Goal: Task Accomplishment & Management: Manage account settings

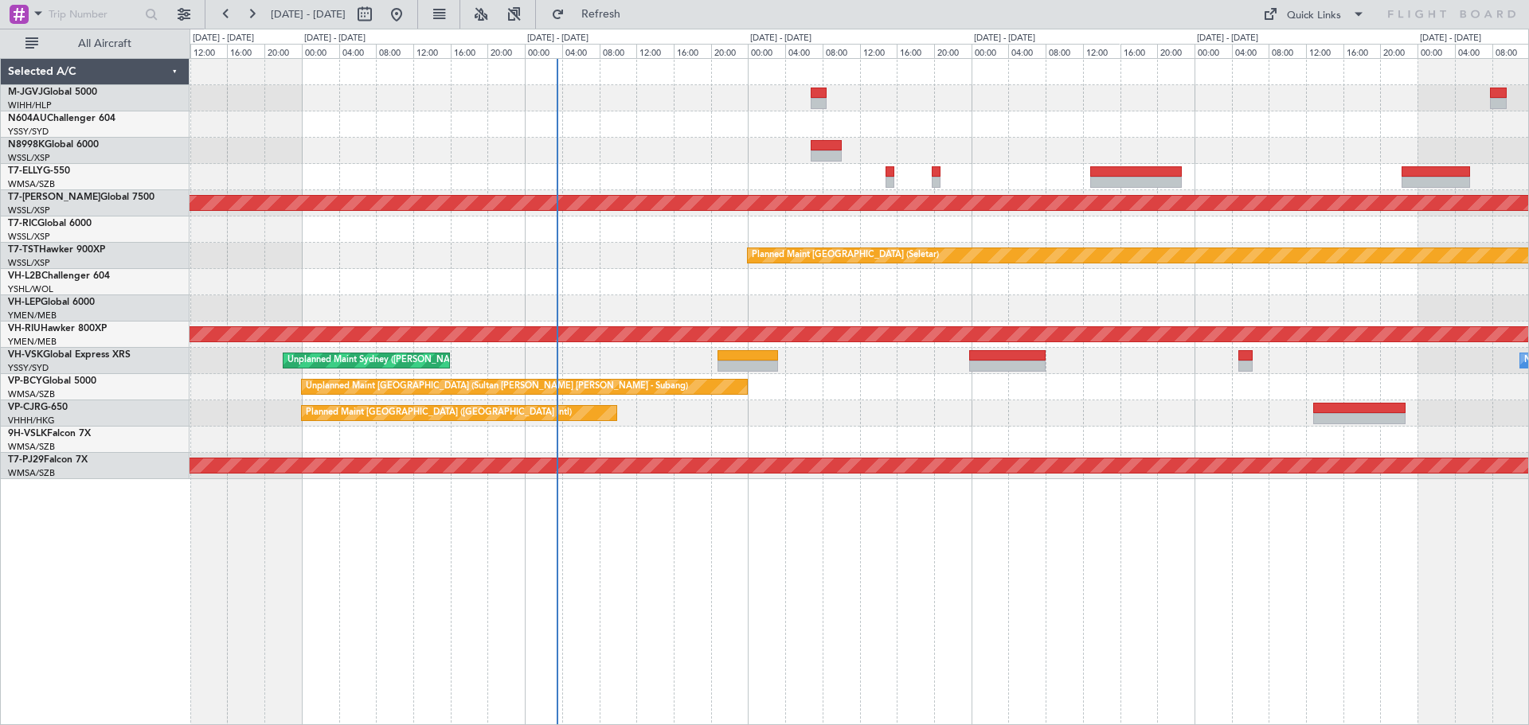
click at [674, 172] on div "Planned Maint [GEOGRAPHIC_DATA] ([GEOGRAPHIC_DATA] Intl) Planned Maint [GEOGRAP…" at bounding box center [858, 269] width 1338 height 420
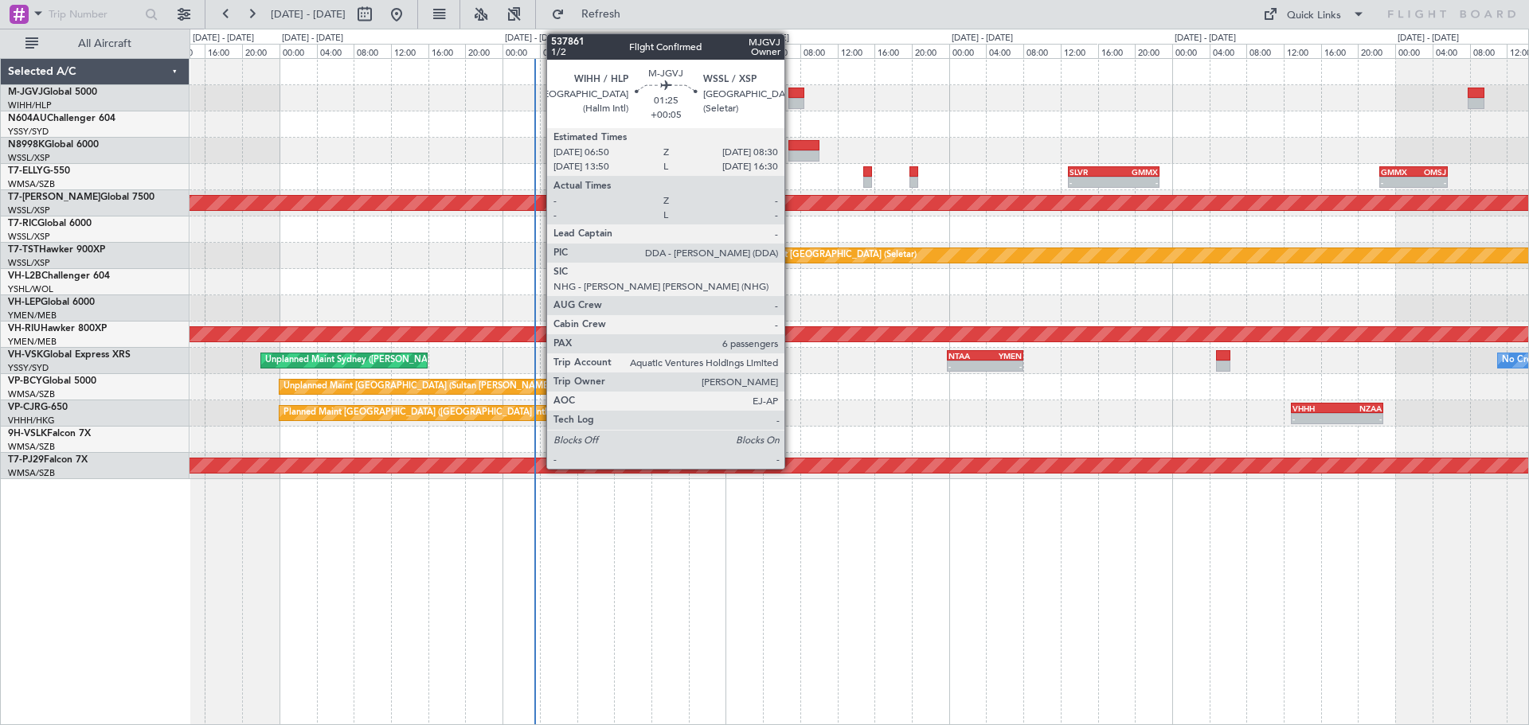
click at [791, 98] on div at bounding box center [796, 103] width 16 height 11
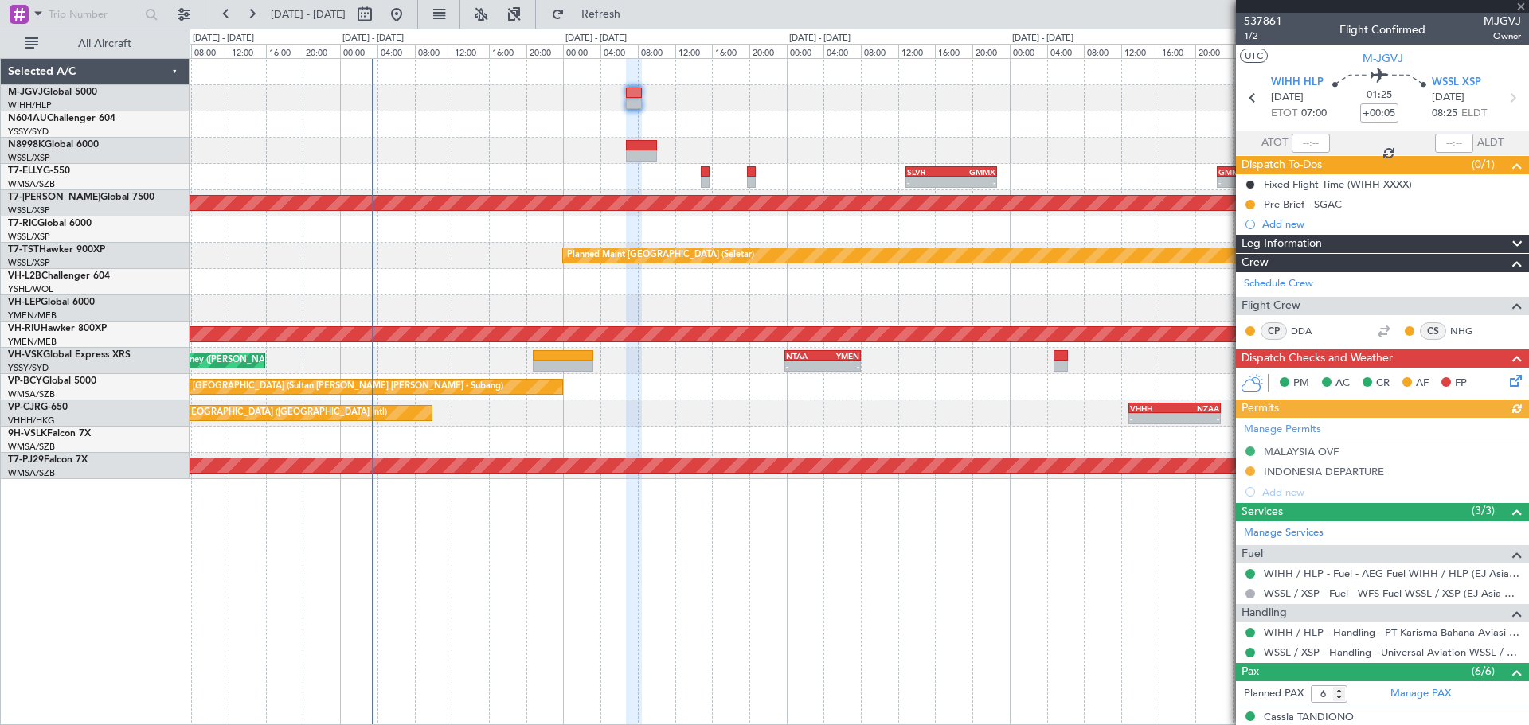
click at [556, 132] on div at bounding box center [858, 124] width 1338 height 26
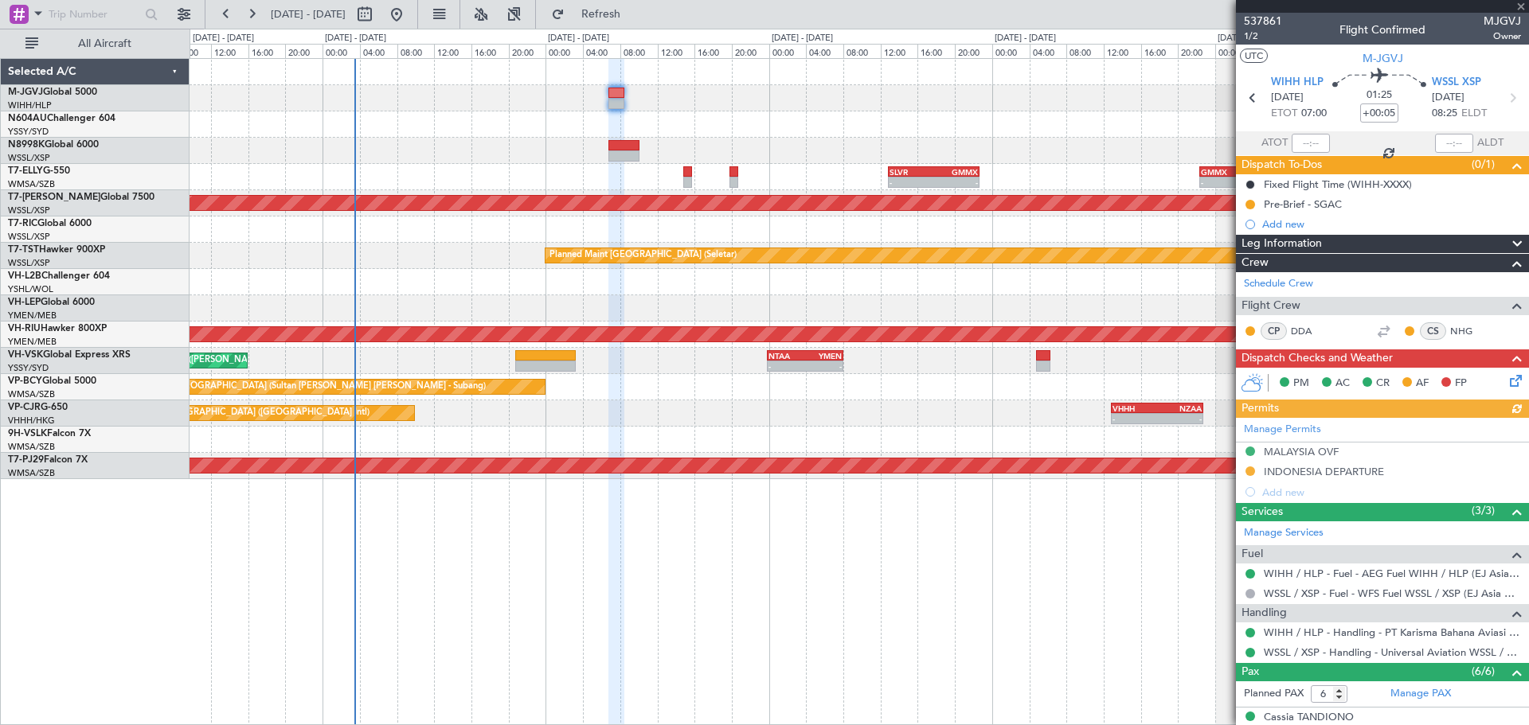
scroll to position [197, 0]
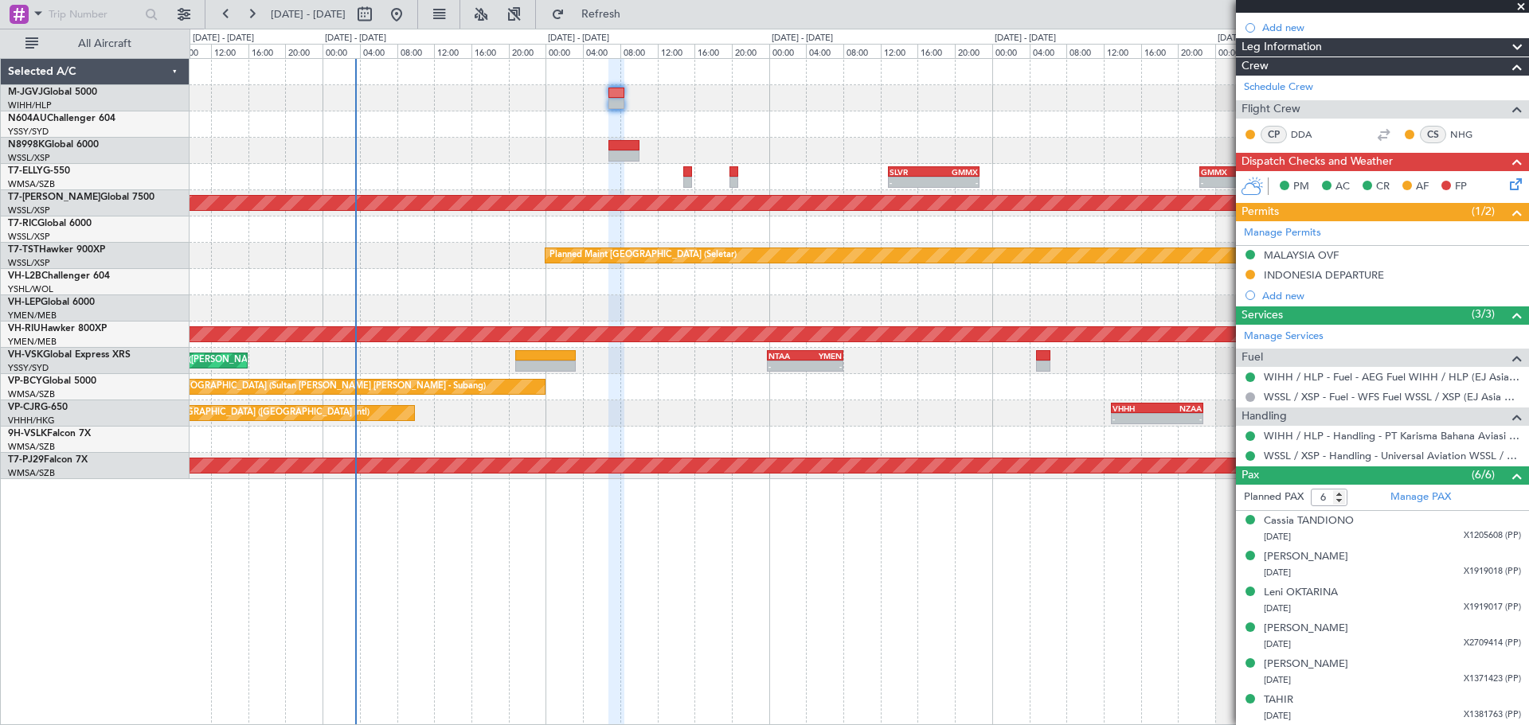
click at [1284, 256] on div "MALAYSIA OVF" at bounding box center [1300, 255] width 75 height 14
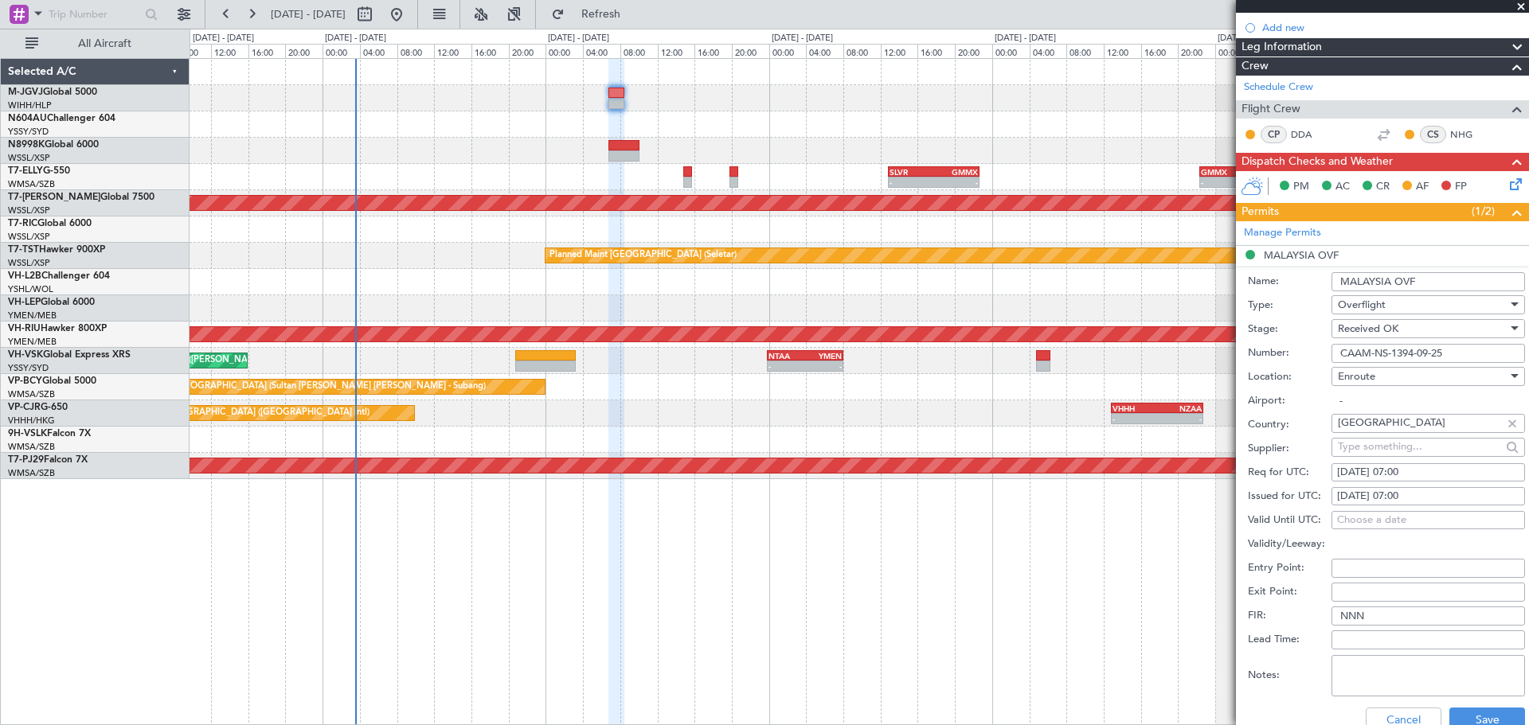
click at [1369, 346] on input "CAAM-NS-1394-09-25" at bounding box center [1427, 353] width 193 height 19
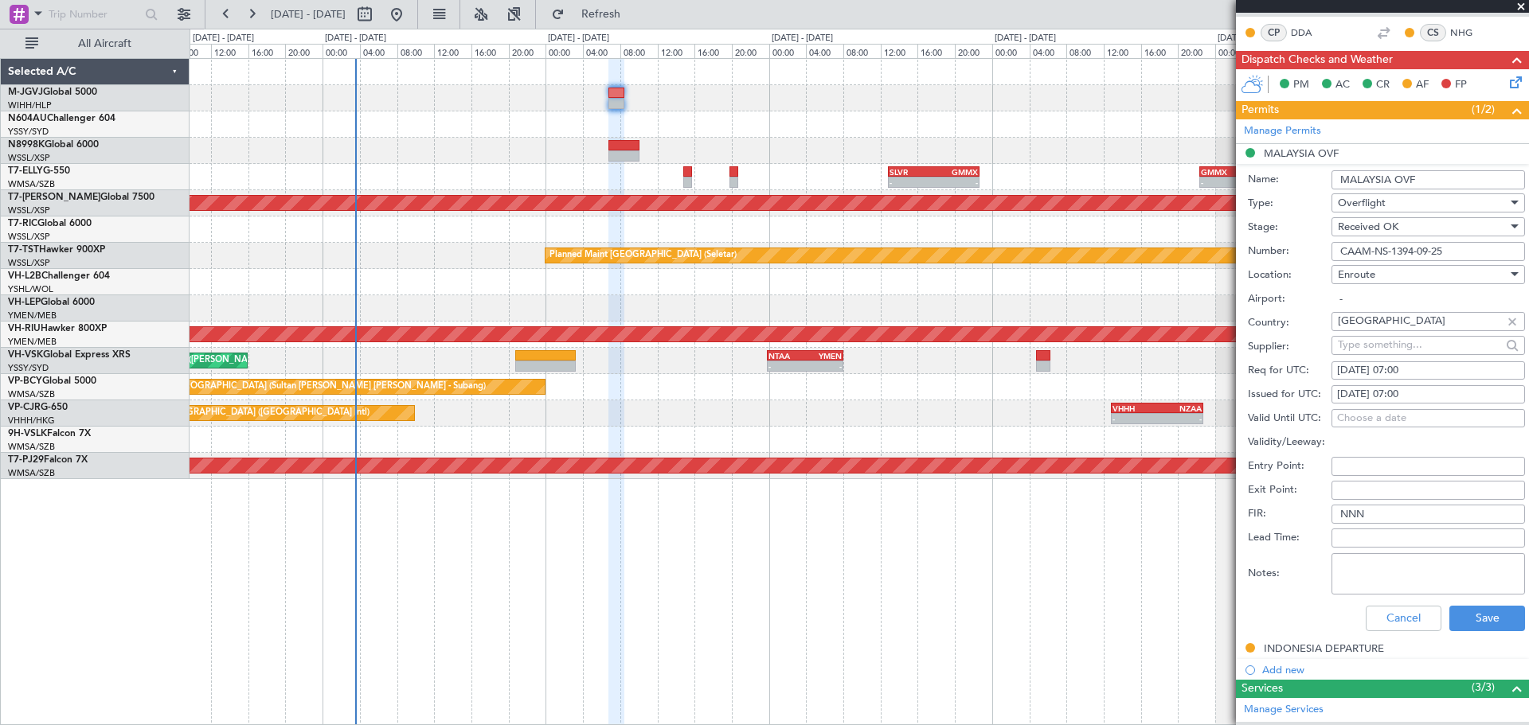
scroll to position [330, 0]
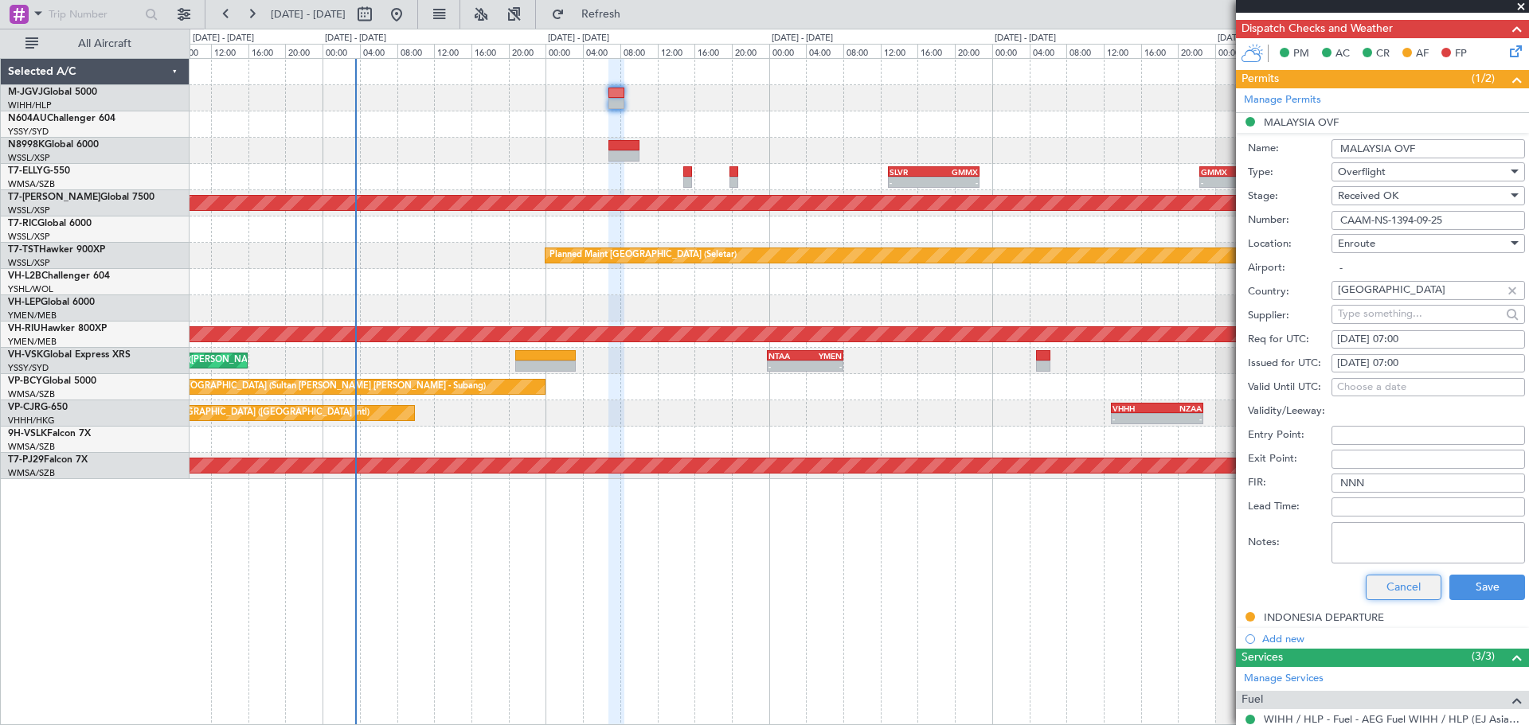
click at [1373, 585] on button "Cancel" at bounding box center [1403, 587] width 76 height 25
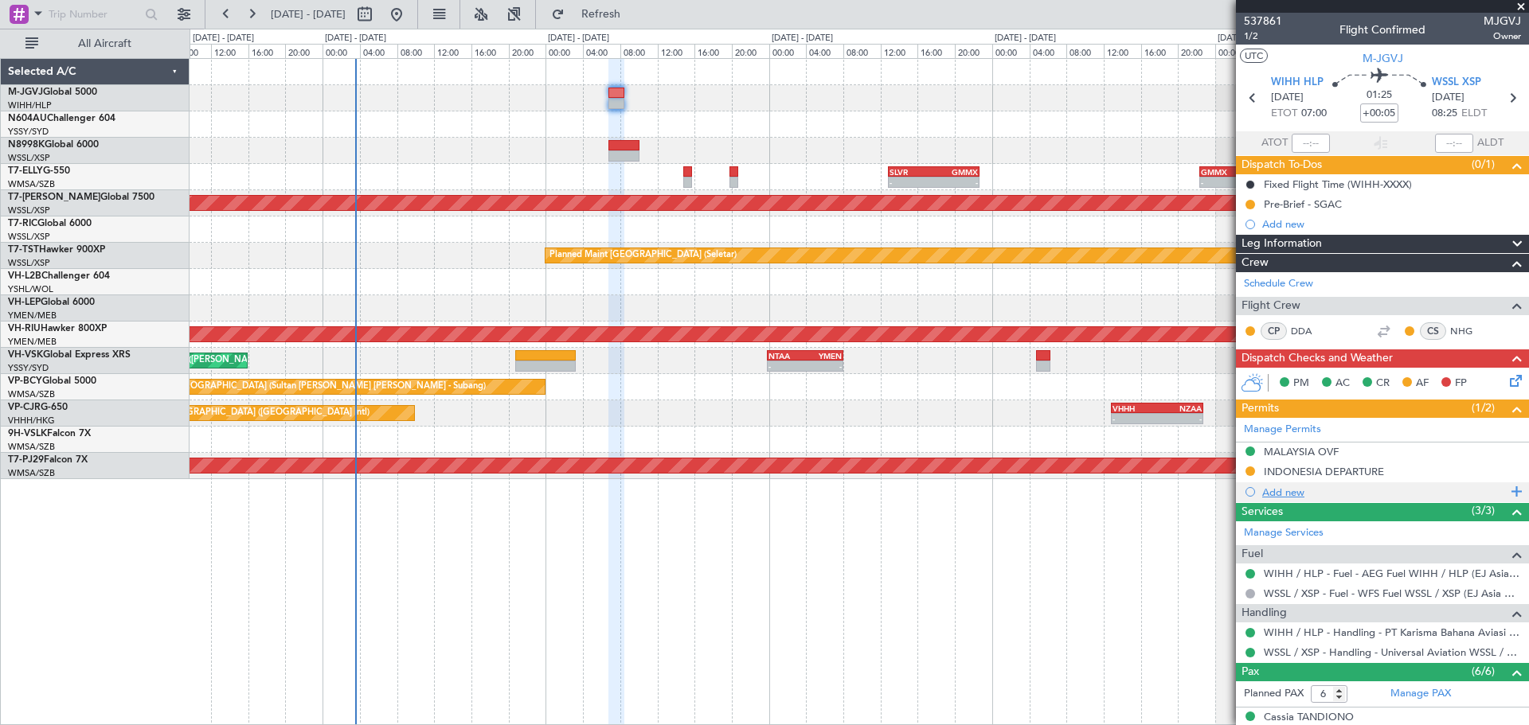
scroll to position [197, 0]
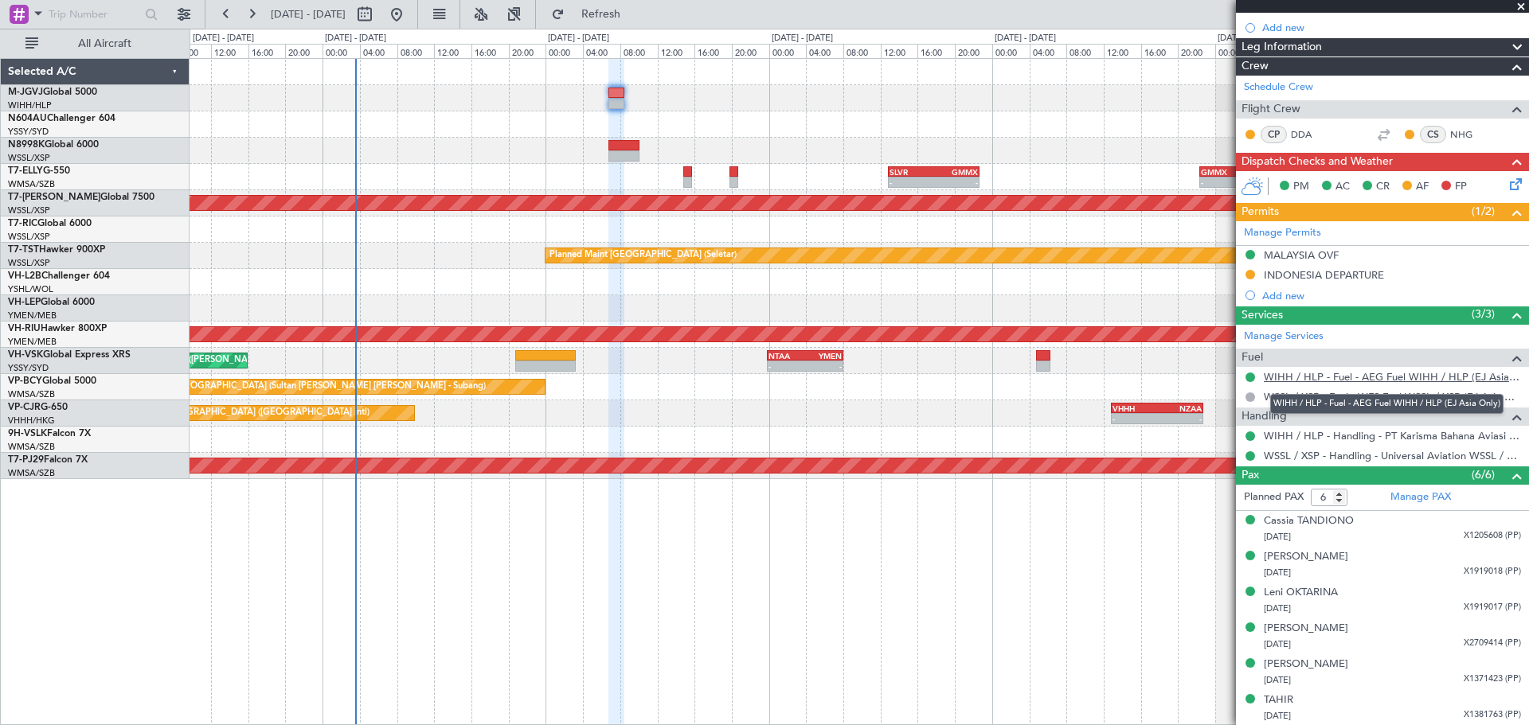
click at [1337, 379] on link "WIHH / HLP - Fuel - AEG Fuel WIHH / HLP (EJ Asia Only)" at bounding box center [1391, 377] width 257 height 14
click at [1299, 400] on link "WSSL / XSP - Fuel - WFS Fuel WSSL / XSP (EJ Asia Only)" at bounding box center [1391, 397] width 257 height 14
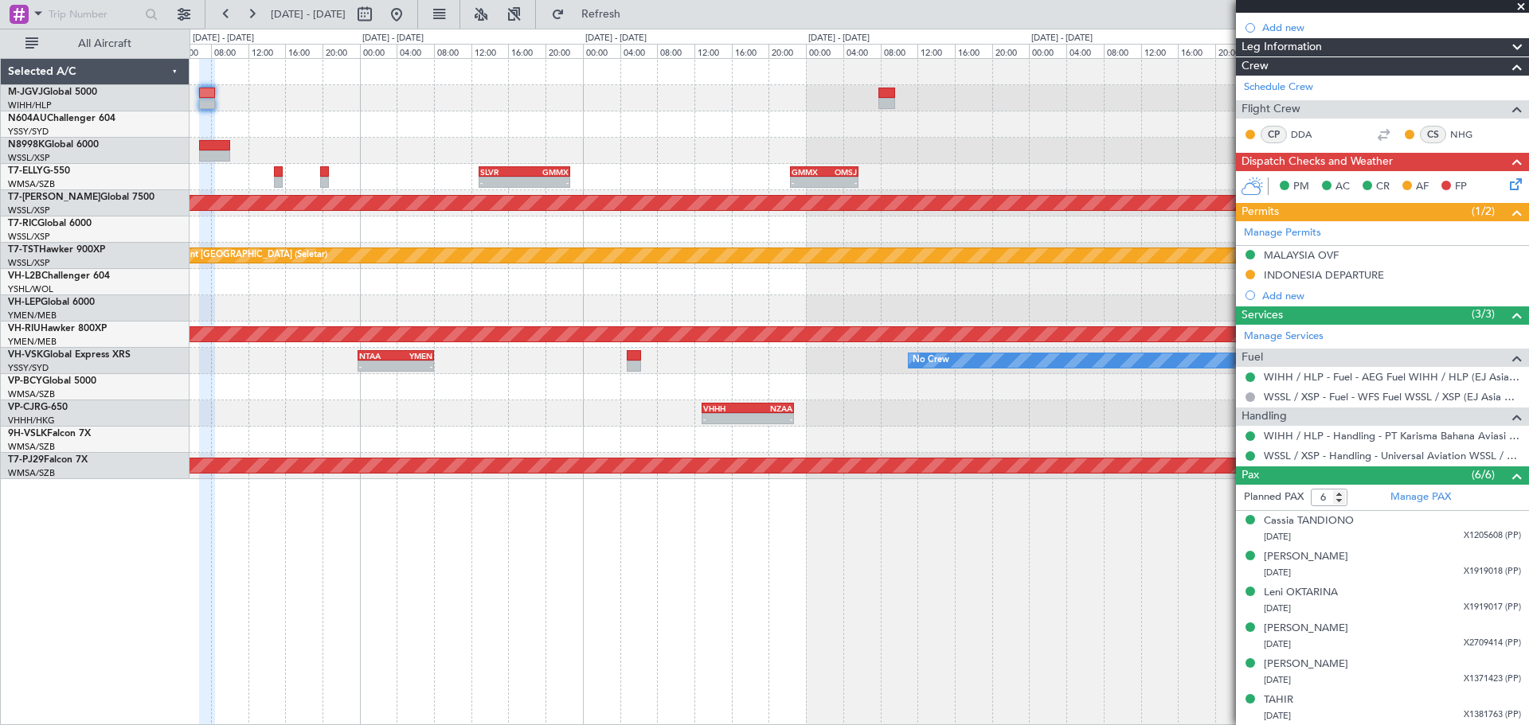
click at [692, 178] on div "- - SLVR 12:50 Z GMMX 22:40 Z - - GMMX 22:20 Z OMSJ 05:40 Z Planned Maint [GEOG…" at bounding box center [858, 269] width 1338 height 420
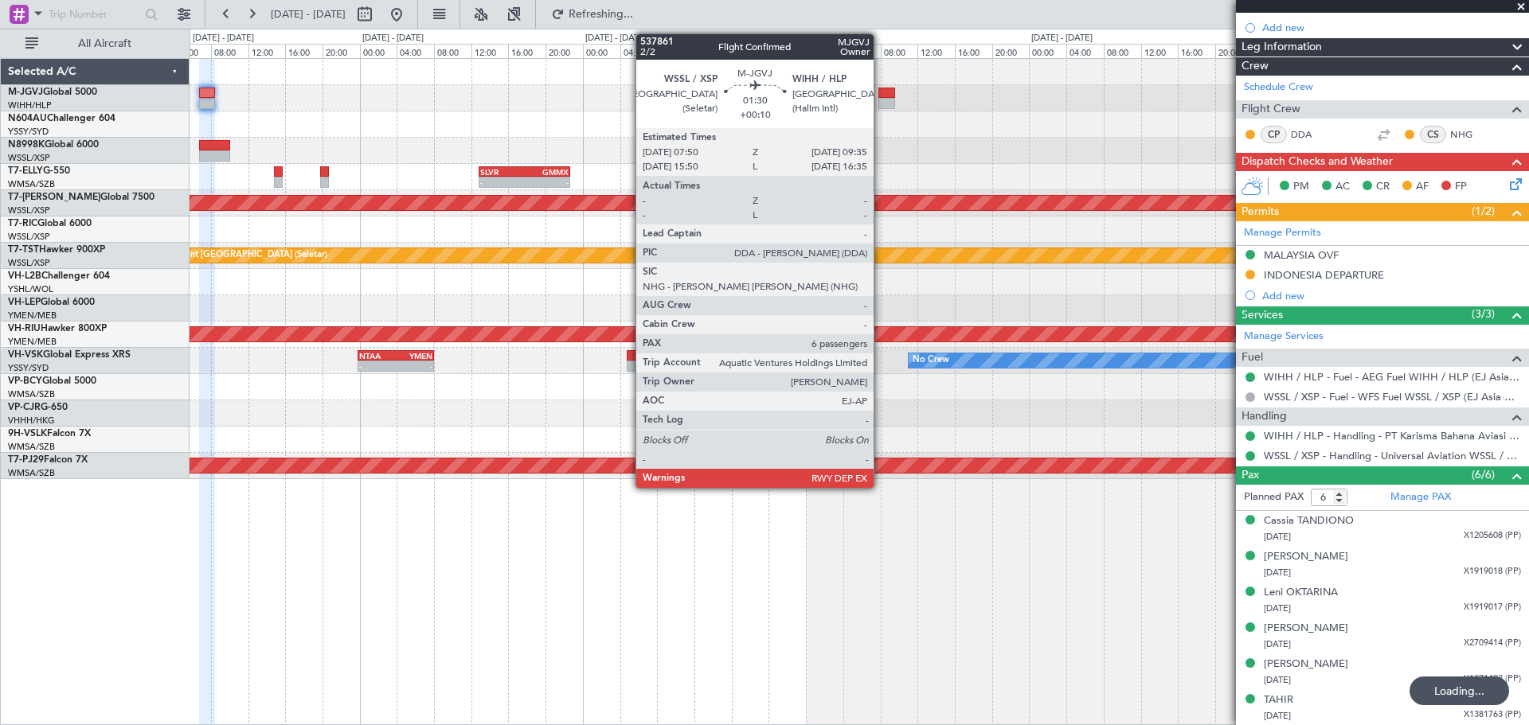
click at [881, 96] on div at bounding box center [886, 93] width 17 height 11
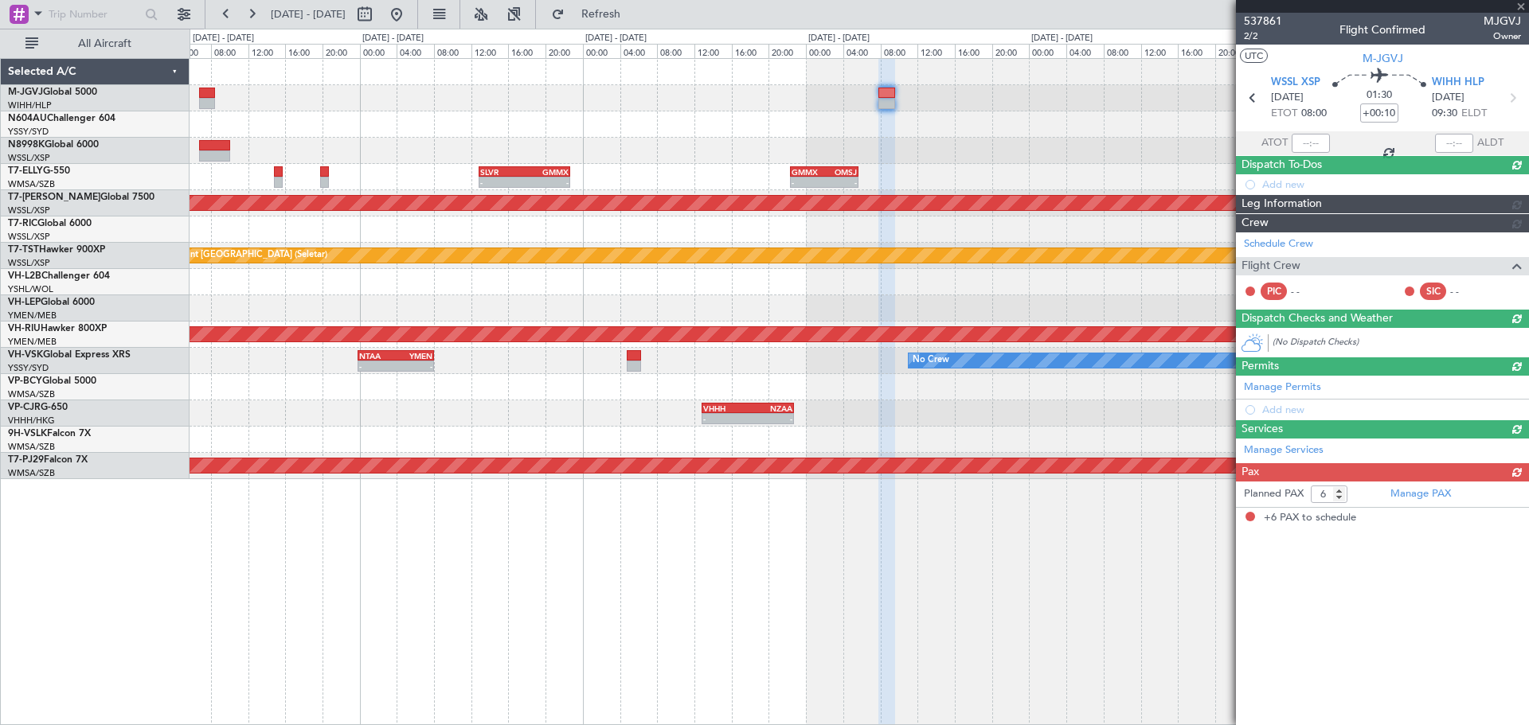
scroll to position [0, 0]
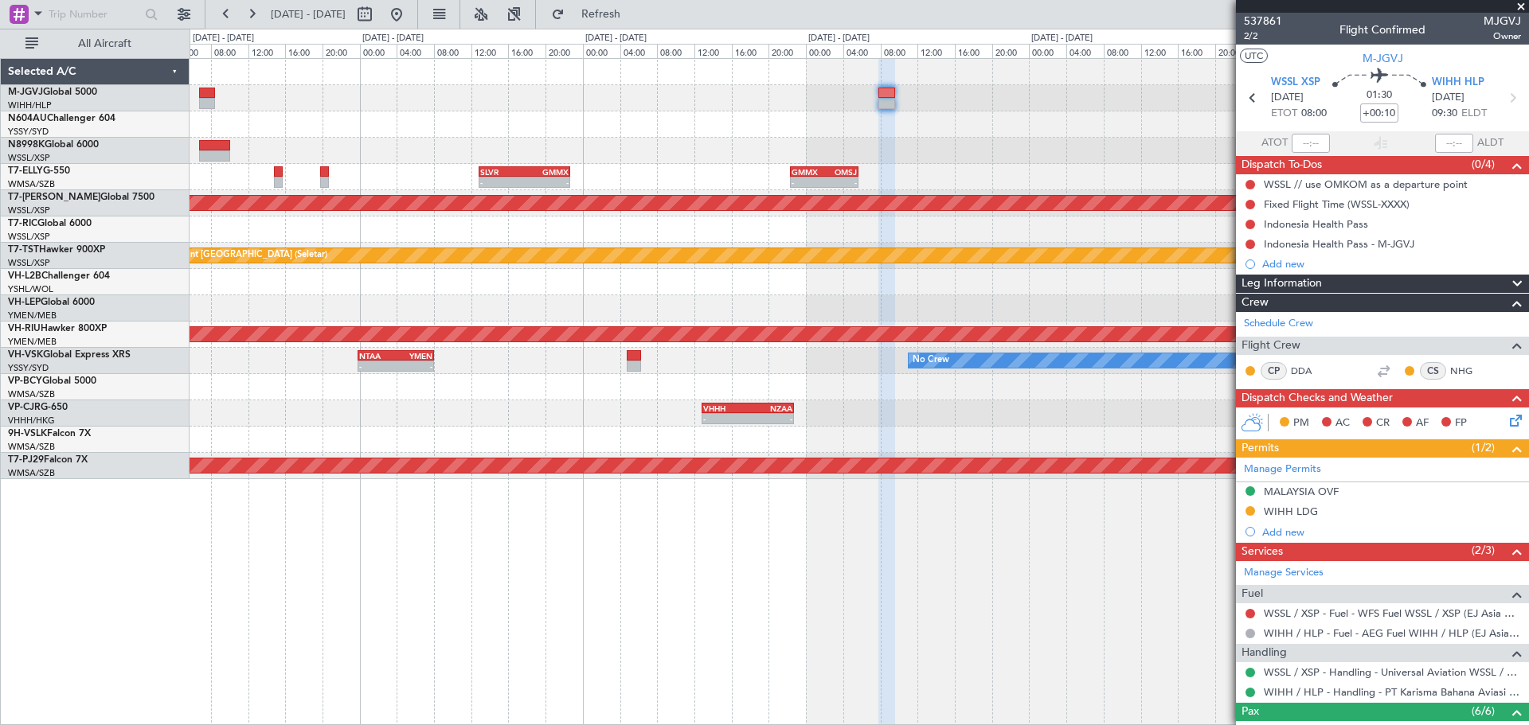
drag, startPoint x: 1268, startPoint y: 486, endPoint x: 1257, endPoint y: 496, distance: 15.2
click at [1268, 486] on div "MALAYSIA OVF" at bounding box center [1300, 492] width 75 height 14
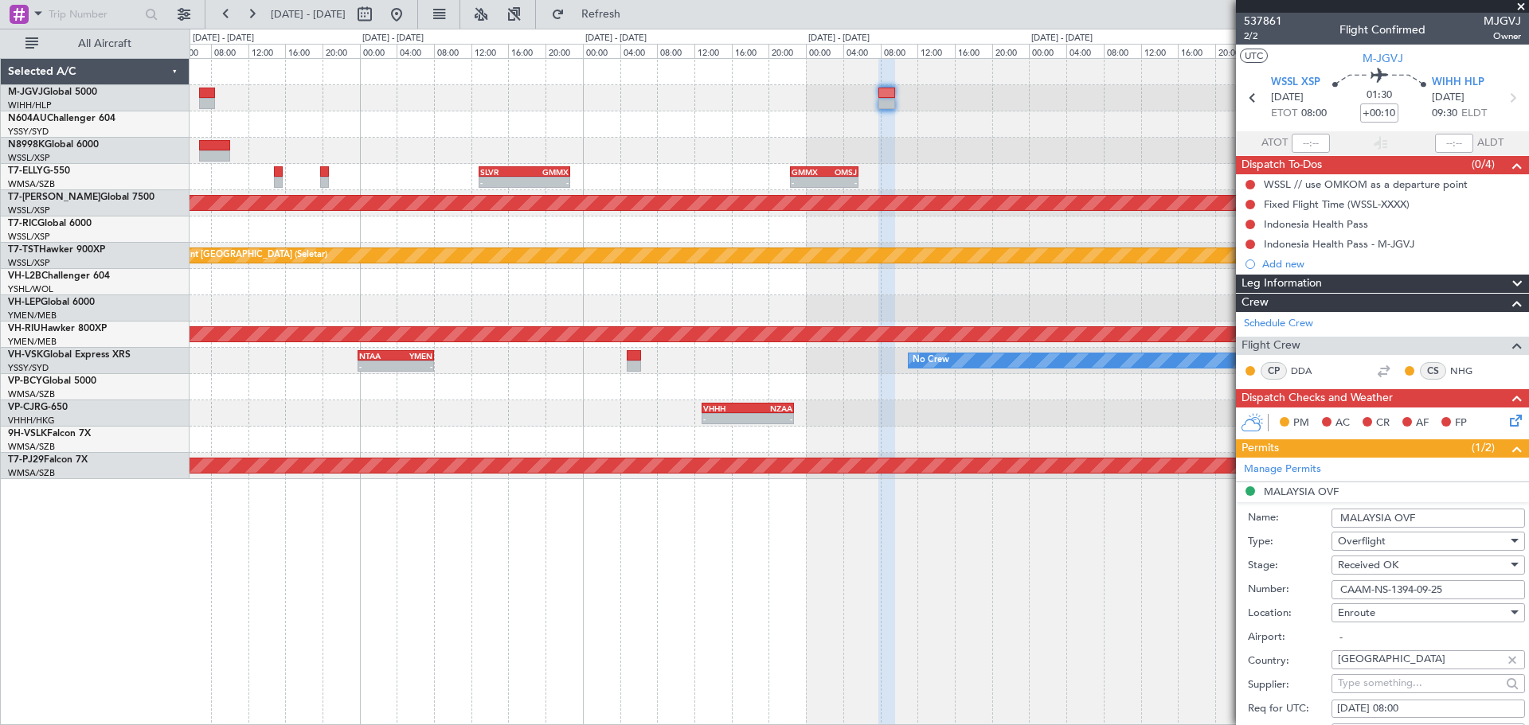
click at [1352, 584] on input "CAAM-NS-1394-09-25" at bounding box center [1427, 589] width 193 height 19
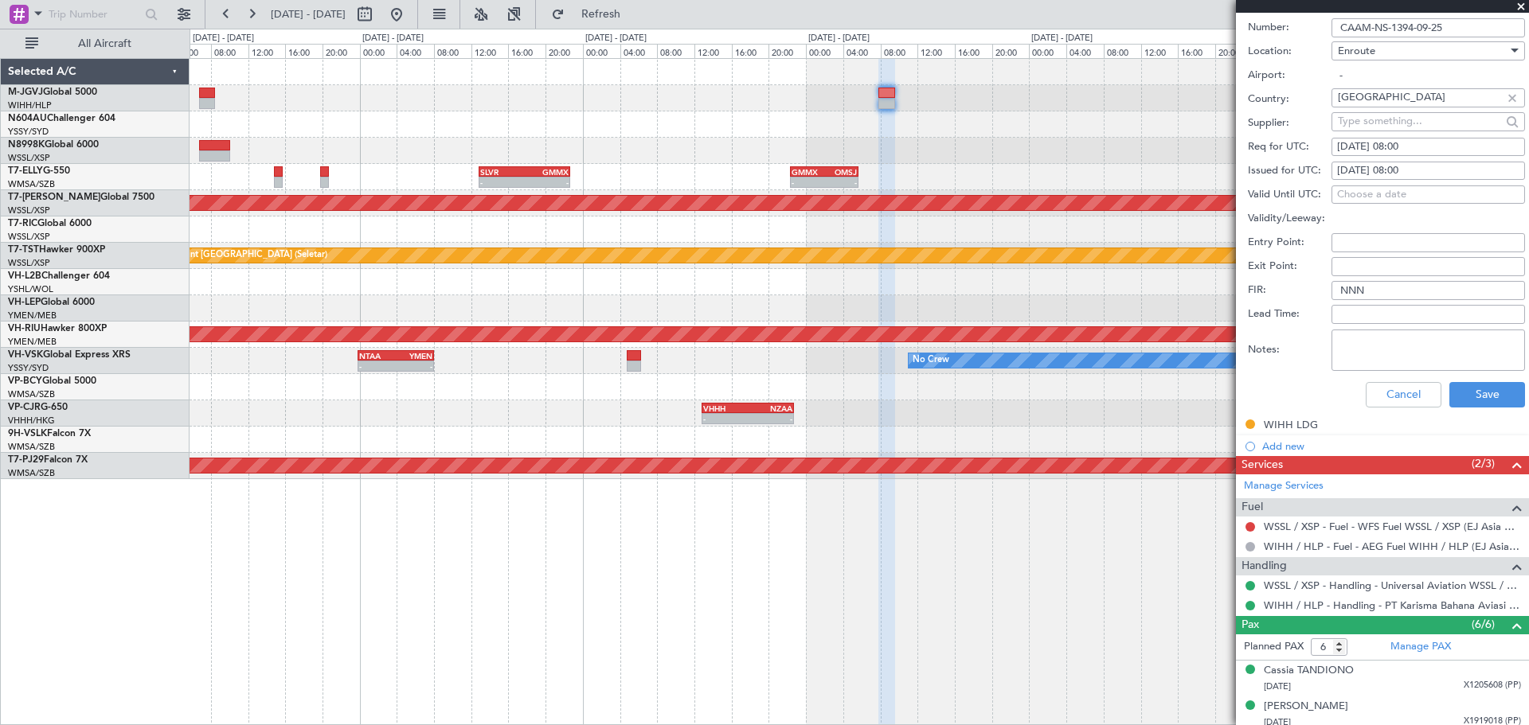
scroll to position [712, 0]
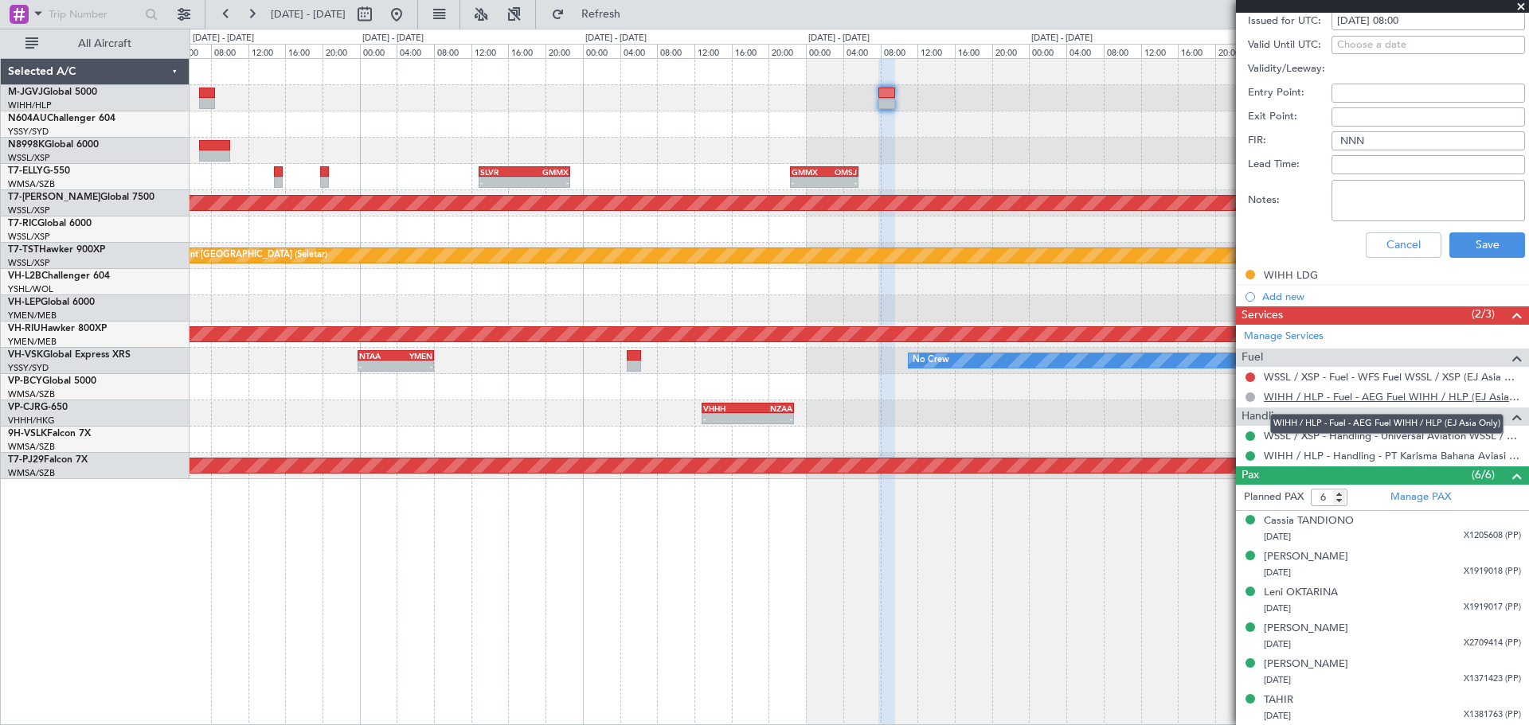
click at [1379, 394] on link "WIHH / HLP - Fuel - AEG Fuel WIHH / HLP (EJ Asia Only)" at bounding box center [1391, 397] width 257 height 14
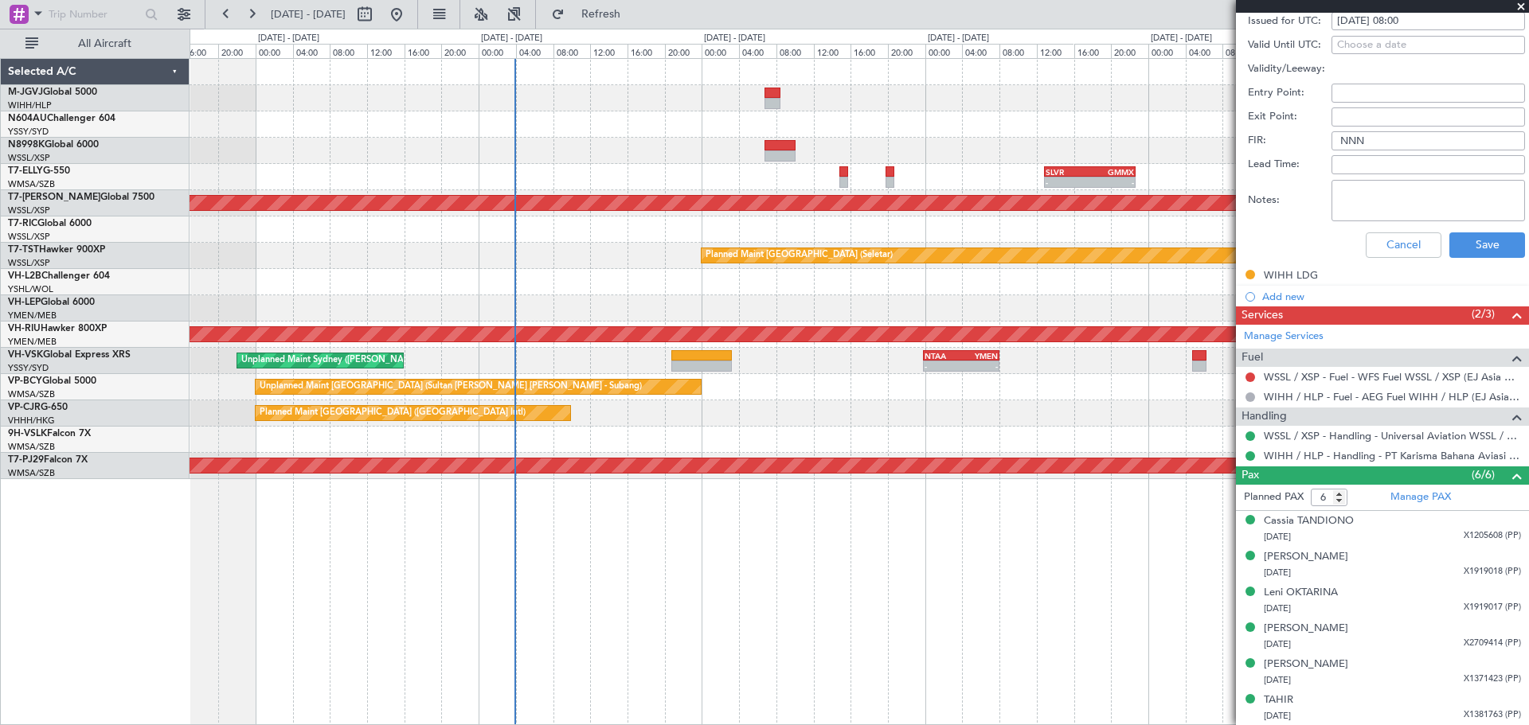
click at [1031, 96] on div "Planned Maint [GEOGRAPHIC_DATA] ([GEOGRAPHIC_DATA] Intl) - - SLVR 12:50 Z GMMX …" at bounding box center [858, 269] width 1338 height 420
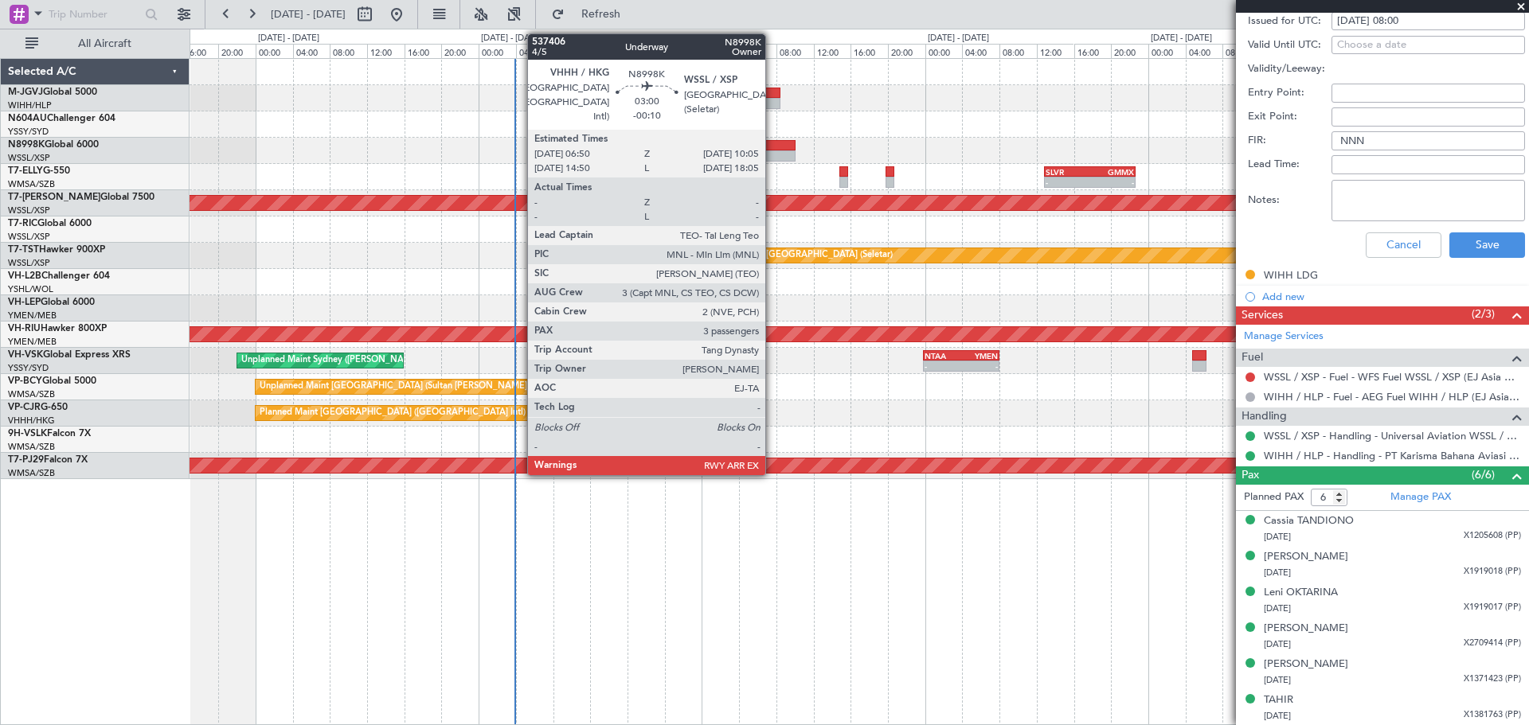
click at [772, 150] on div at bounding box center [779, 155] width 30 height 11
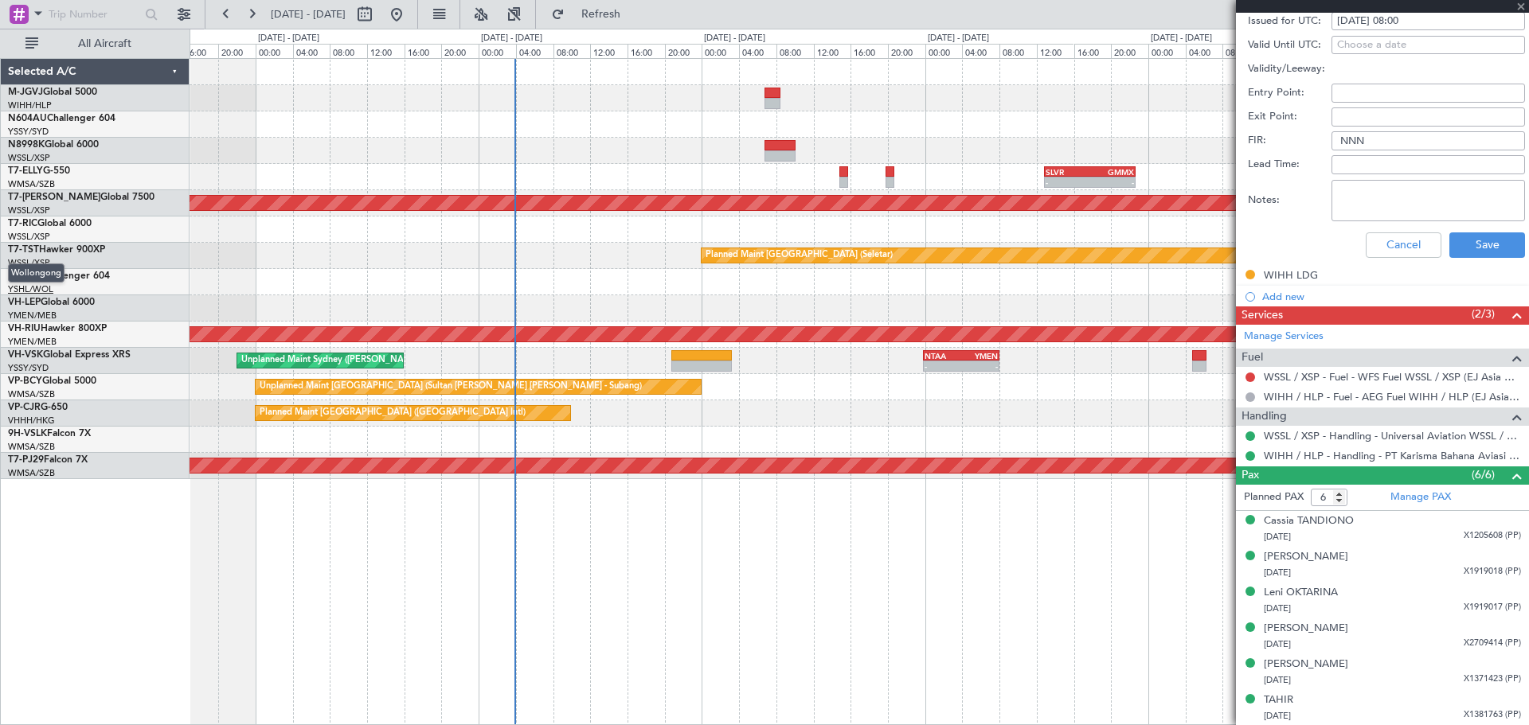
type input "-00:10"
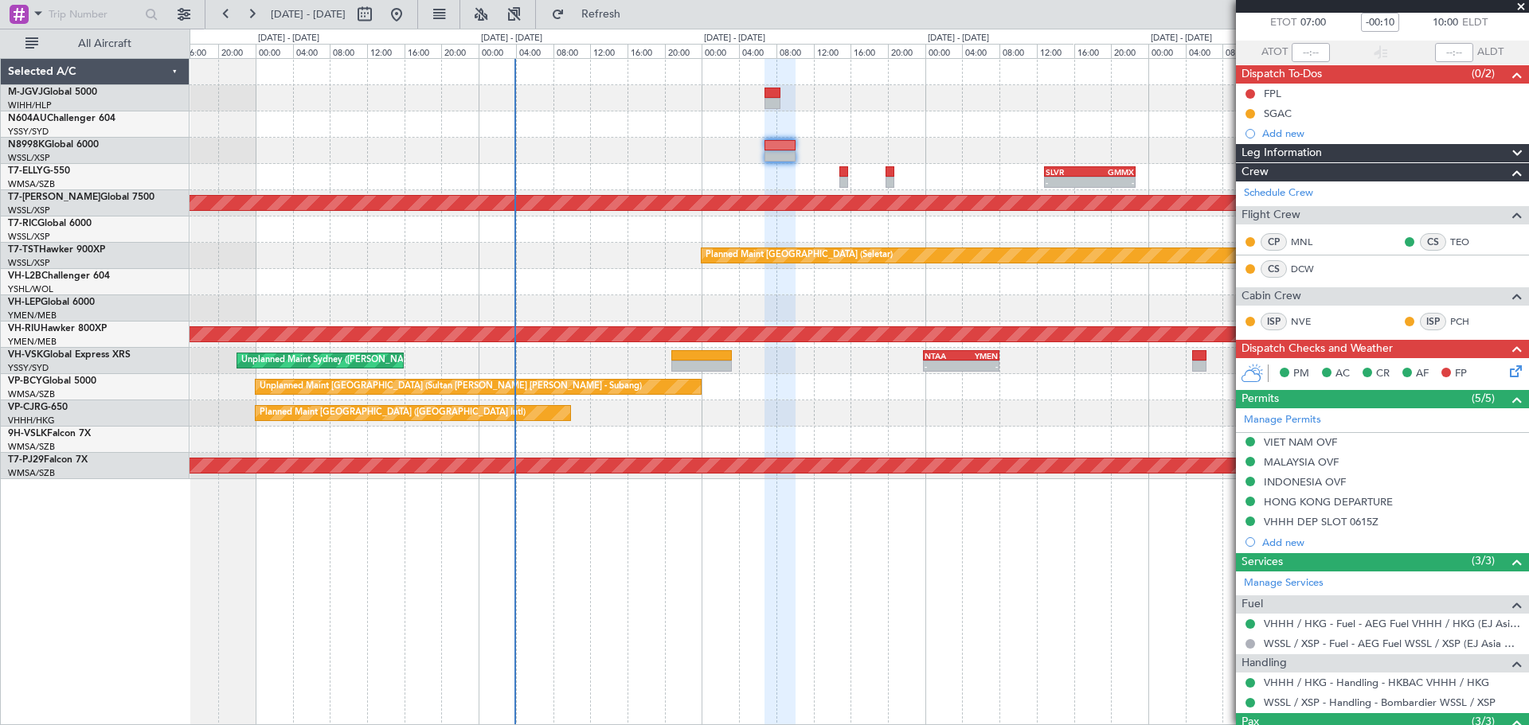
scroll to position [0, 0]
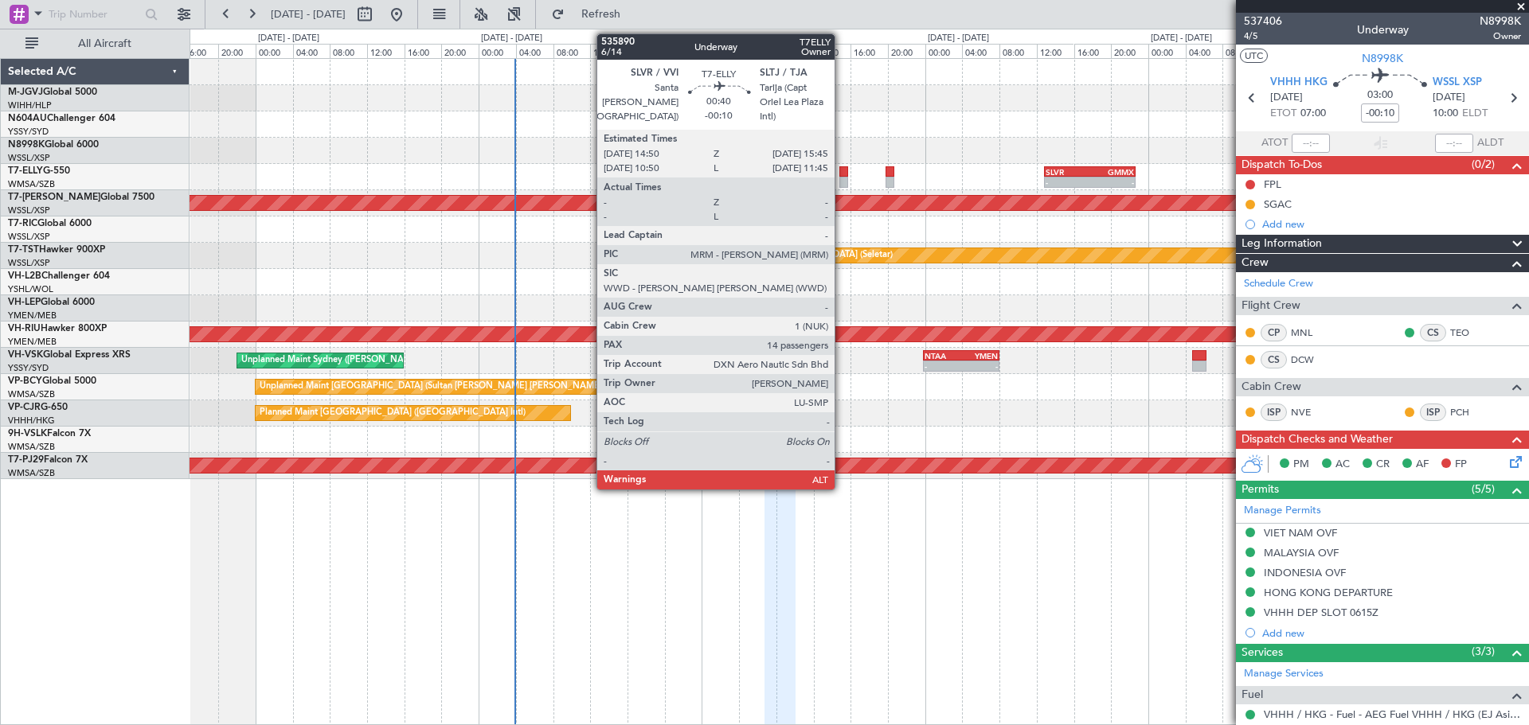
click at [842, 172] on div at bounding box center [843, 171] width 9 height 11
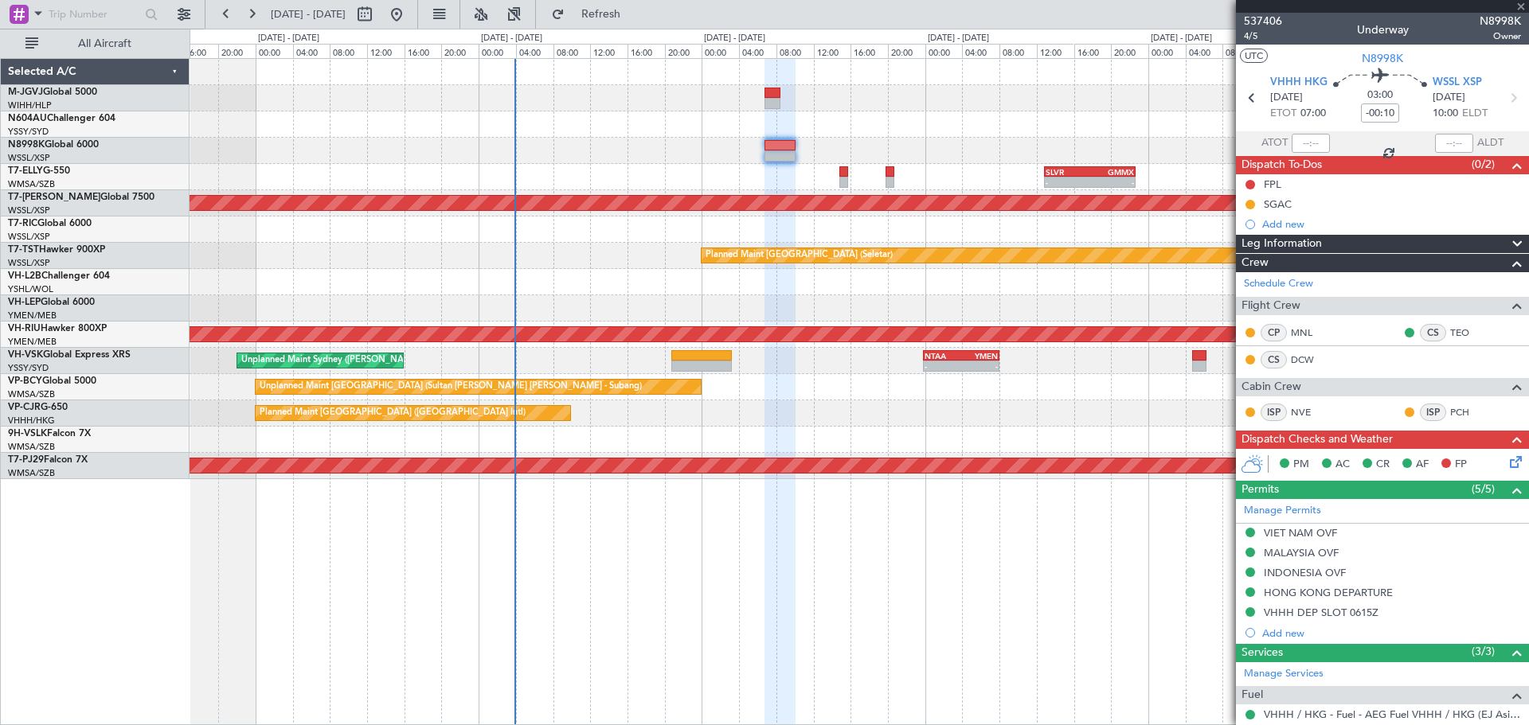
type input "14"
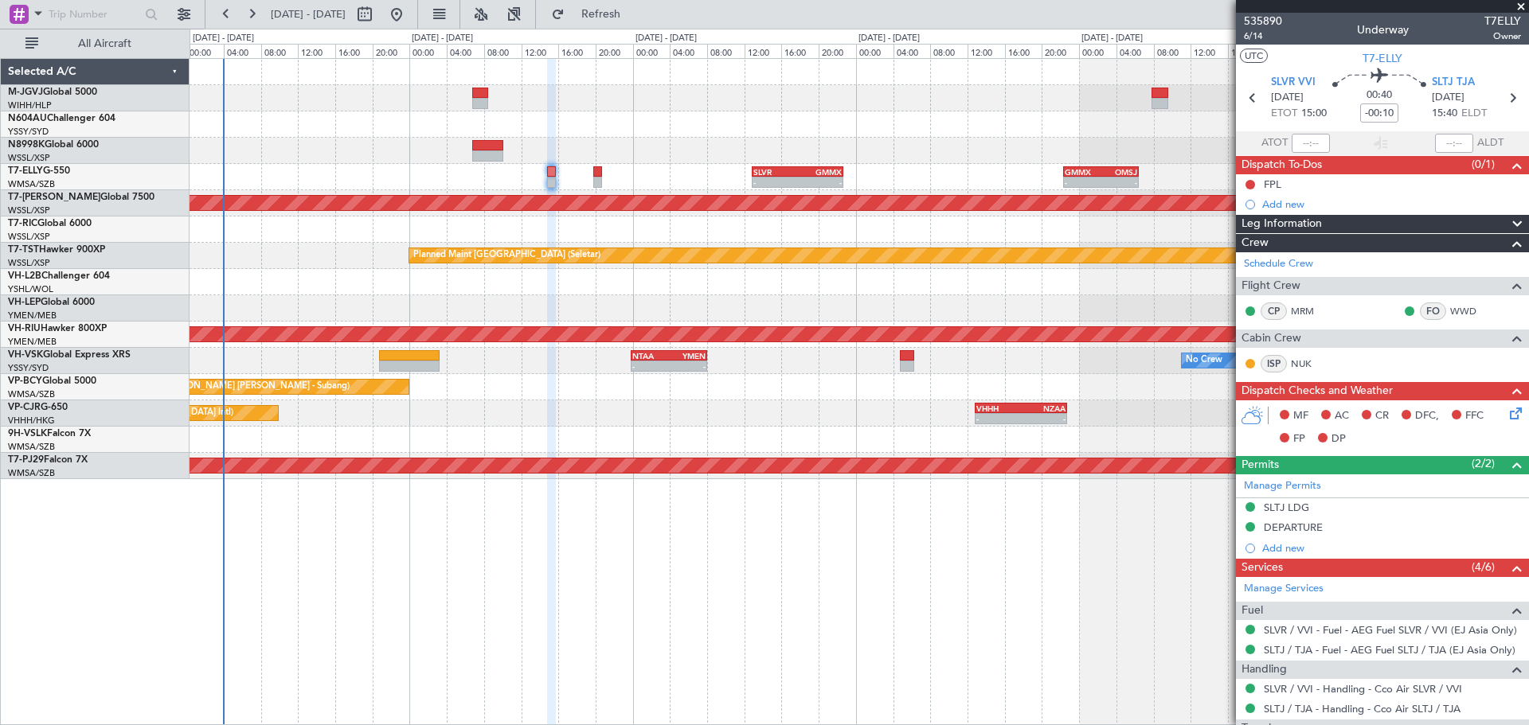
click at [652, 162] on div "- - SLVR 12:50 Z GMMX 22:40 Z - - GMMX 22:20 Z OMSJ 06:25 Z Planned Maint [GEOG…" at bounding box center [858, 269] width 1338 height 420
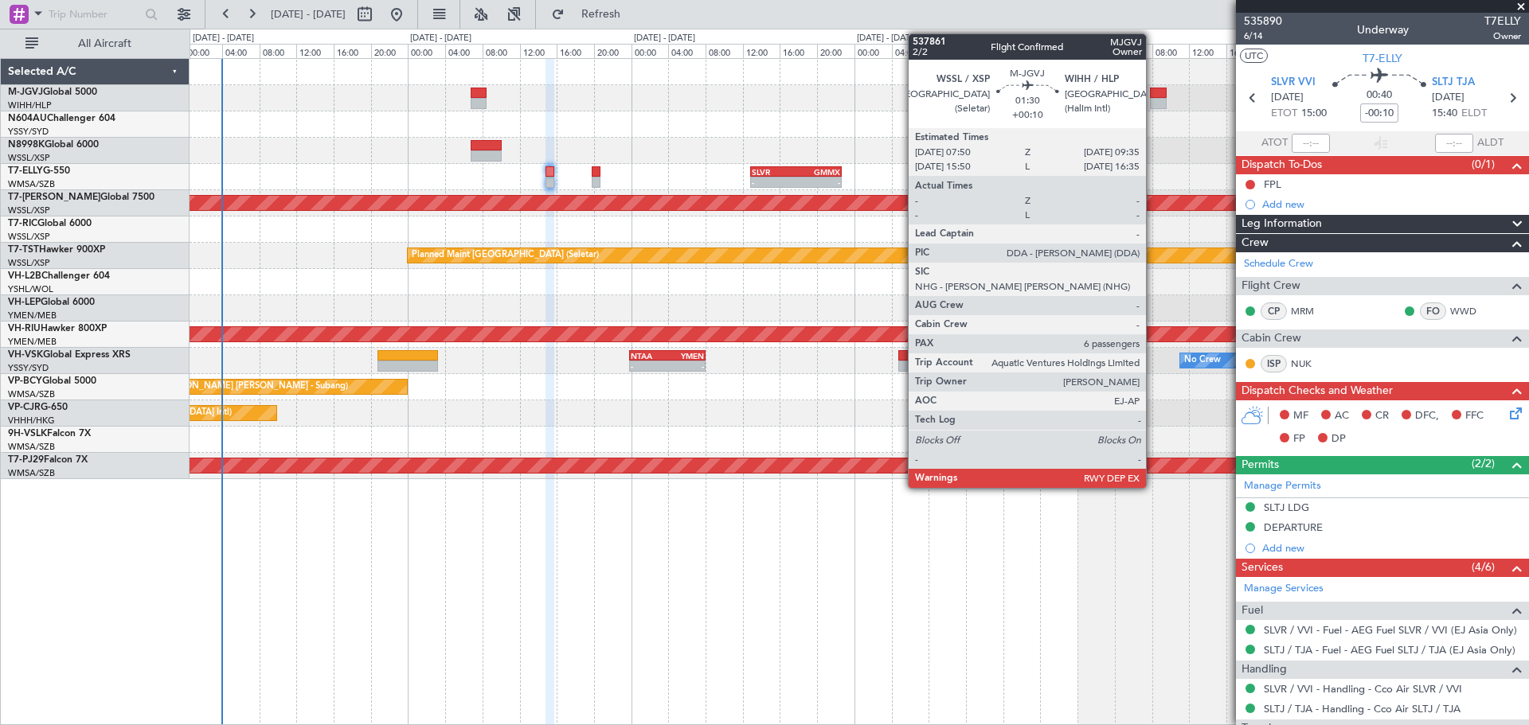
click at [1153, 99] on div at bounding box center [1158, 103] width 17 height 11
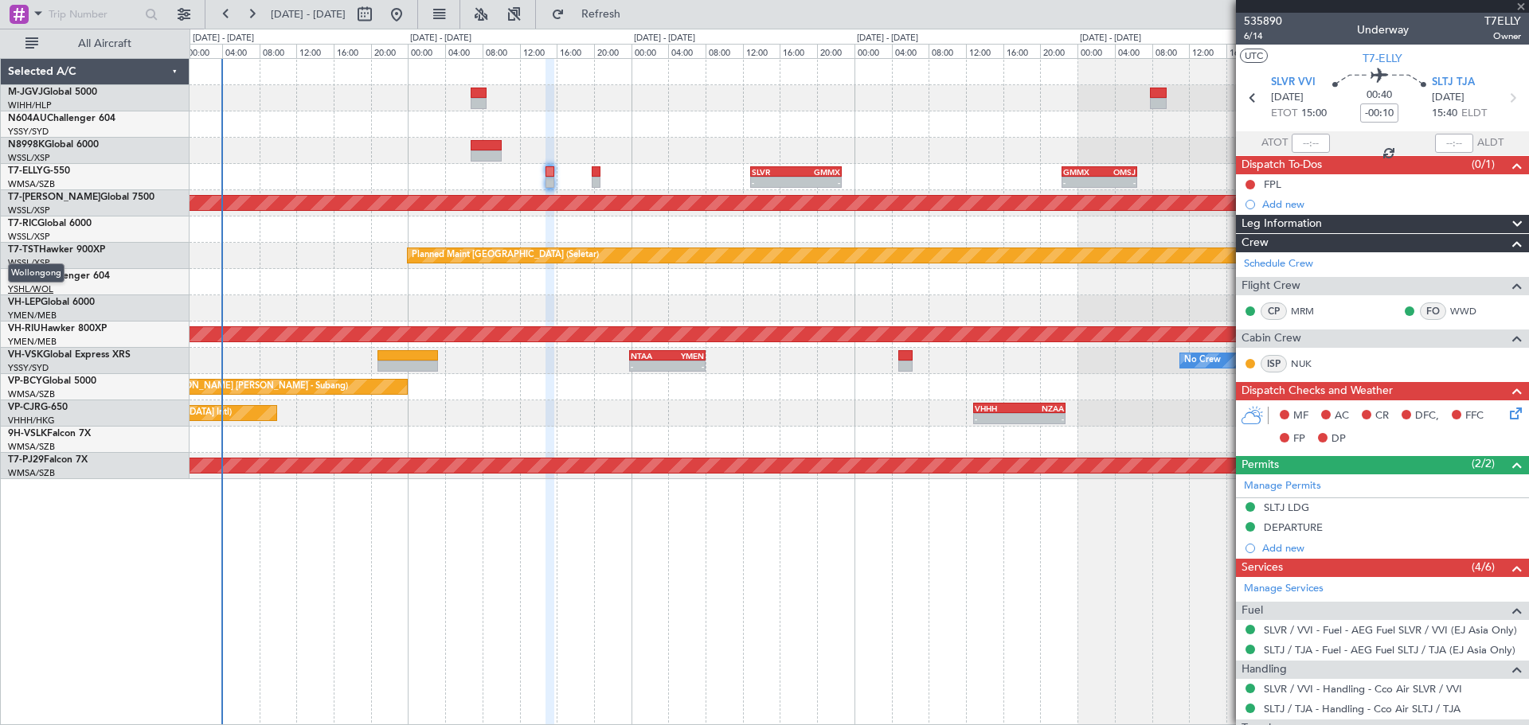
type input "+00:10"
type input "6"
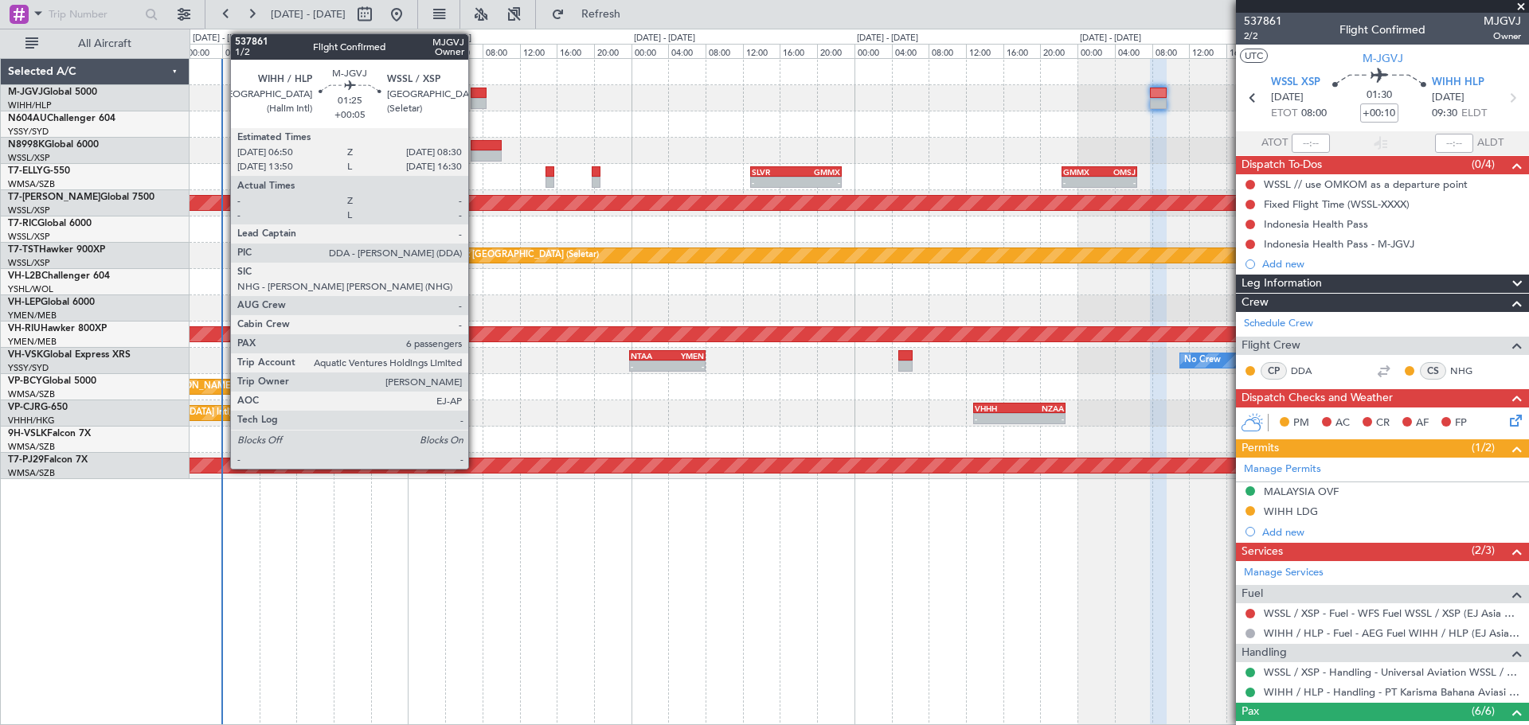
click at [475, 96] on div at bounding box center [479, 93] width 16 height 11
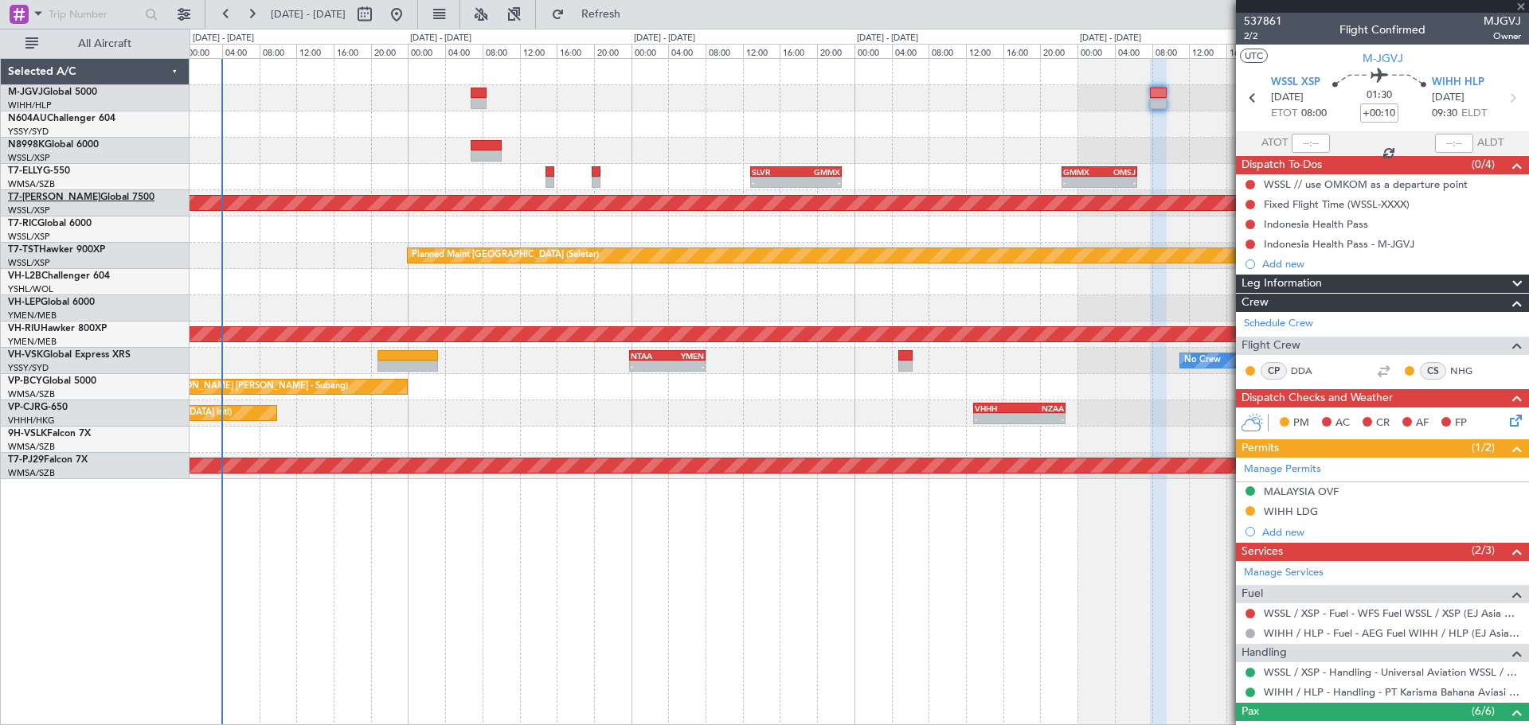
type input "+00:05"
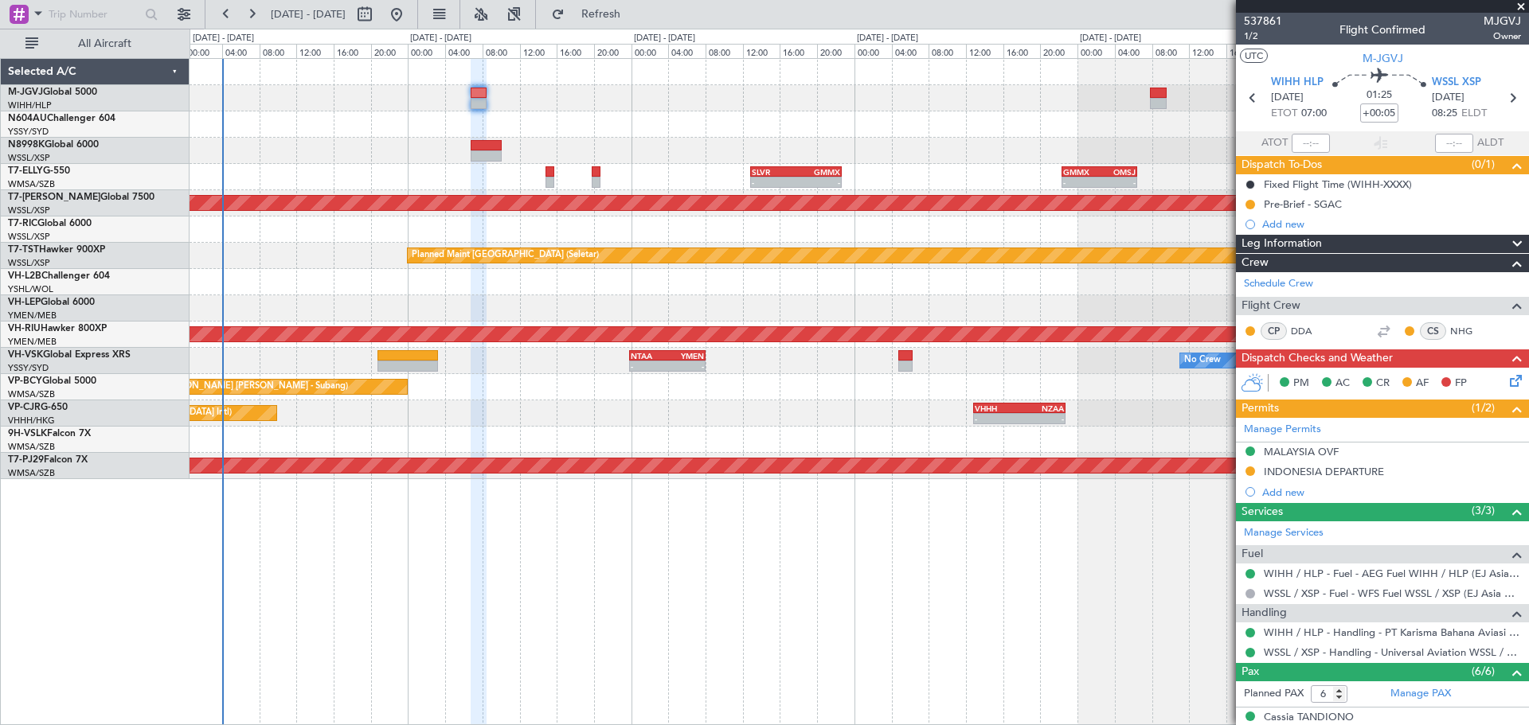
click at [1065, 135] on div at bounding box center [858, 124] width 1338 height 26
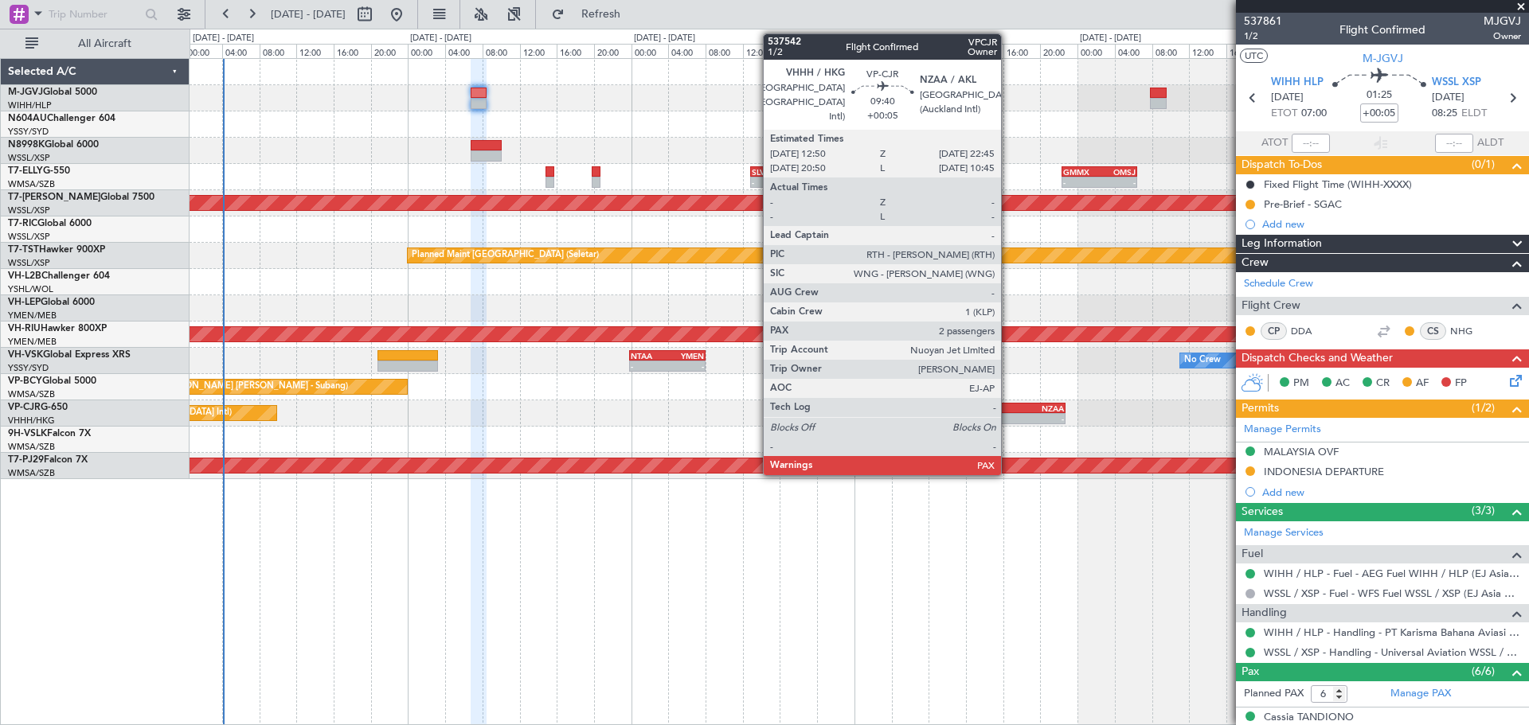
click at [1008, 408] on div "VHHH" at bounding box center [996, 409] width 45 height 10
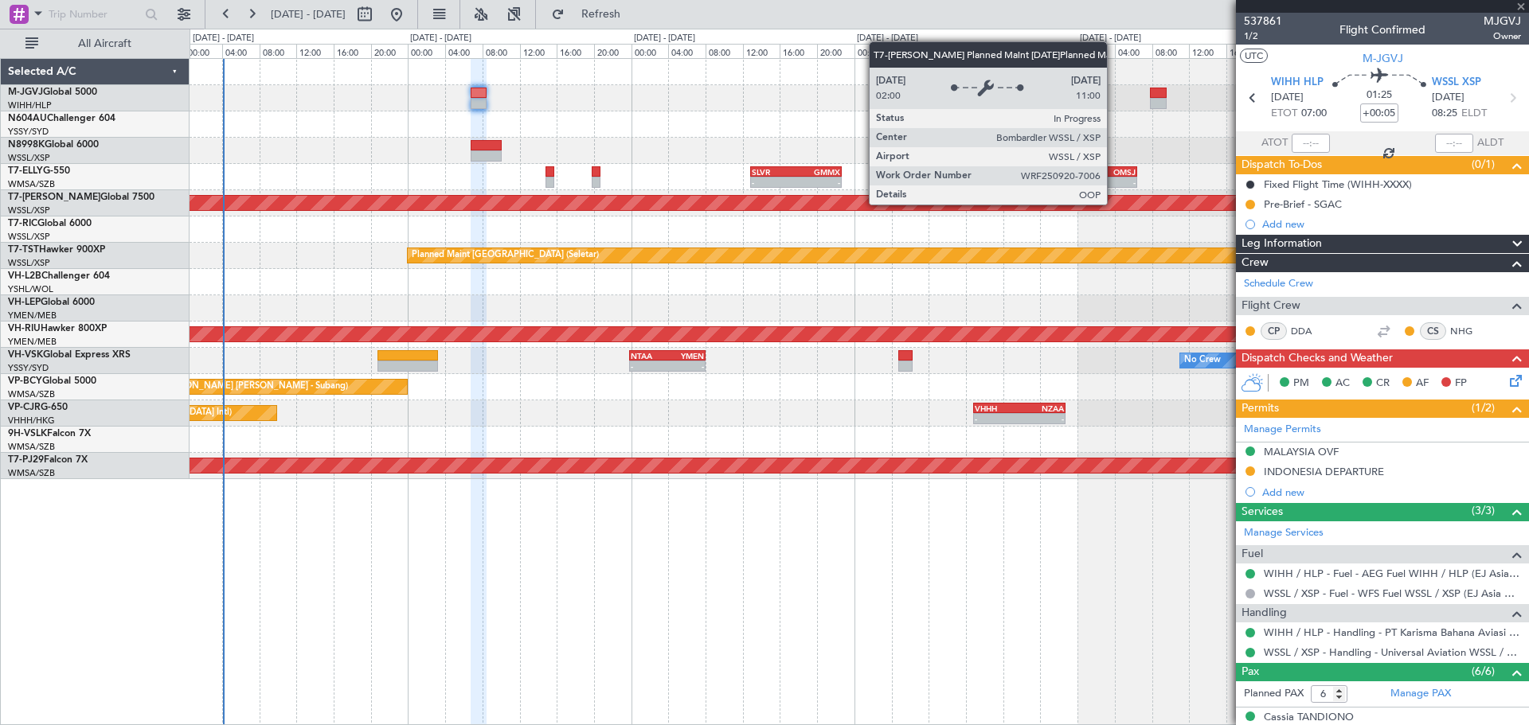
type input "2"
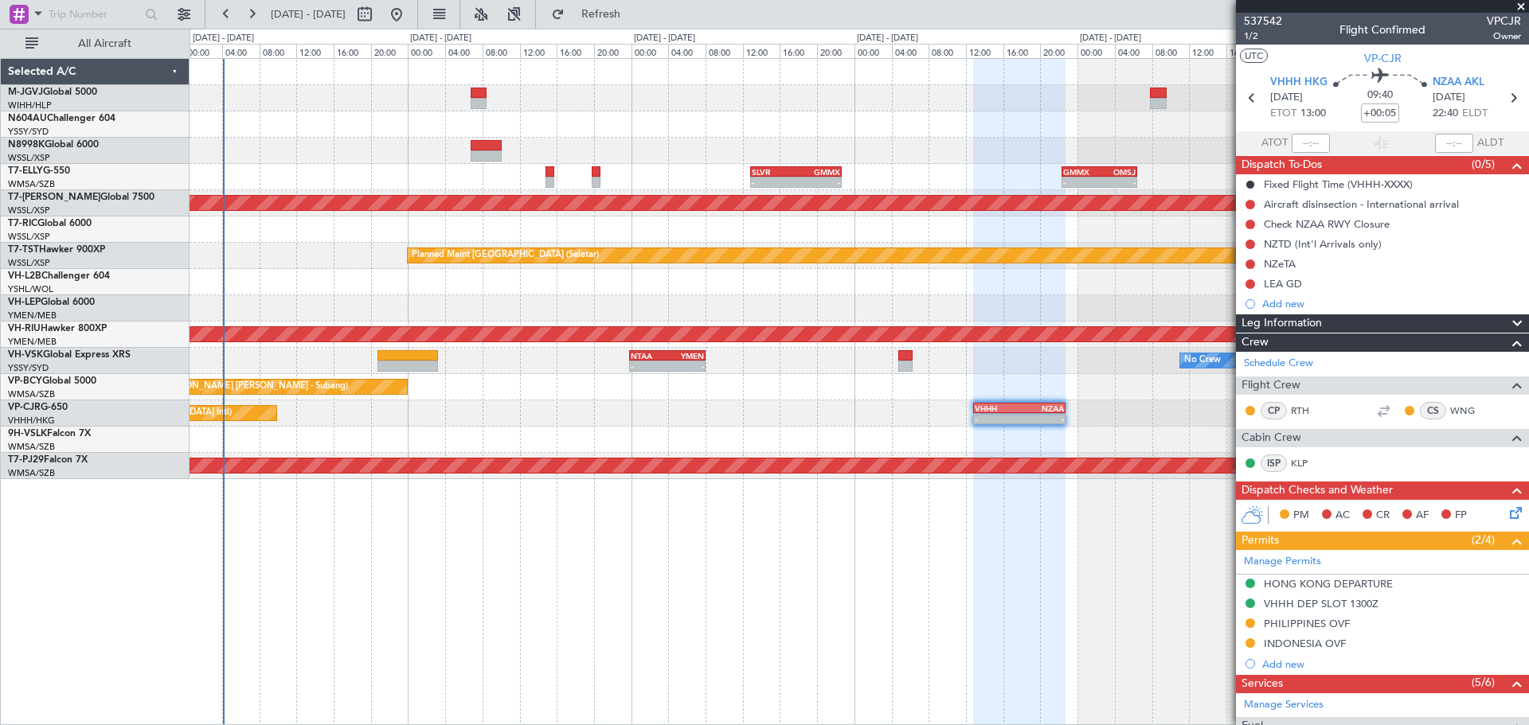
scroll to position [303, 0]
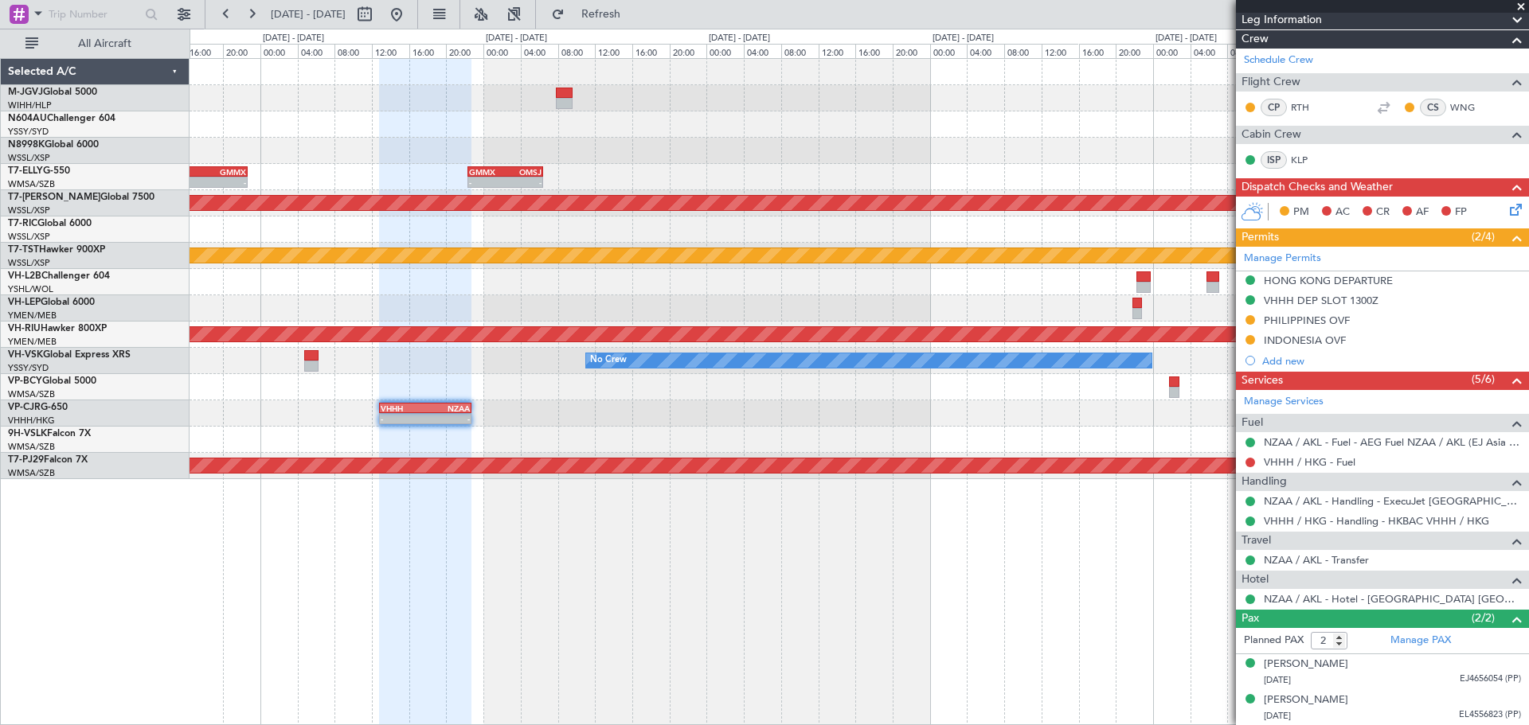
click at [322, 432] on div at bounding box center [858, 440] width 1338 height 26
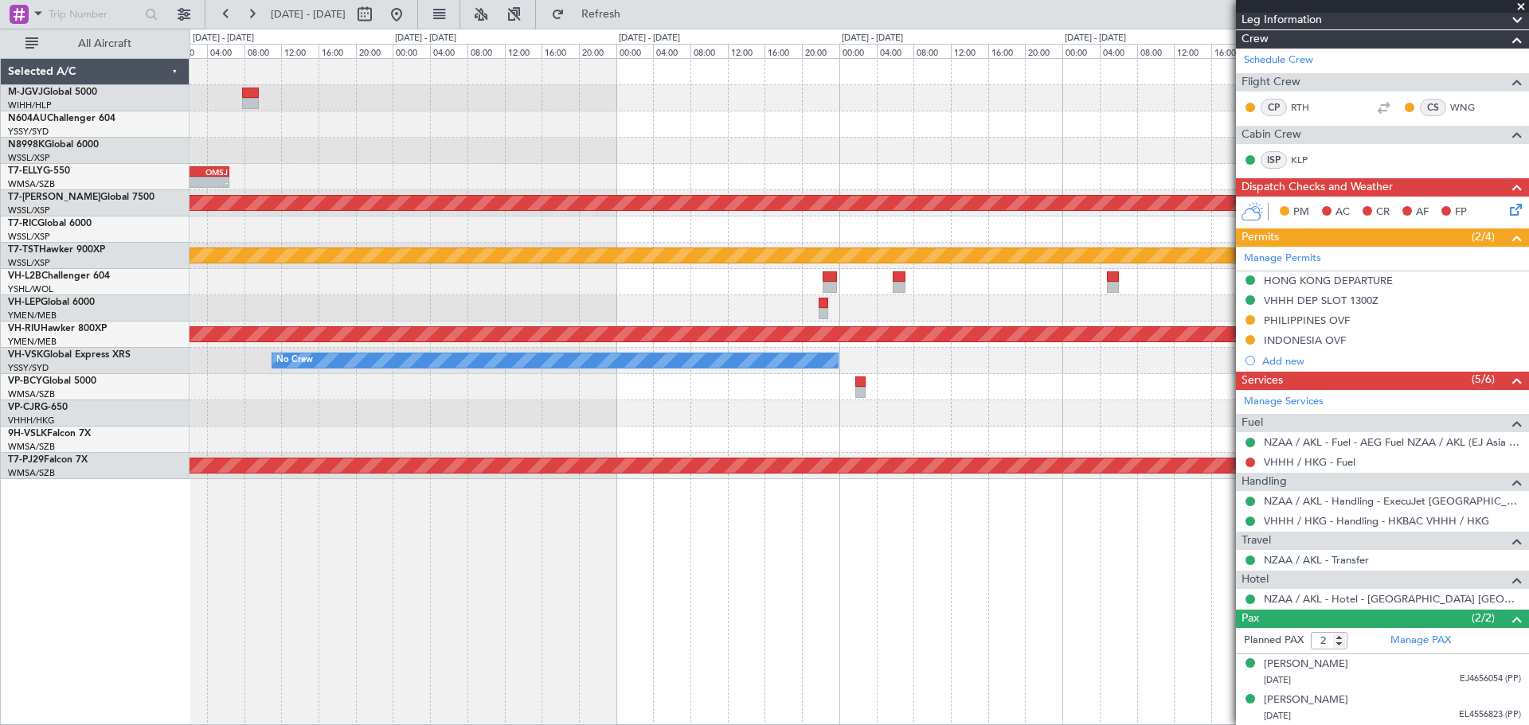
click at [533, 426] on div "- - GMMX 22:20 Z OMSJ 06:25 Z - - SLVR 12:50 Z GMMX 22:40 Z Planned Maint [GEOG…" at bounding box center [858, 269] width 1338 height 420
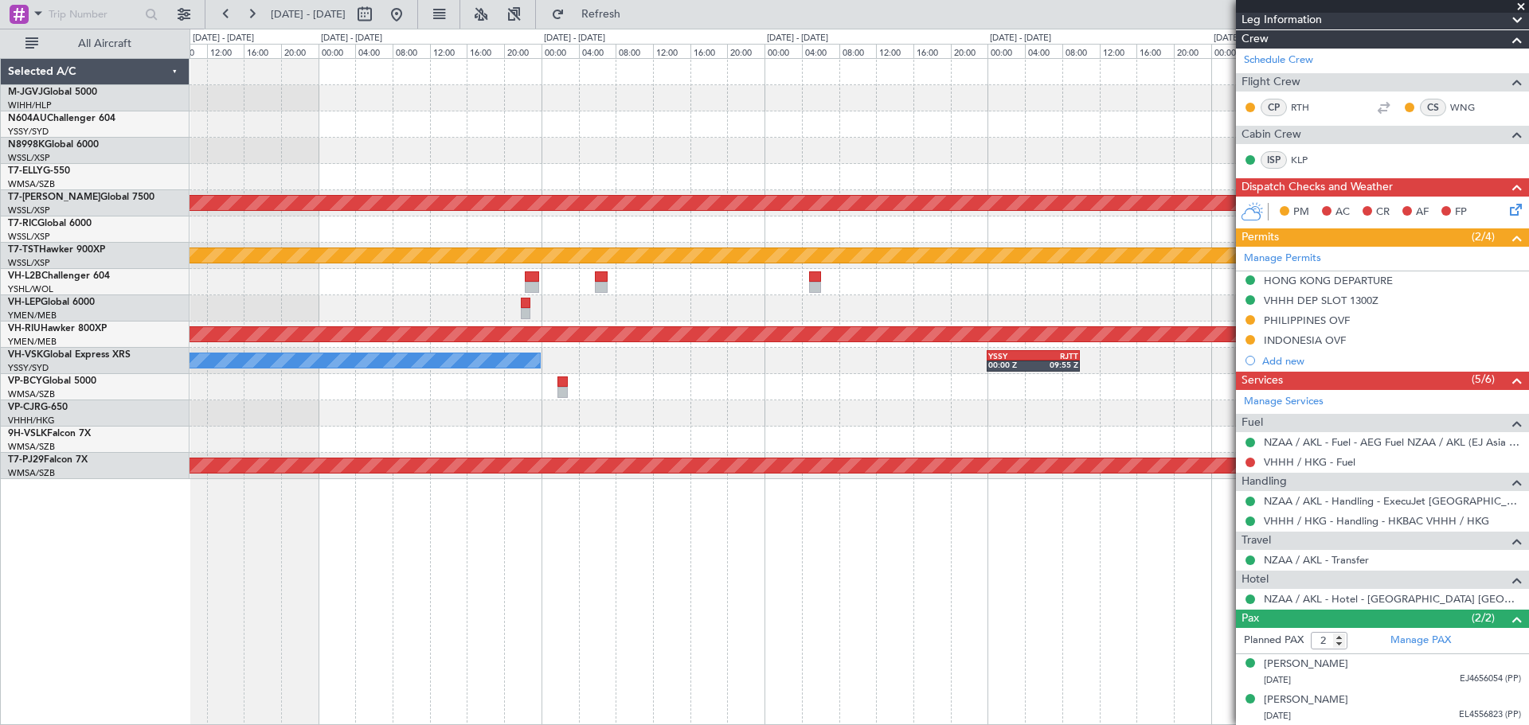
click at [769, 431] on div at bounding box center [858, 440] width 1338 height 26
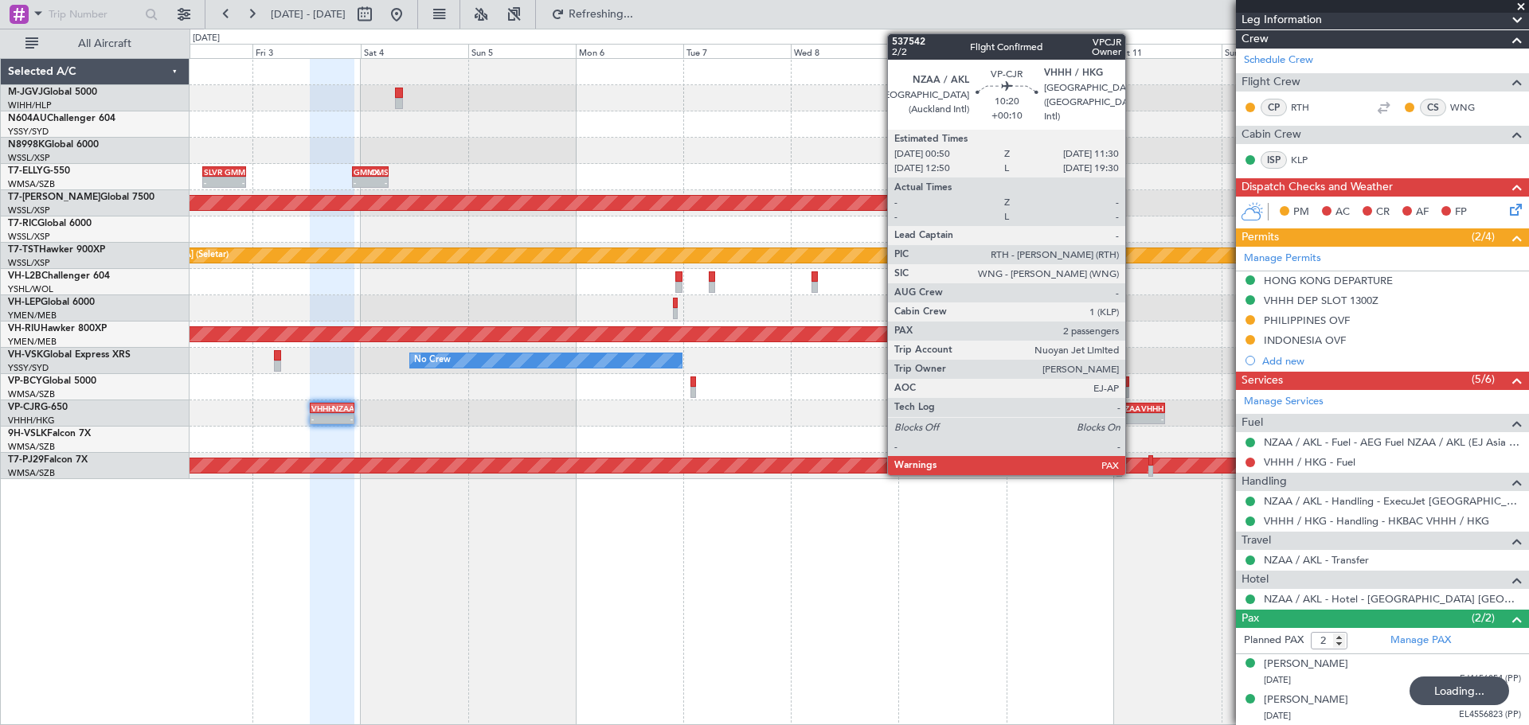
click at [1132, 414] on div "- -" at bounding box center [1140, 418] width 49 height 11
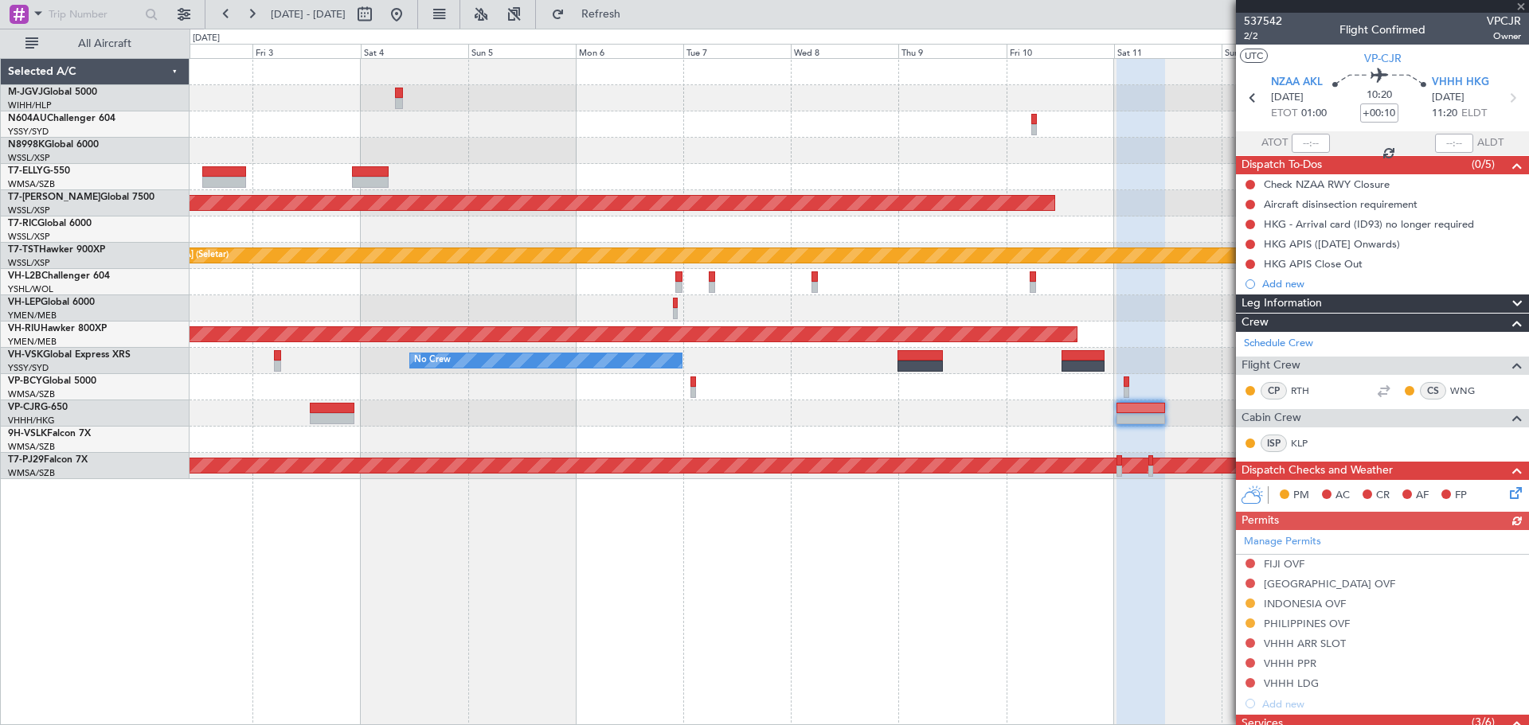
scroll to position [343, 0]
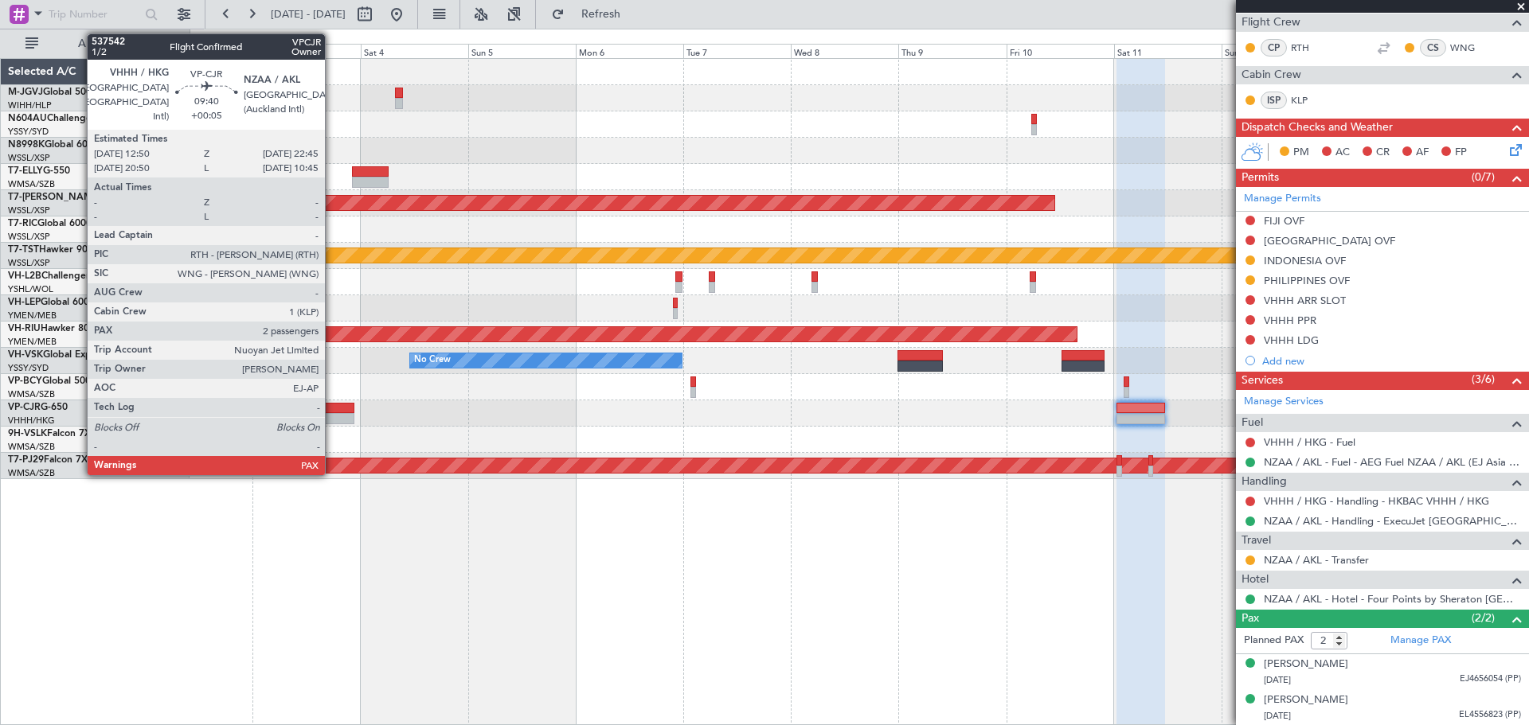
click at [332, 405] on div at bounding box center [332, 408] width 45 height 11
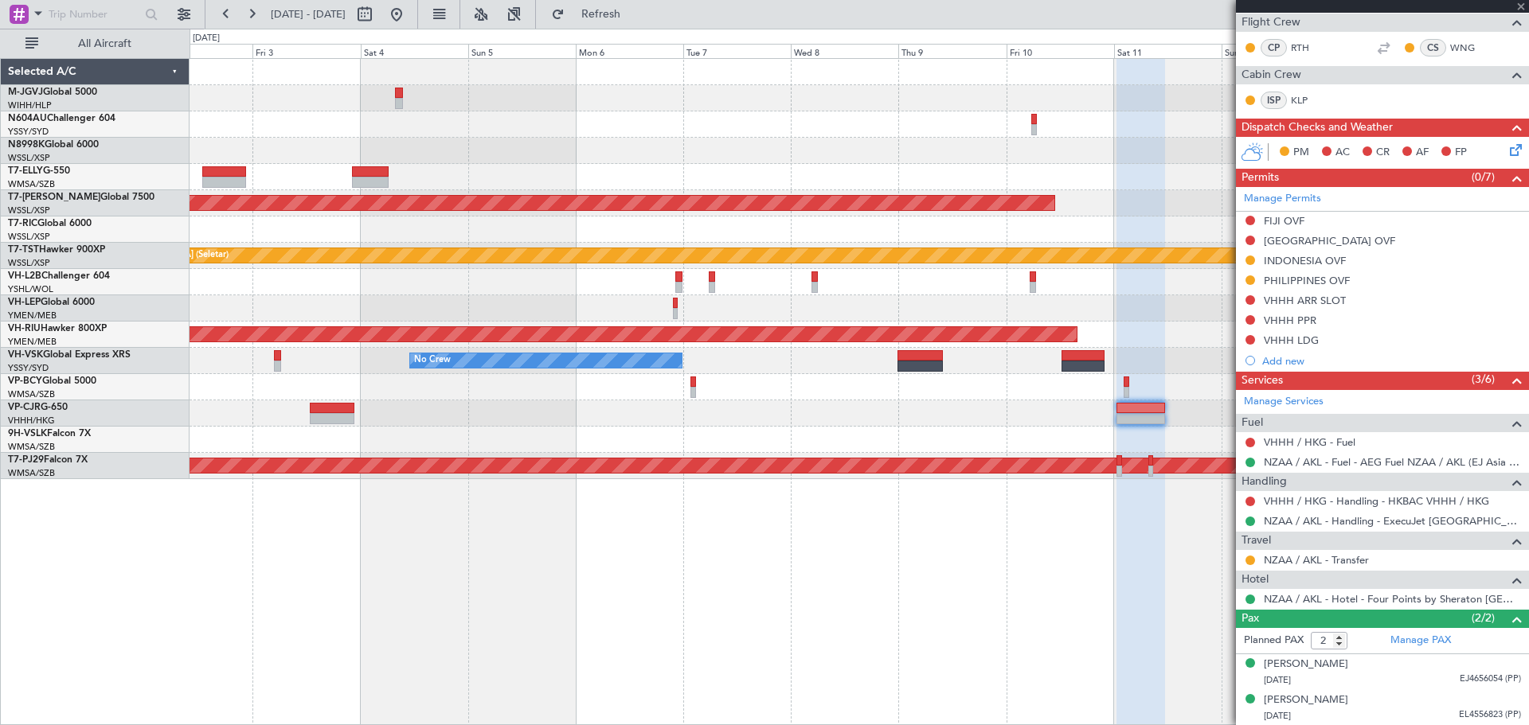
type input "+00:05"
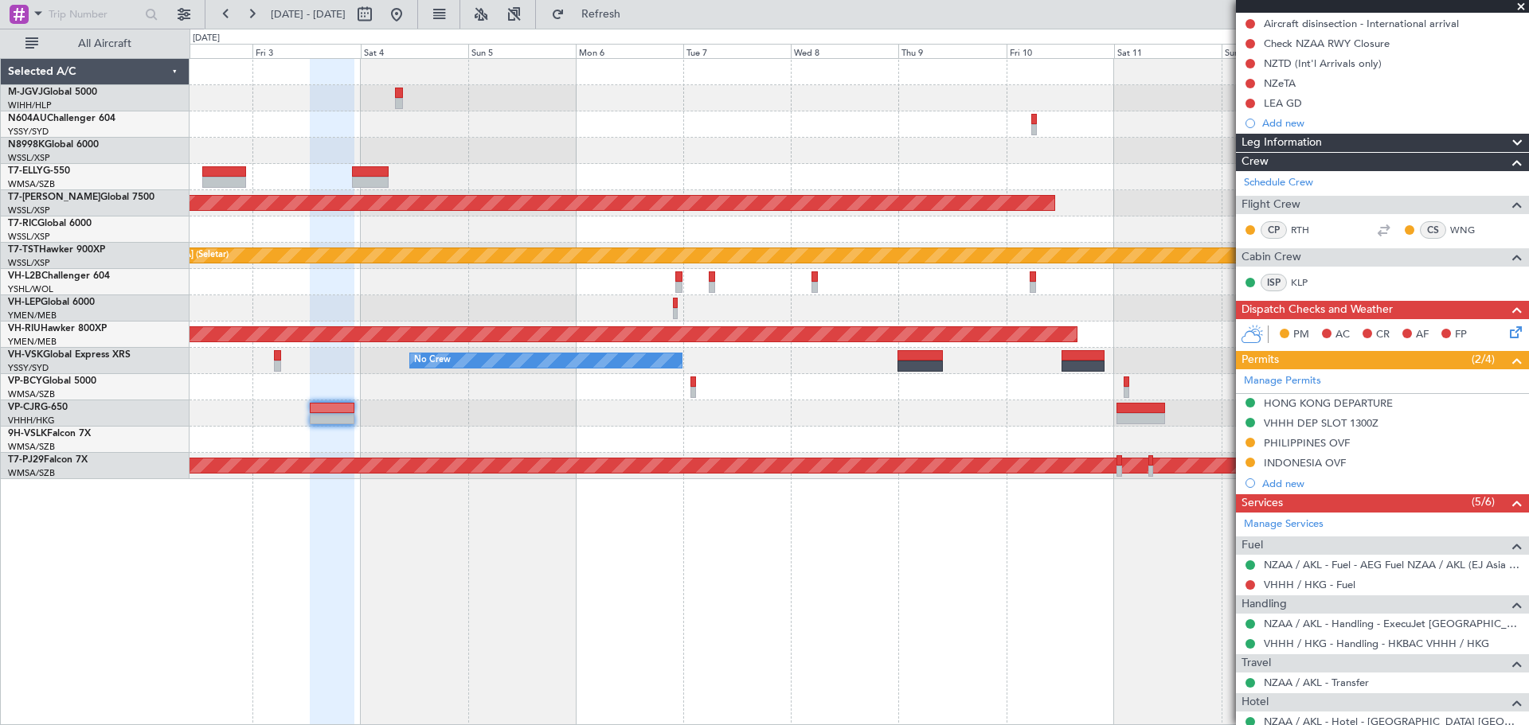
scroll to position [303, 0]
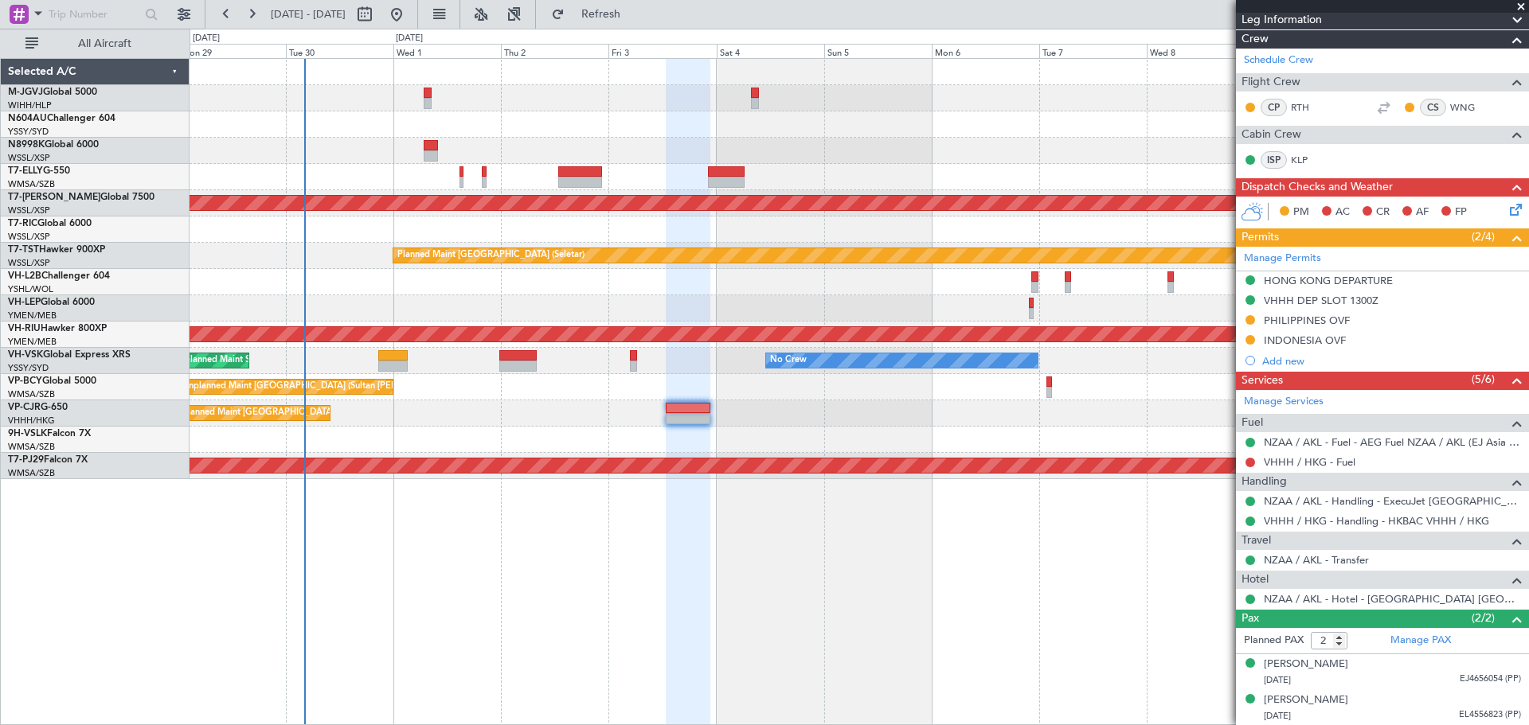
click at [708, 591] on div at bounding box center [688, 392] width 45 height 667
click at [1314, 445] on link "NZAA / AKL - Fuel - AEG Fuel NZAA / AKL (EJ Asia Only)" at bounding box center [1391, 442] width 257 height 14
click at [1298, 287] on mat-tooltip-component "HONG KONG DEPARTURE" at bounding box center [1328, 308] width 139 height 42
click at [1299, 276] on div "HONG KONG DEPARTURE" at bounding box center [1327, 281] width 129 height 14
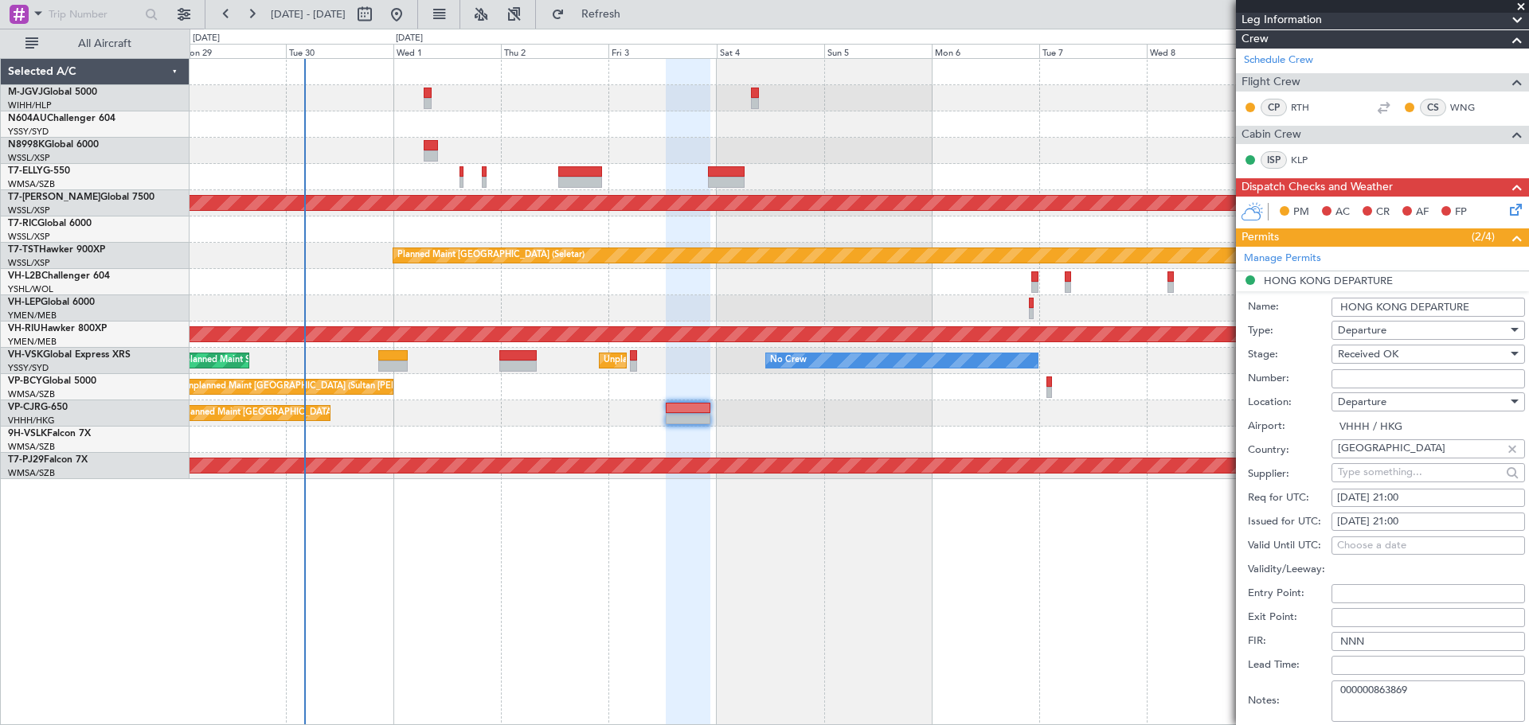
click at [1353, 381] on input "Number:" at bounding box center [1427, 378] width 193 height 19
type input "No Objection"
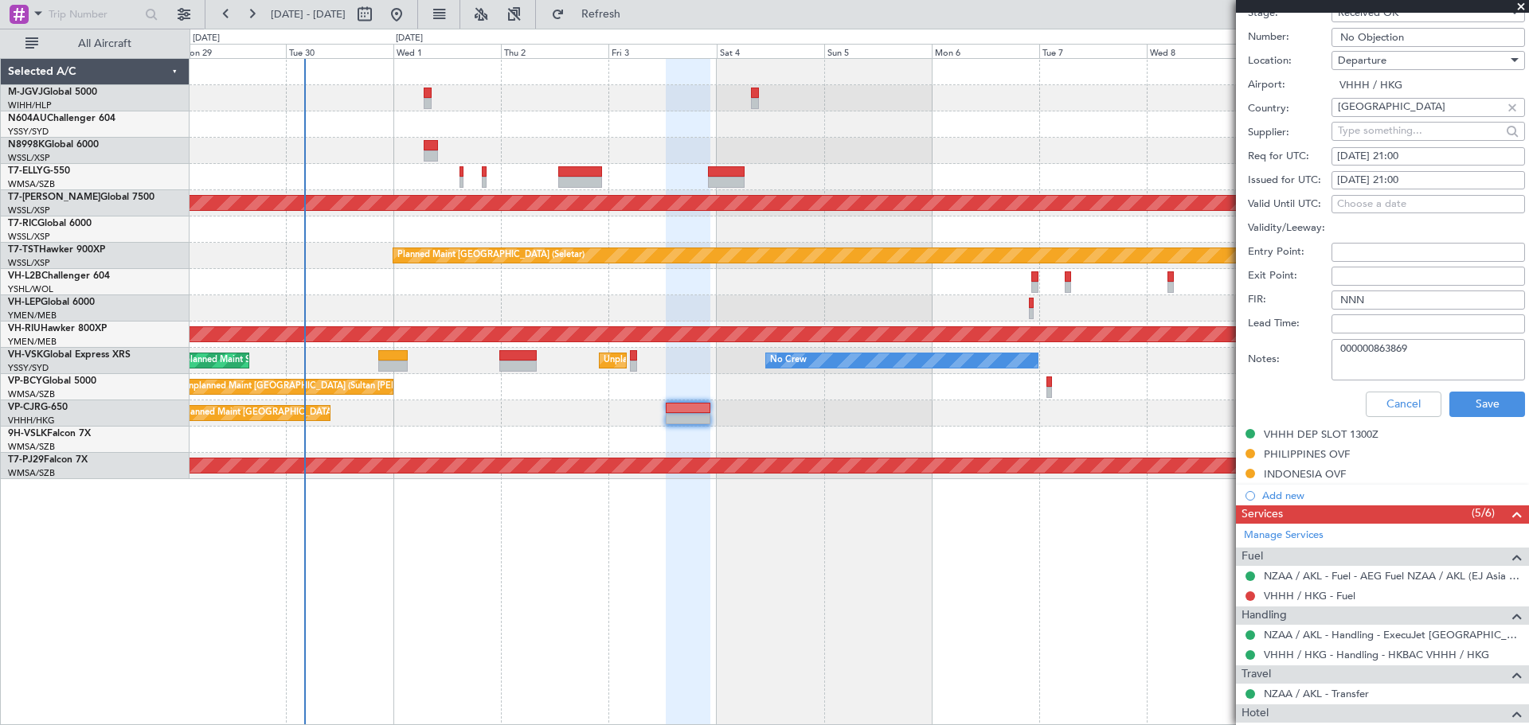
scroll to position [701, 0]
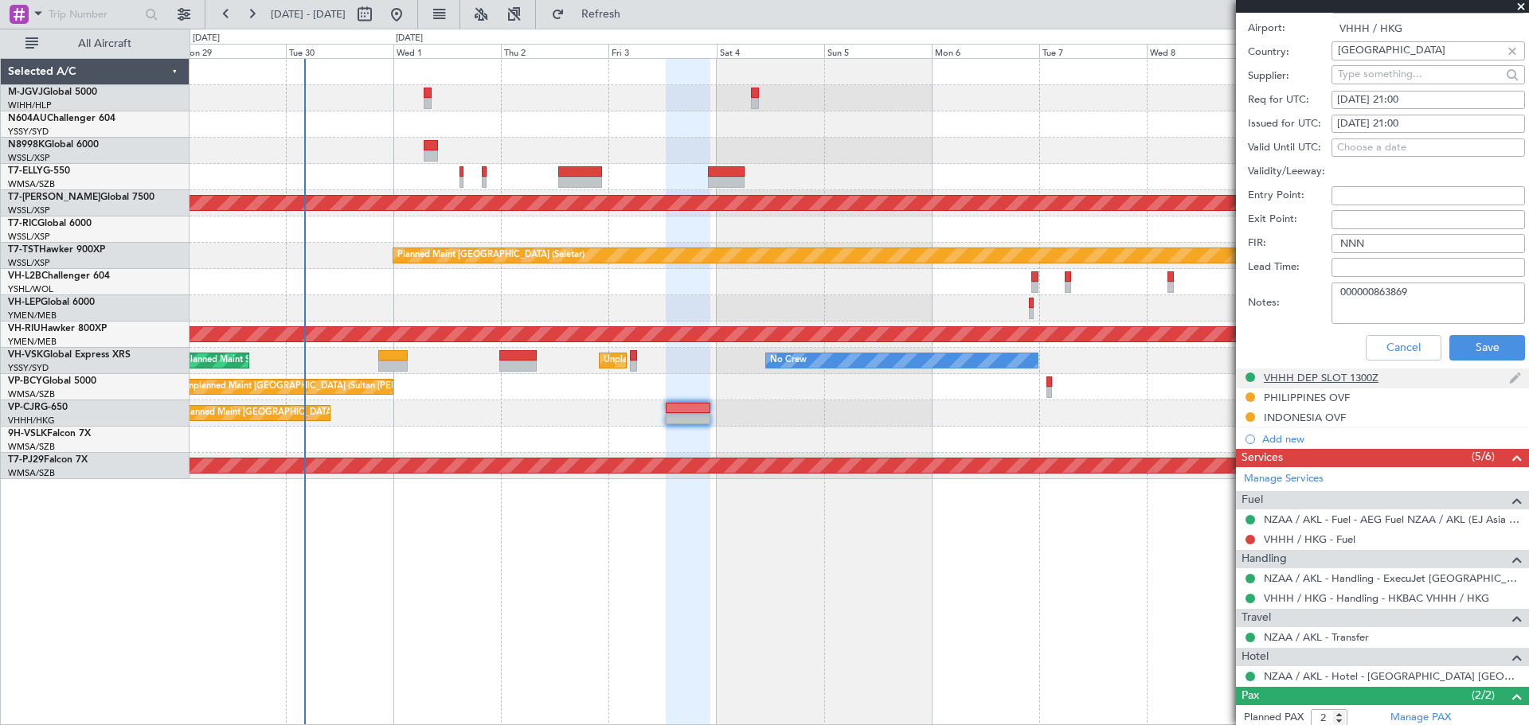
click at [1355, 381] on div "VHHH DEP SLOT 1300Z" at bounding box center [1320, 378] width 115 height 14
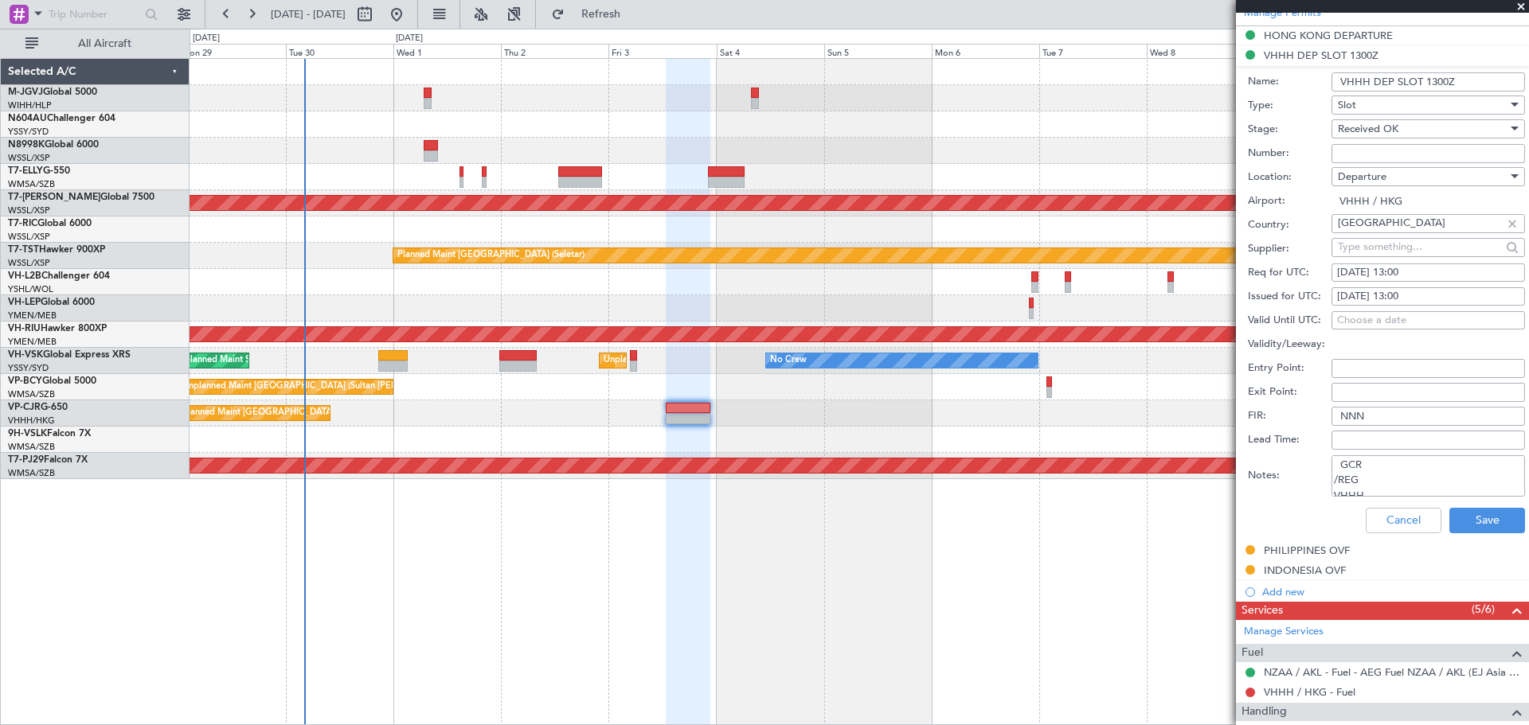
scroll to position [779, 0]
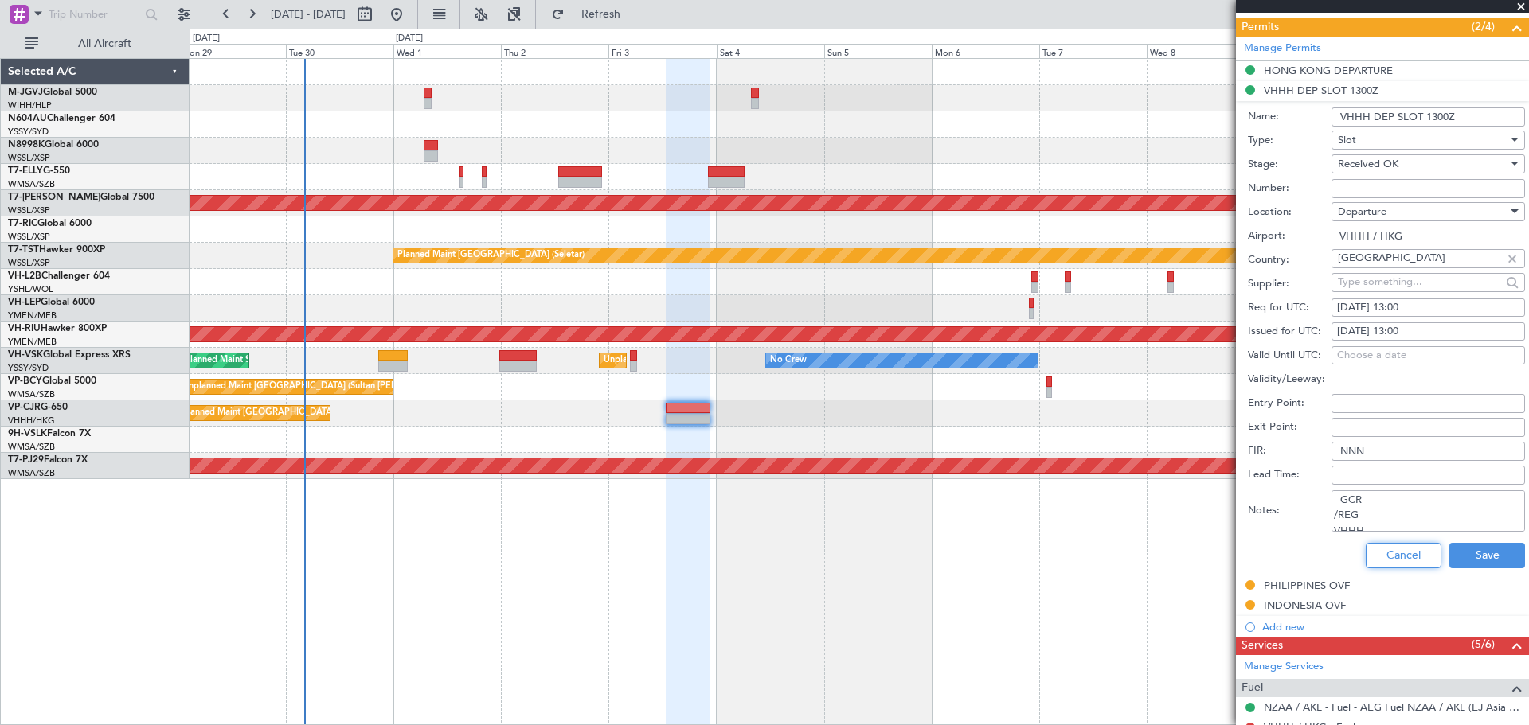
click at [1381, 550] on button "Cancel" at bounding box center [1403, 555] width 76 height 25
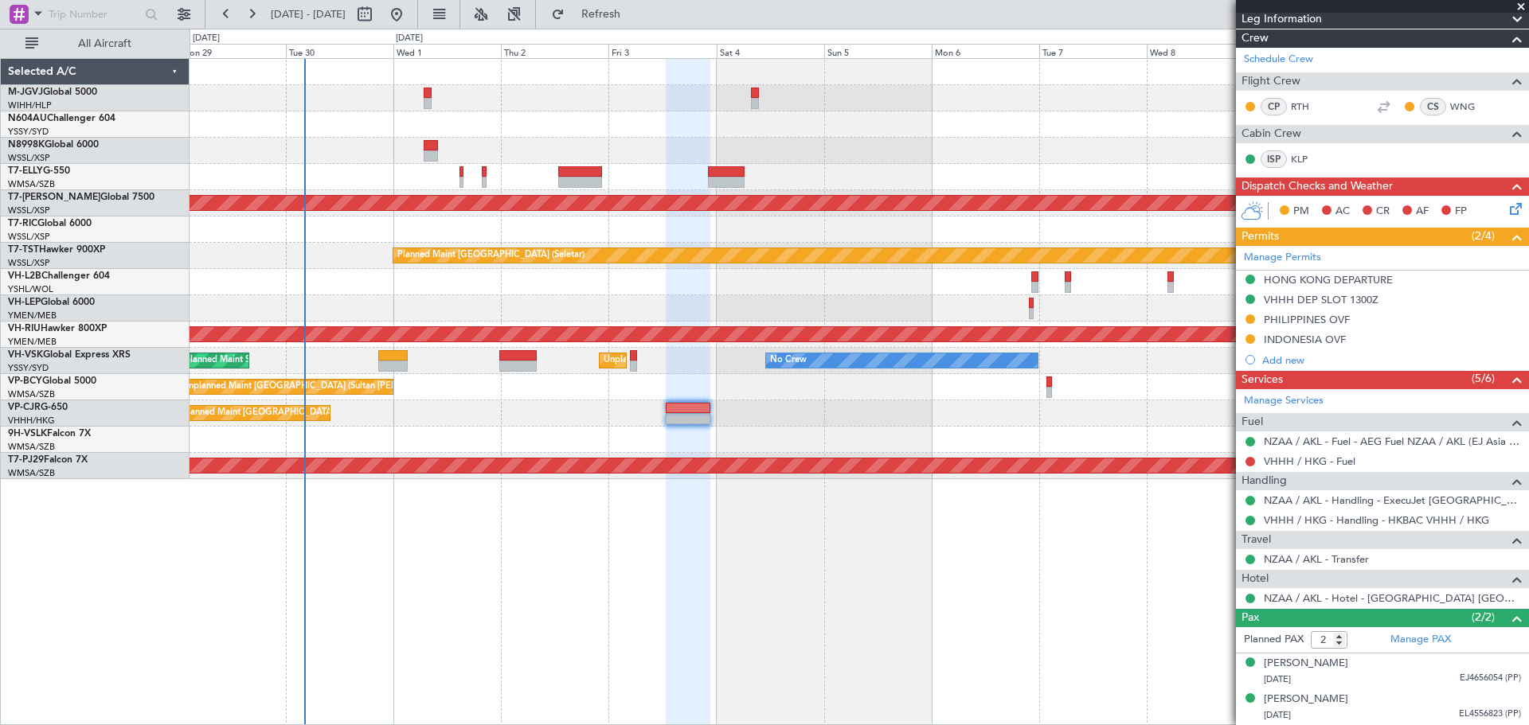
scroll to position [303, 0]
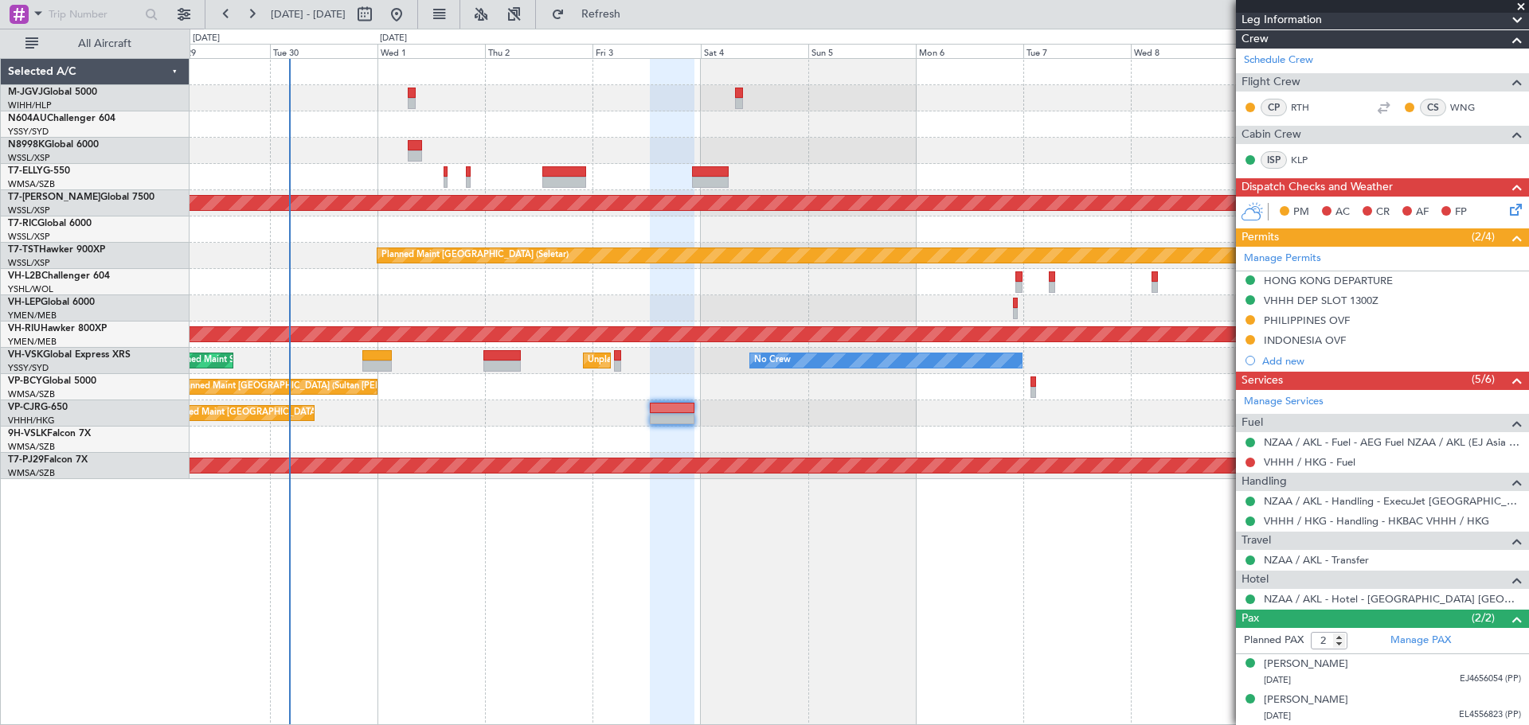
click at [738, 423] on div "Planned Maint [GEOGRAPHIC_DATA] ([GEOGRAPHIC_DATA] Intl)" at bounding box center [858, 413] width 1338 height 26
click at [150, 635] on div "Selected A/C M-JGVJ Global 5000 WIHH/HLP Jakarta (Halim Intl) N604AU Challenger…" at bounding box center [95, 391] width 189 height 667
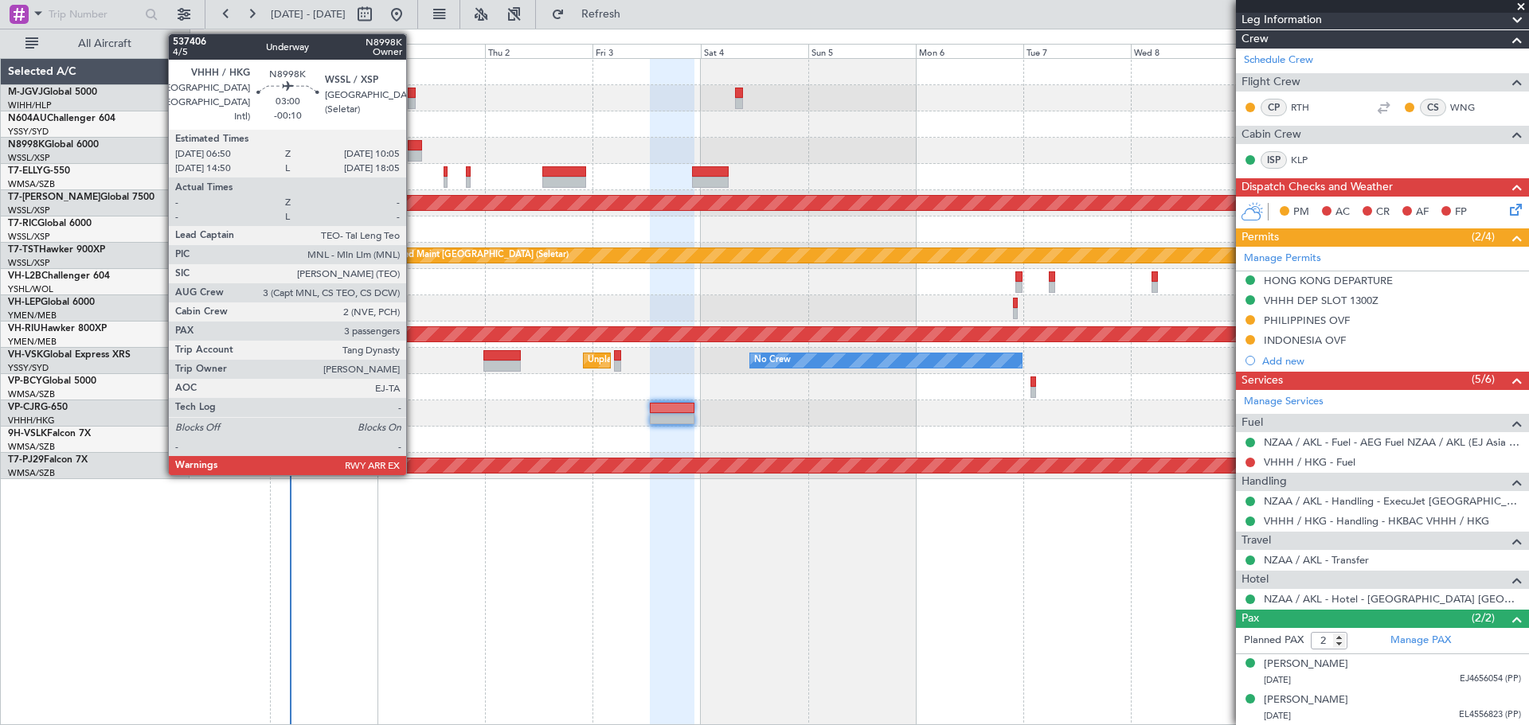
click at [413, 150] on div at bounding box center [415, 145] width 15 height 11
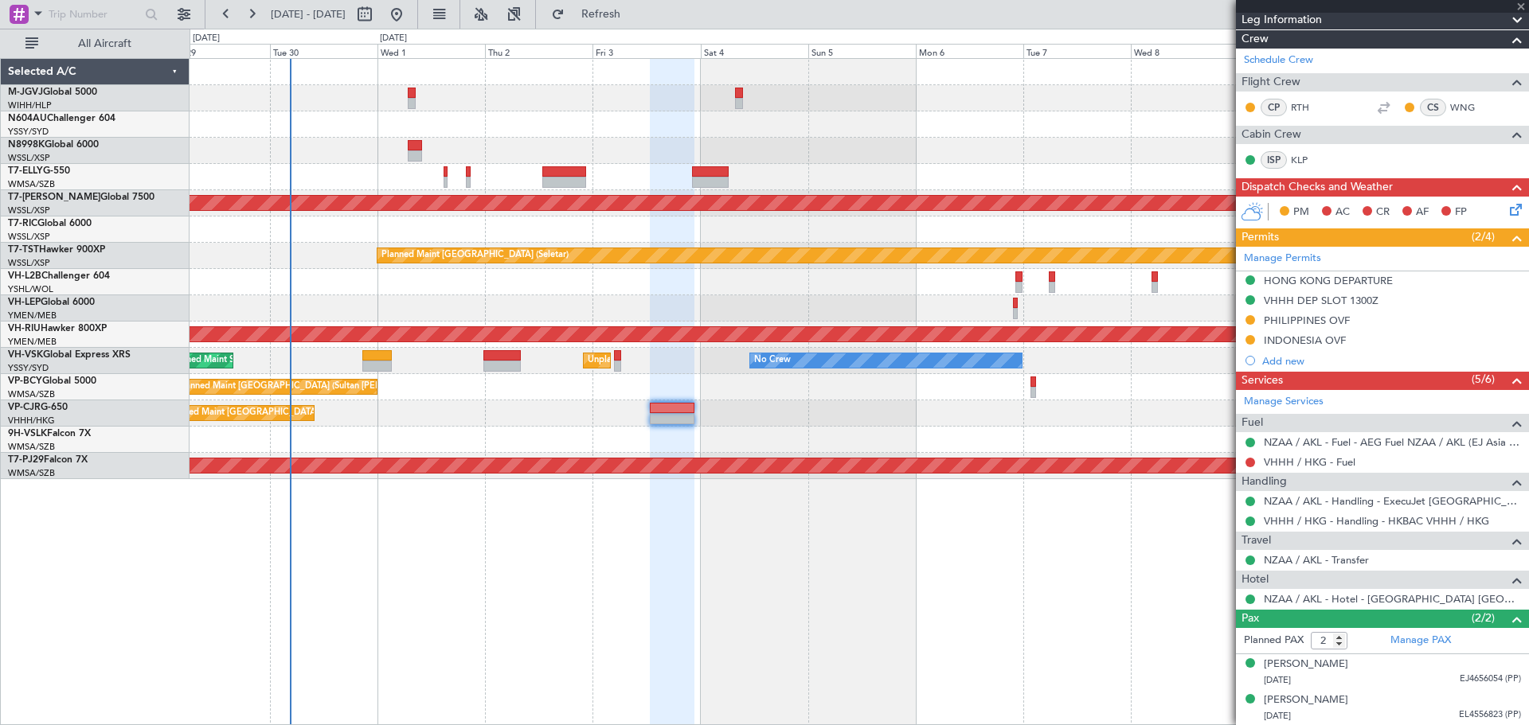
type input "-00:10"
type input "3"
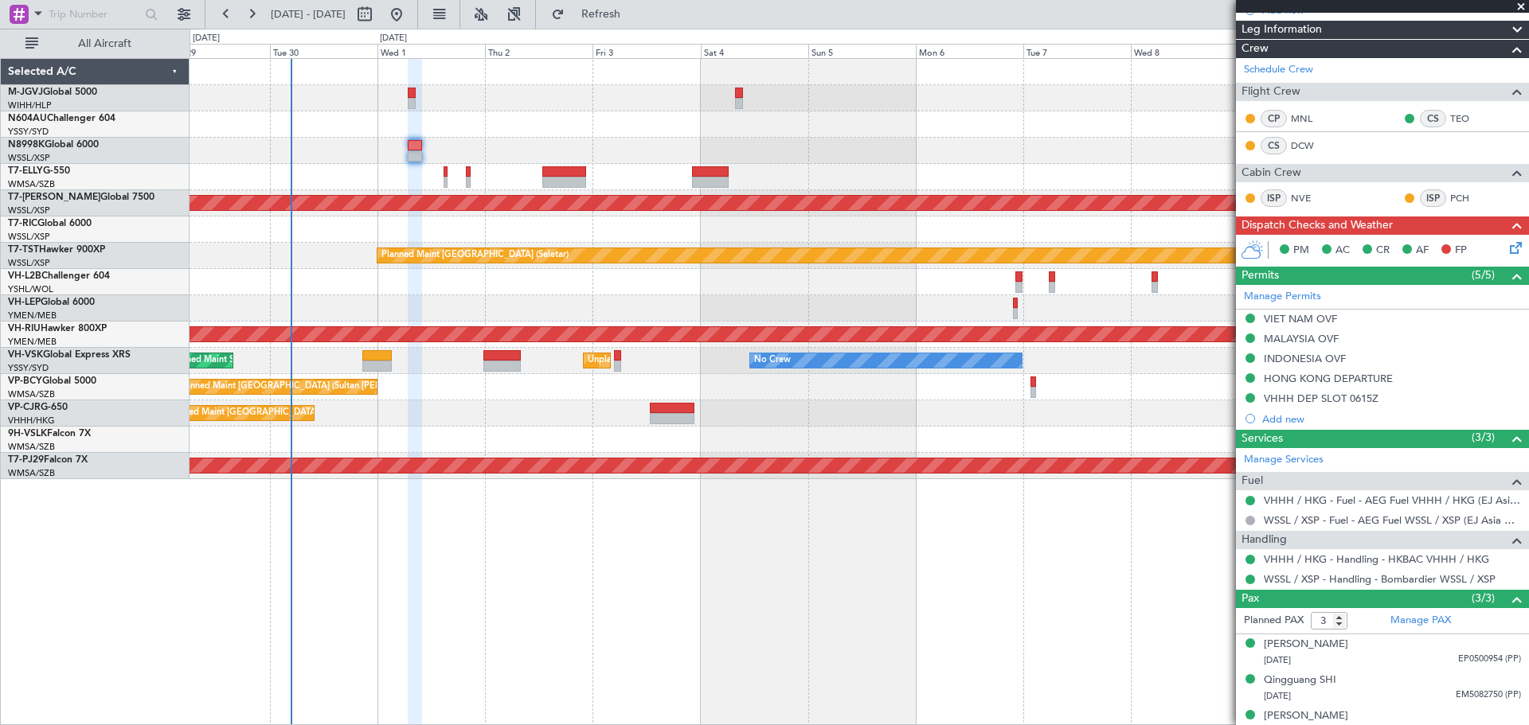
scroll to position [230, 0]
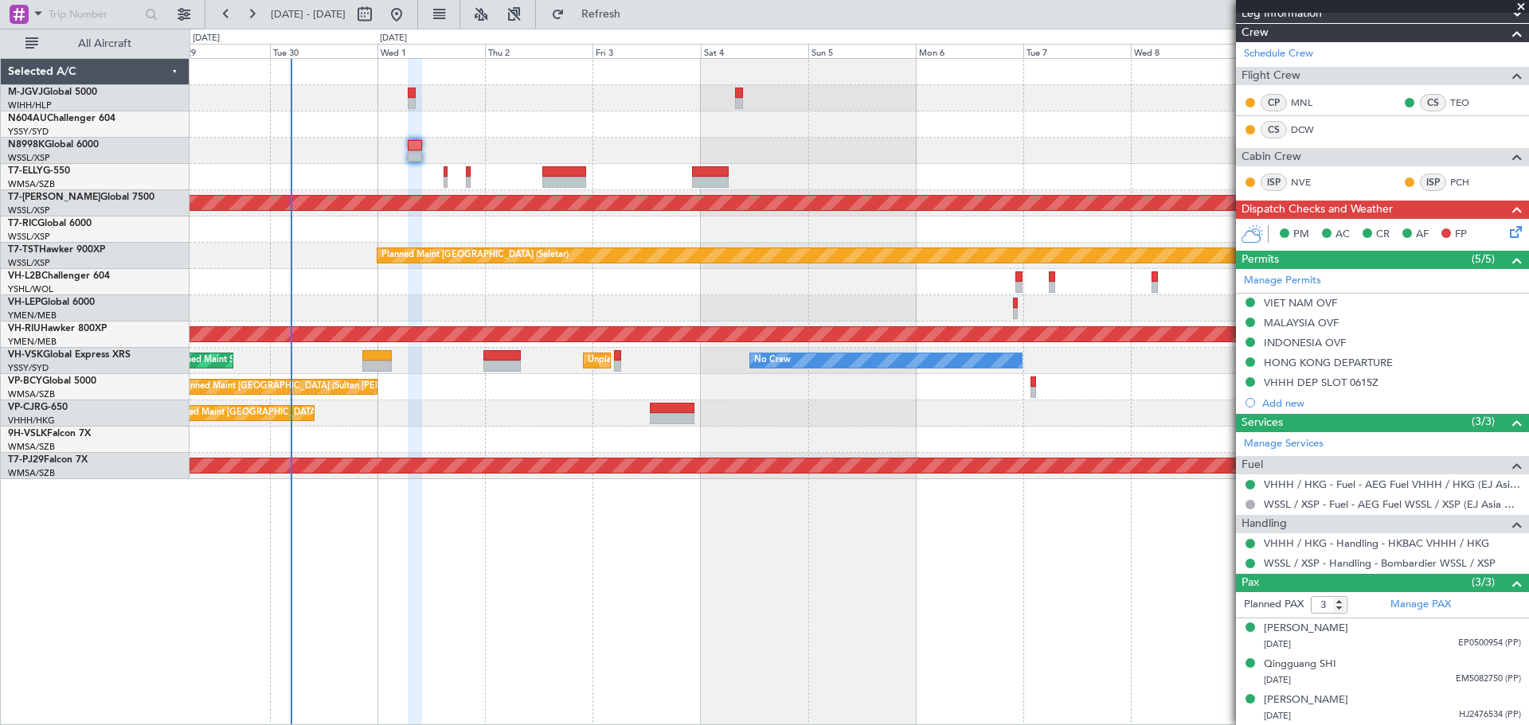
click at [868, 35] on div "0 0 Mon 29 Tue 30 Wed 1 Thu 2 [DATE] Sat 4 Sun 5 Mon 6 Tue 7 Wed 8 Thu 9 Fri 10…" at bounding box center [858, 43] width 1337 height 29
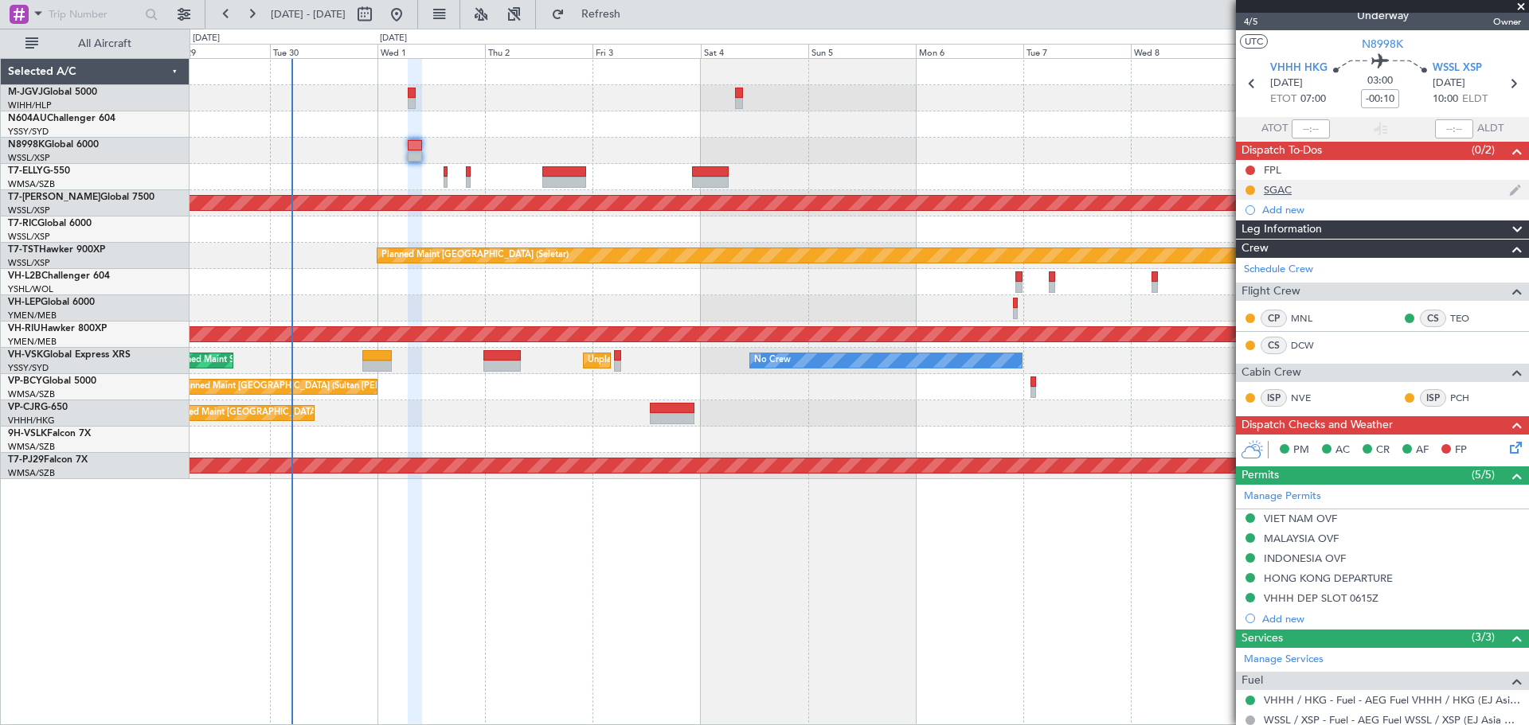
scroll to position [0, 0]
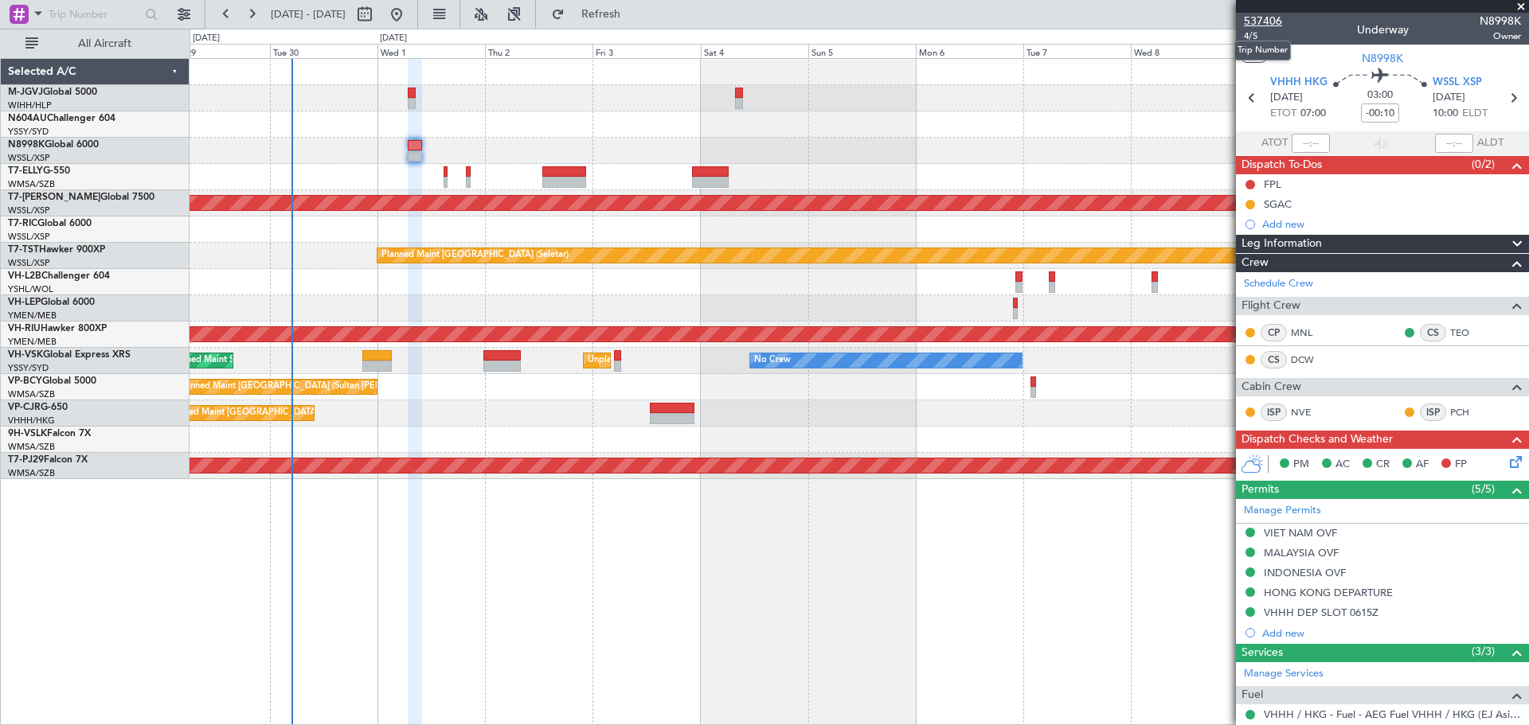
click at [1264, 23] on span "537406" at bounding box center [1263, 21] width 38 height 17
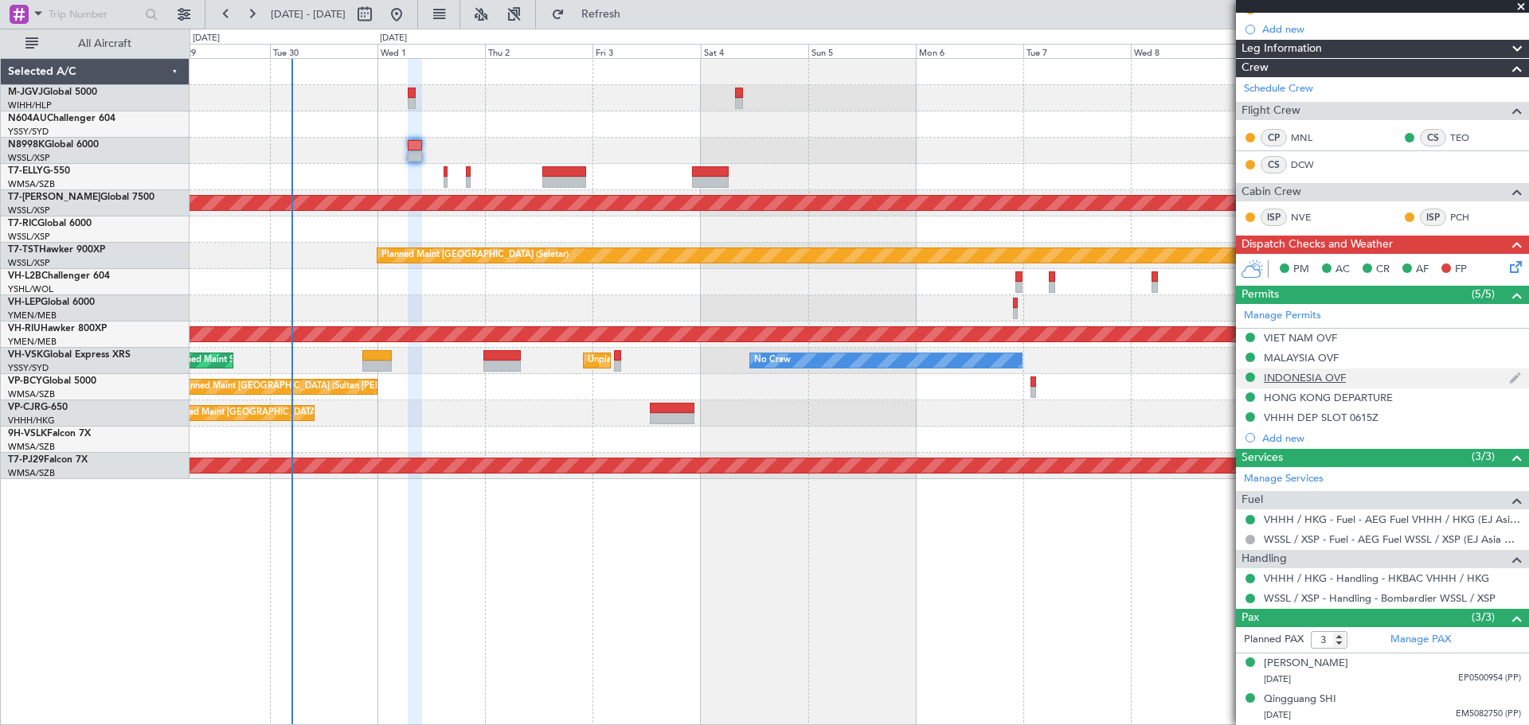
scroll to position [230, 0]
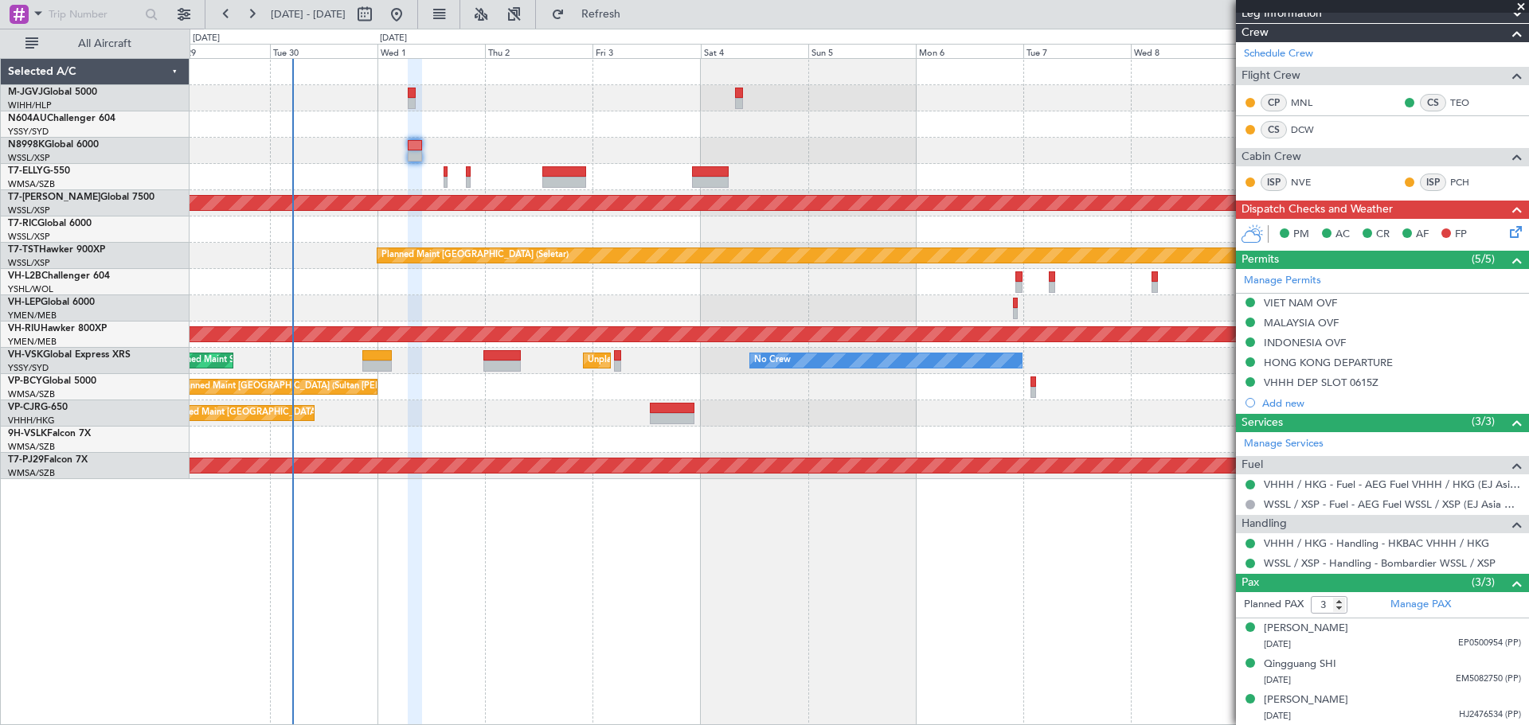
click at [1037, 131] on div at bounding box center [858, 124] width 1338 height 26
click at [1310, 484] on link "VHHH / HKG - Fuel - AEG Fuel VHHH / HKG (EJ Asia Only)" at bounding box center [1391, 485] width 257 height 14
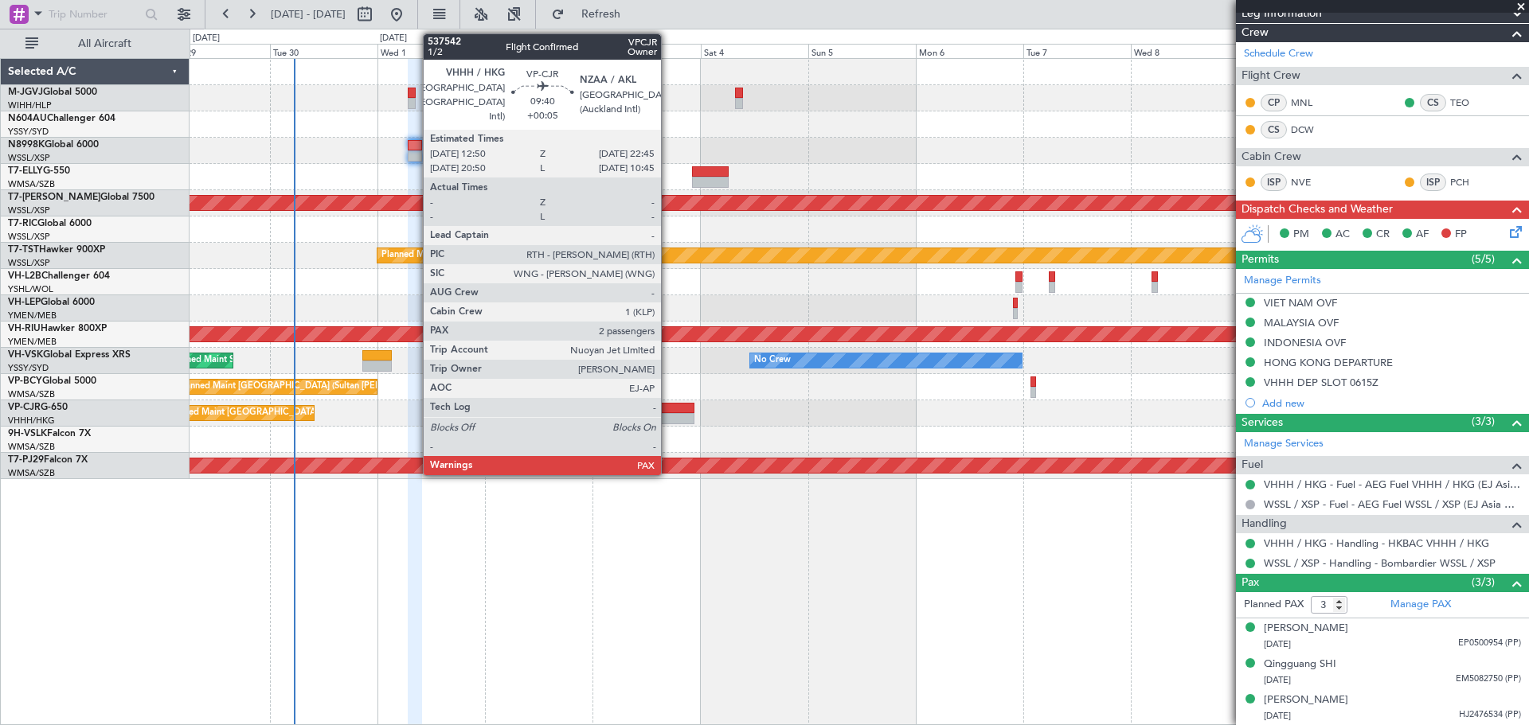
click at [668, 413] on div at bounding box center [672, 418] width 45 height 11
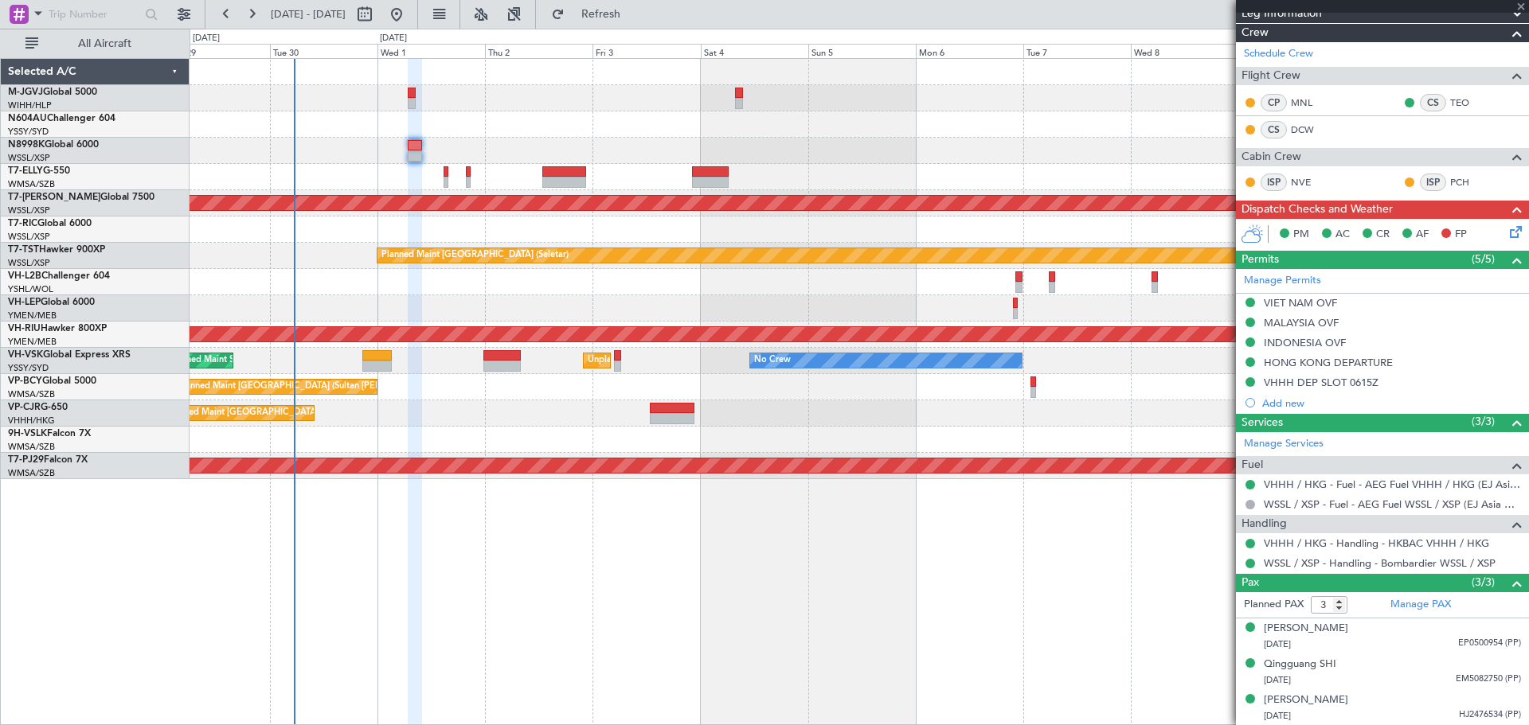
type input "+00:05"
type input "2"
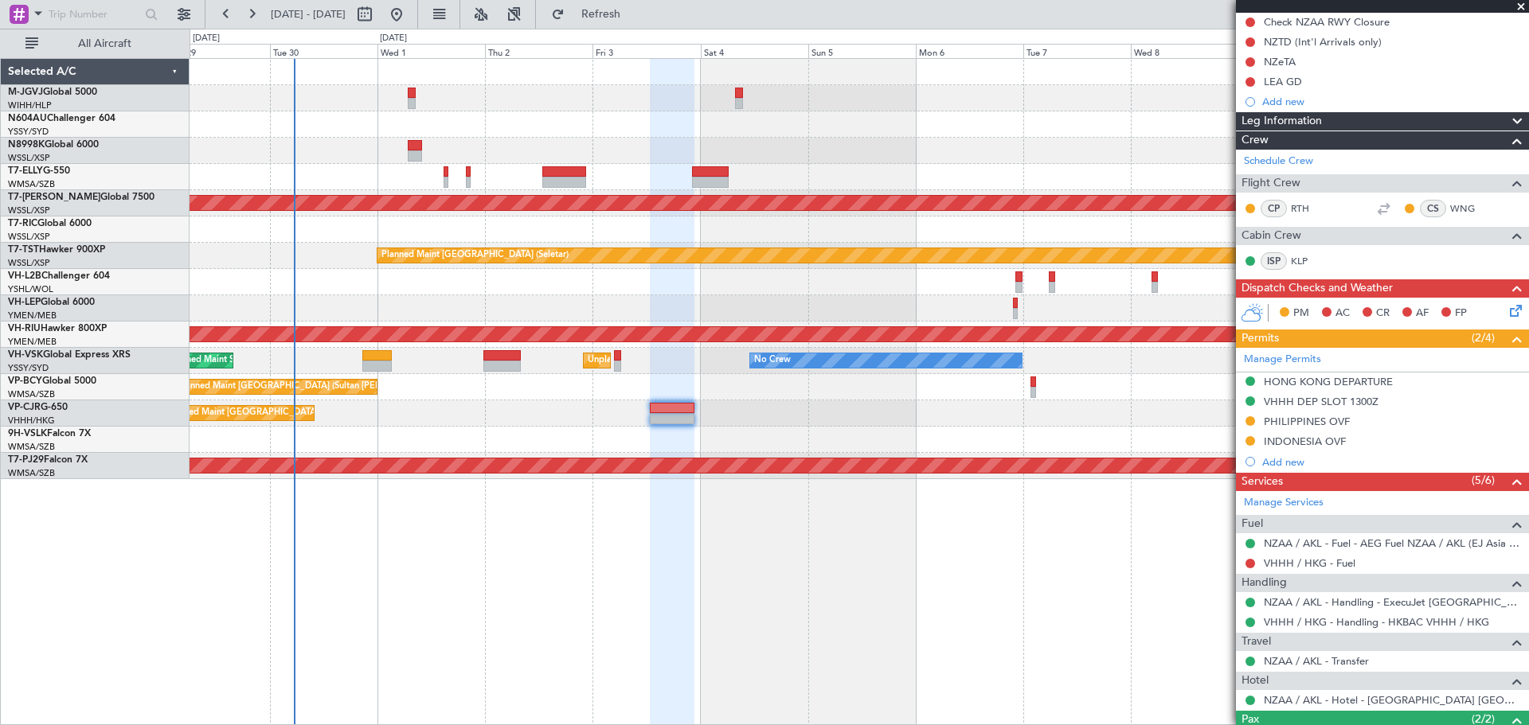
scroll to position [303, 0]
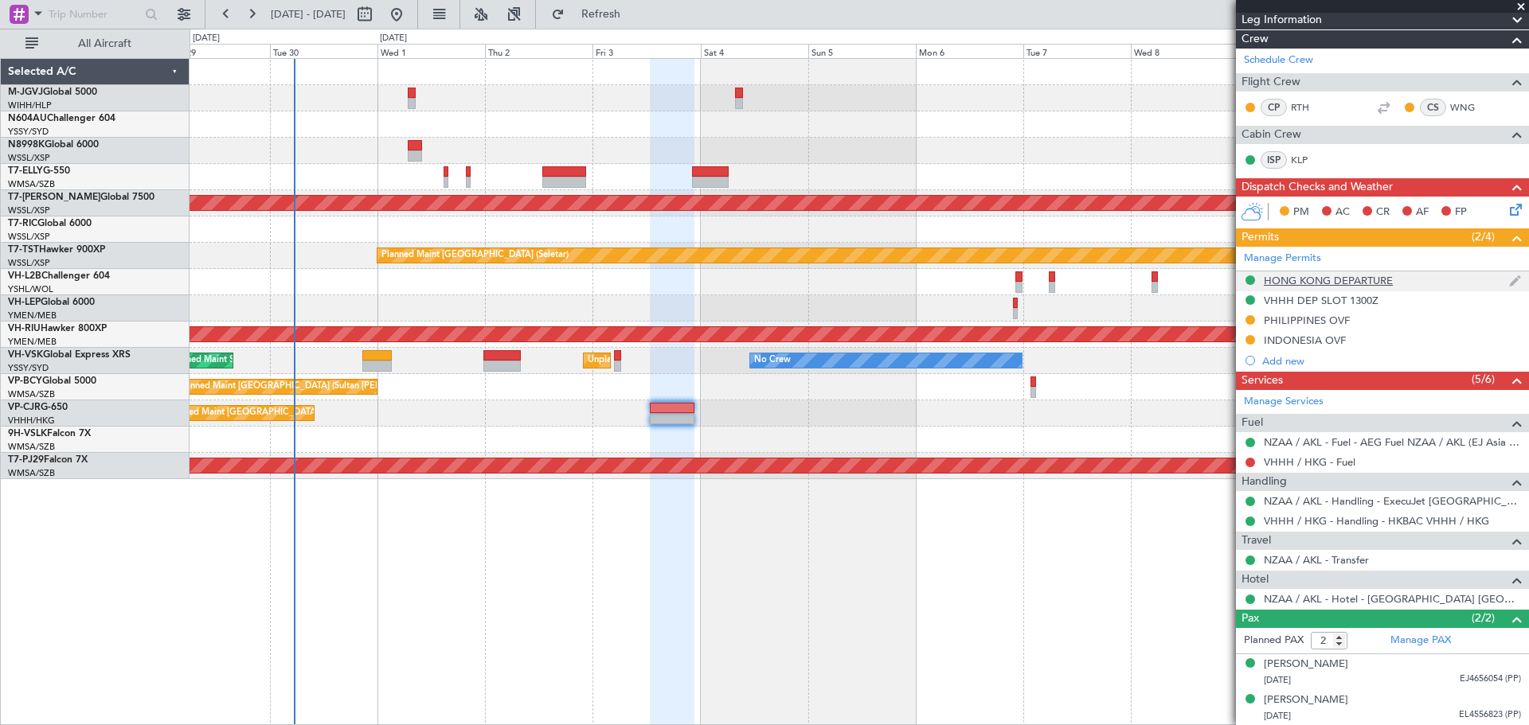
click at [1310, 281] on div "HONG KONG DEPARTURE" at bounding box center [1327, 281] width 129 height 14
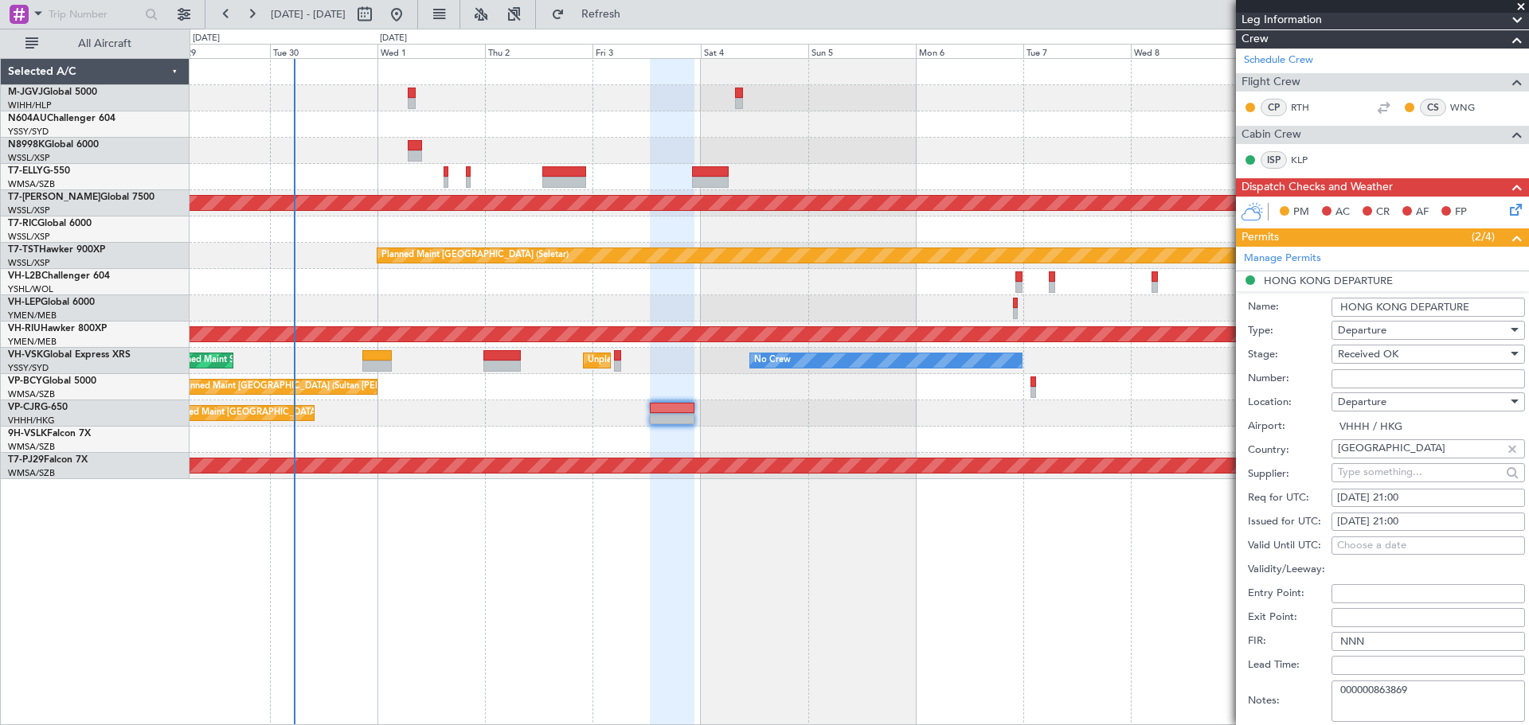
click at [1388, 658] on textarea "000000863869" at bounding box center [1427, 701] width 193 height 41
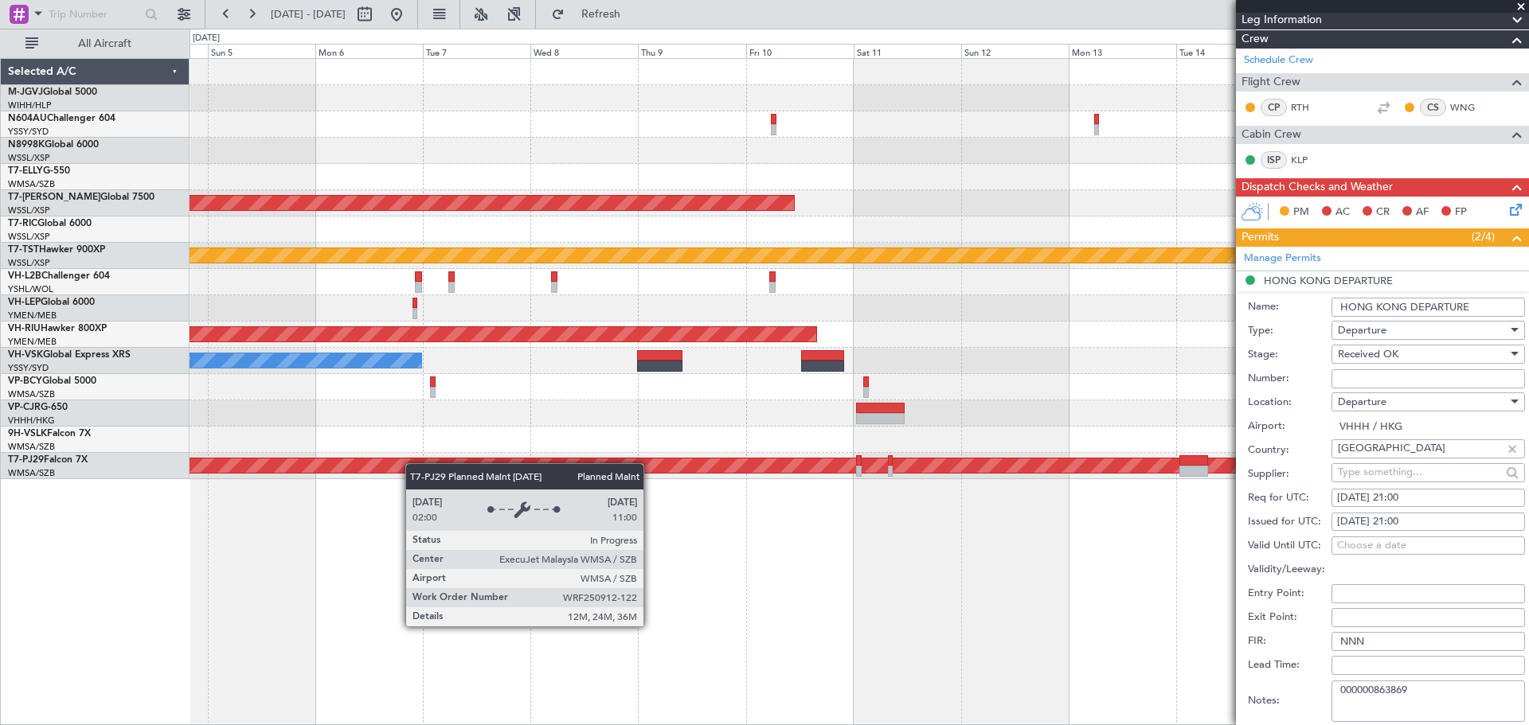
click at [376, 470] on div "Planned Maint [GEOGRAPHIC_DATA] (Seletar) Planned Maint [GEOGRAPHIC_DATA] (Sele…" at bounding box center [858, 269] width 1338 height 420
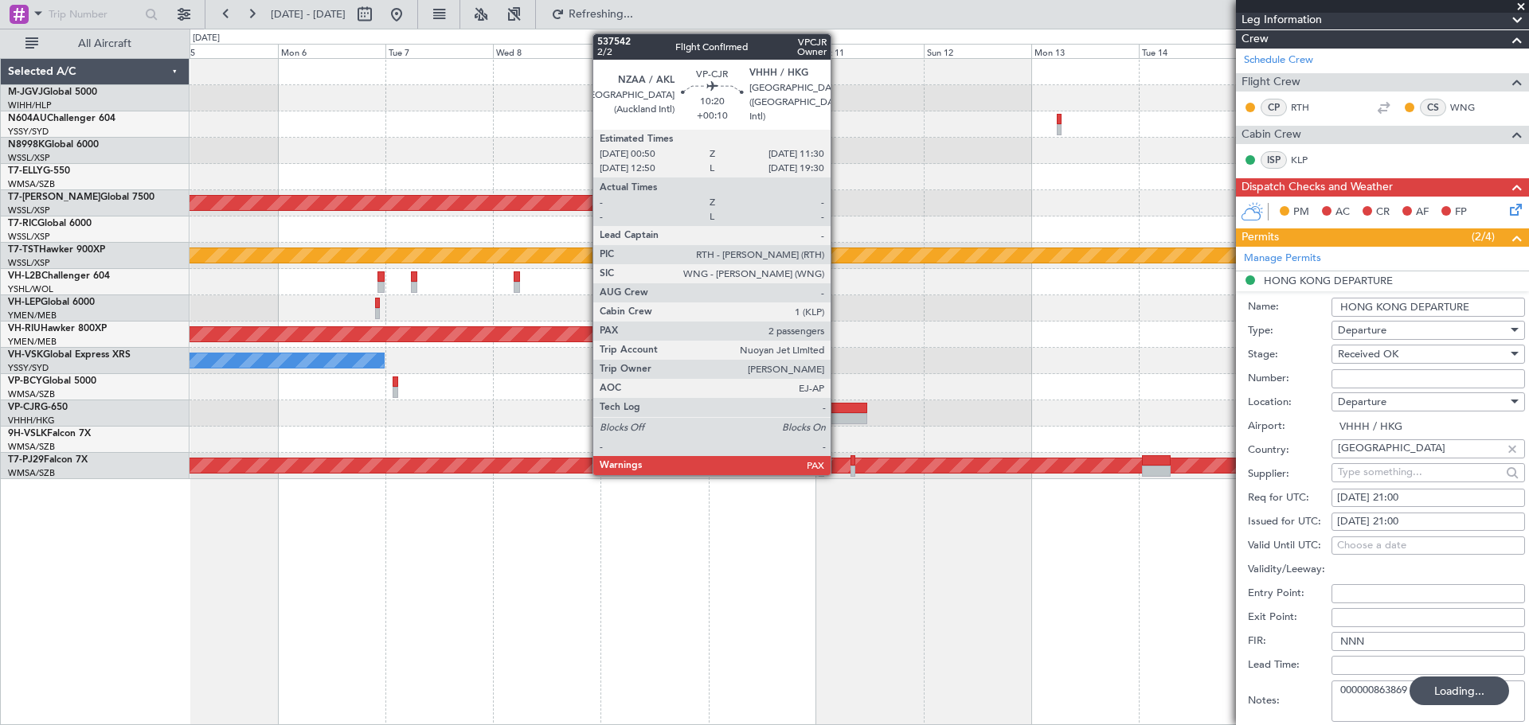
click at [838, 409] on div at bounding box center [842, 408] width 49 height 11
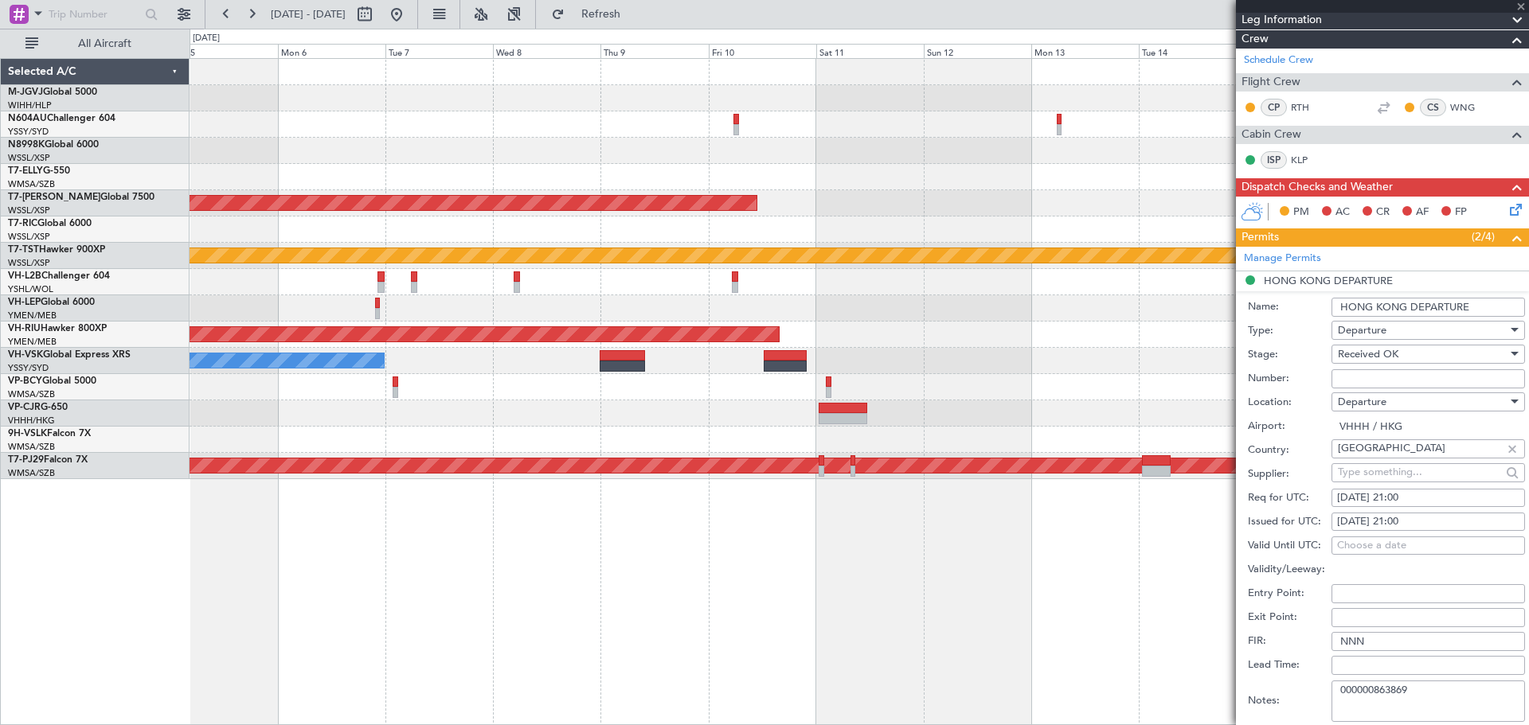
type input "+00:10"
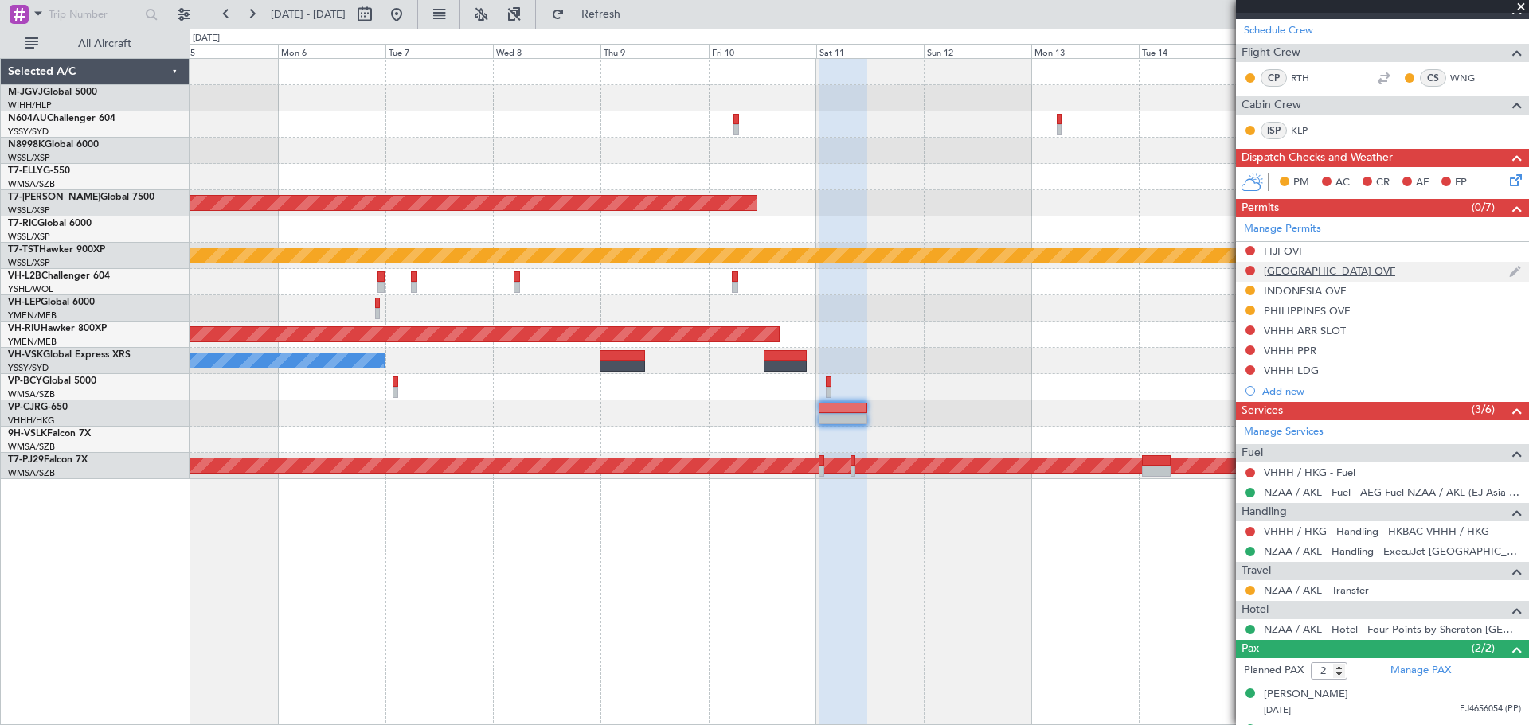
scroll to position [343, 0]
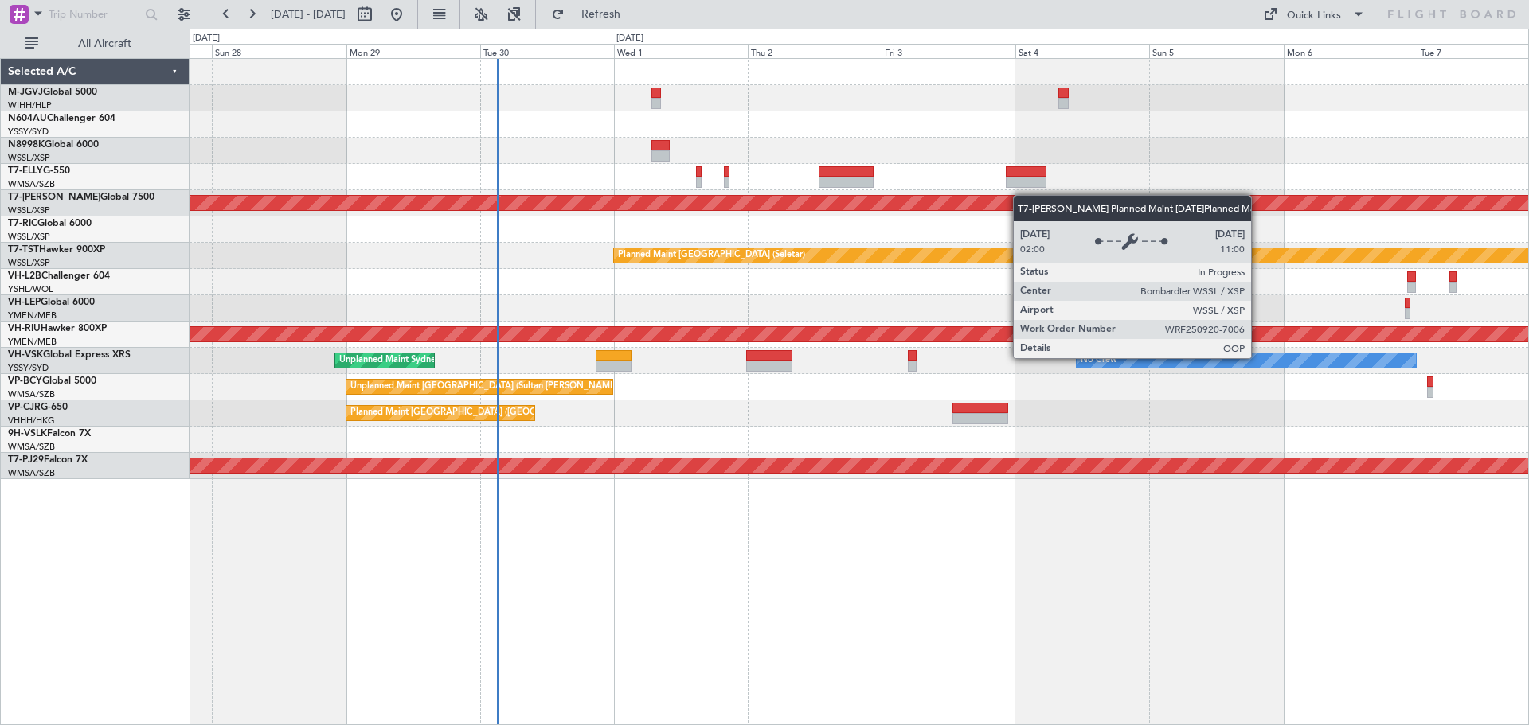
click at [953, 204] on div "Planned Maint [GEOGRAPHIC_DATA] ([GEOGRAPHIC_DATA] Intl) Planned Maint [GEOGRAP…" at bounding box center [858, 269] width 1338 height 420
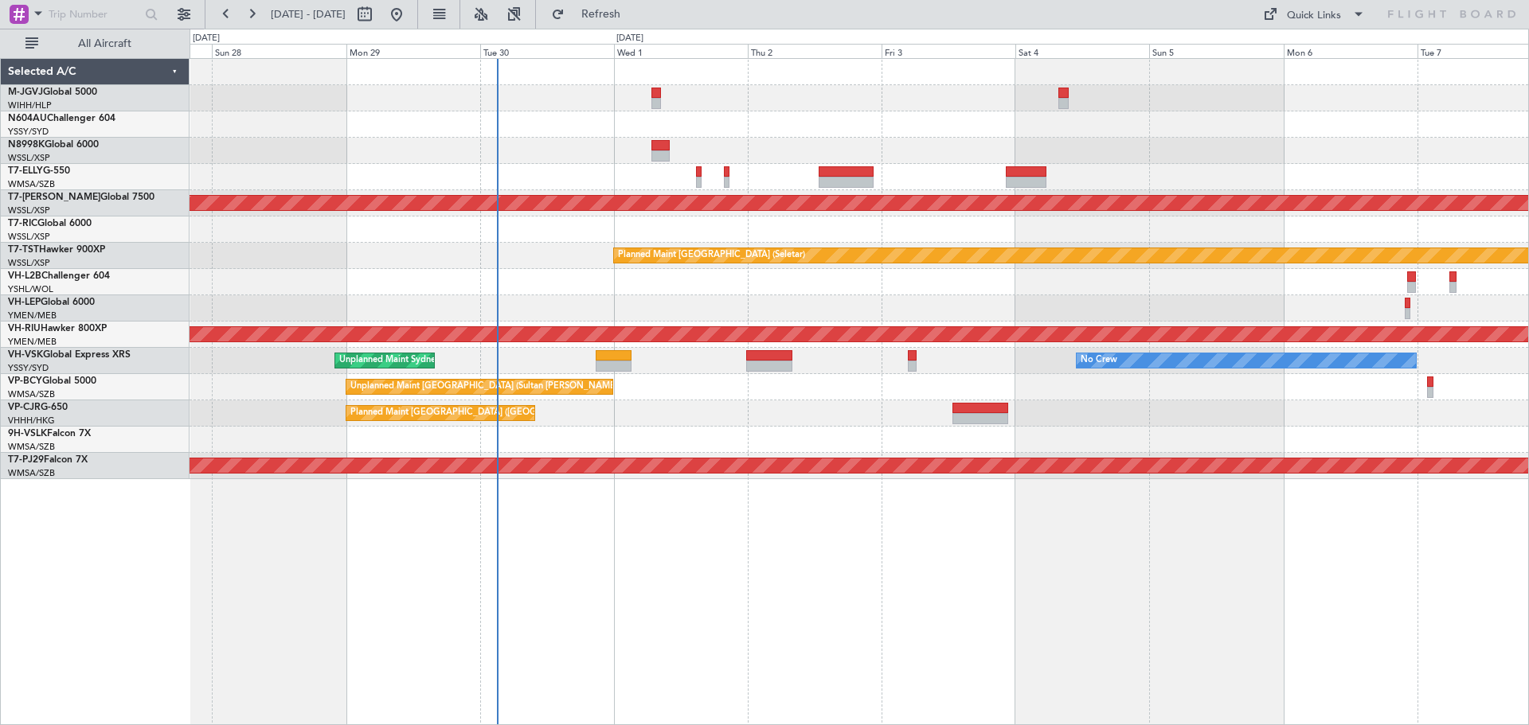
click at [259, 112] on div at bounding box center [858, 124] width 1338 height 26
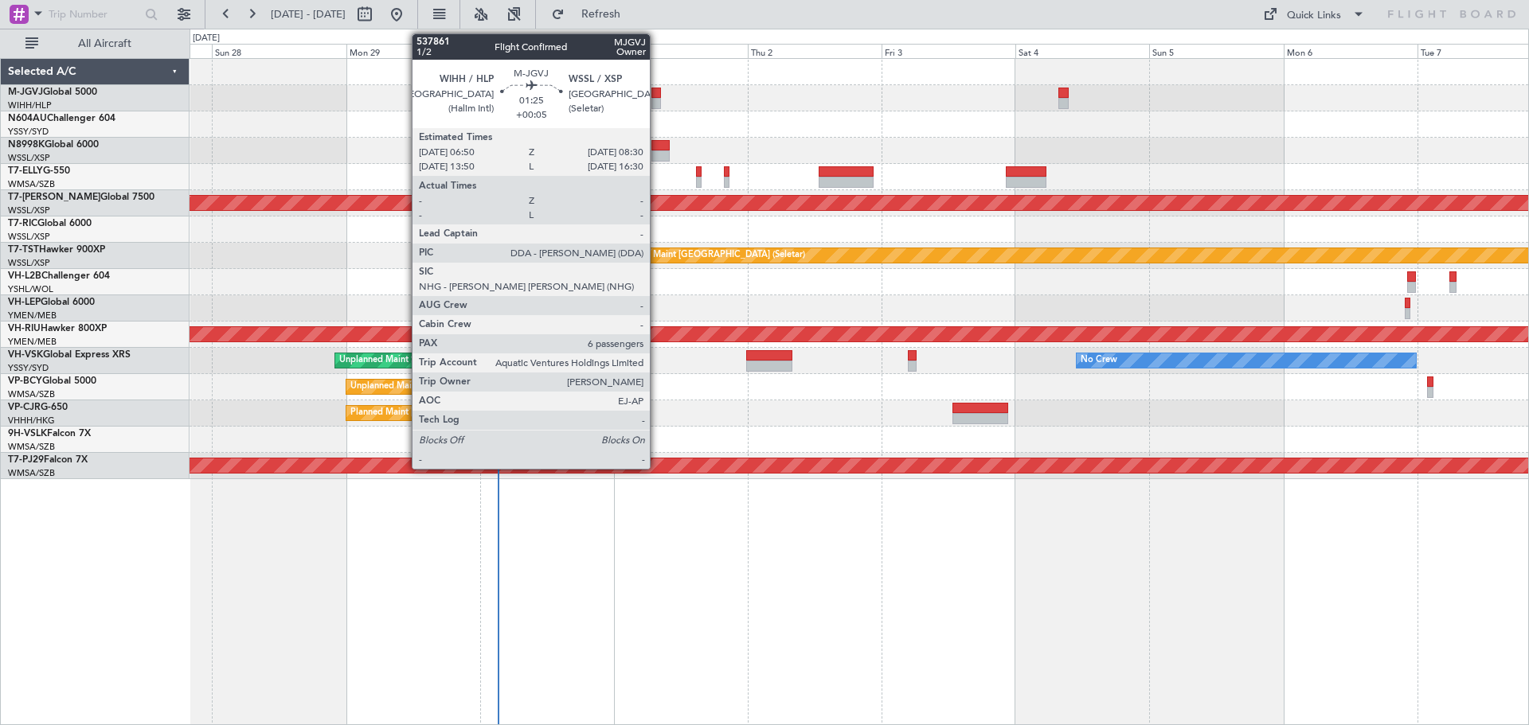
click at [657, 96] on div at bounding box center [656, 93] width 10 height 11
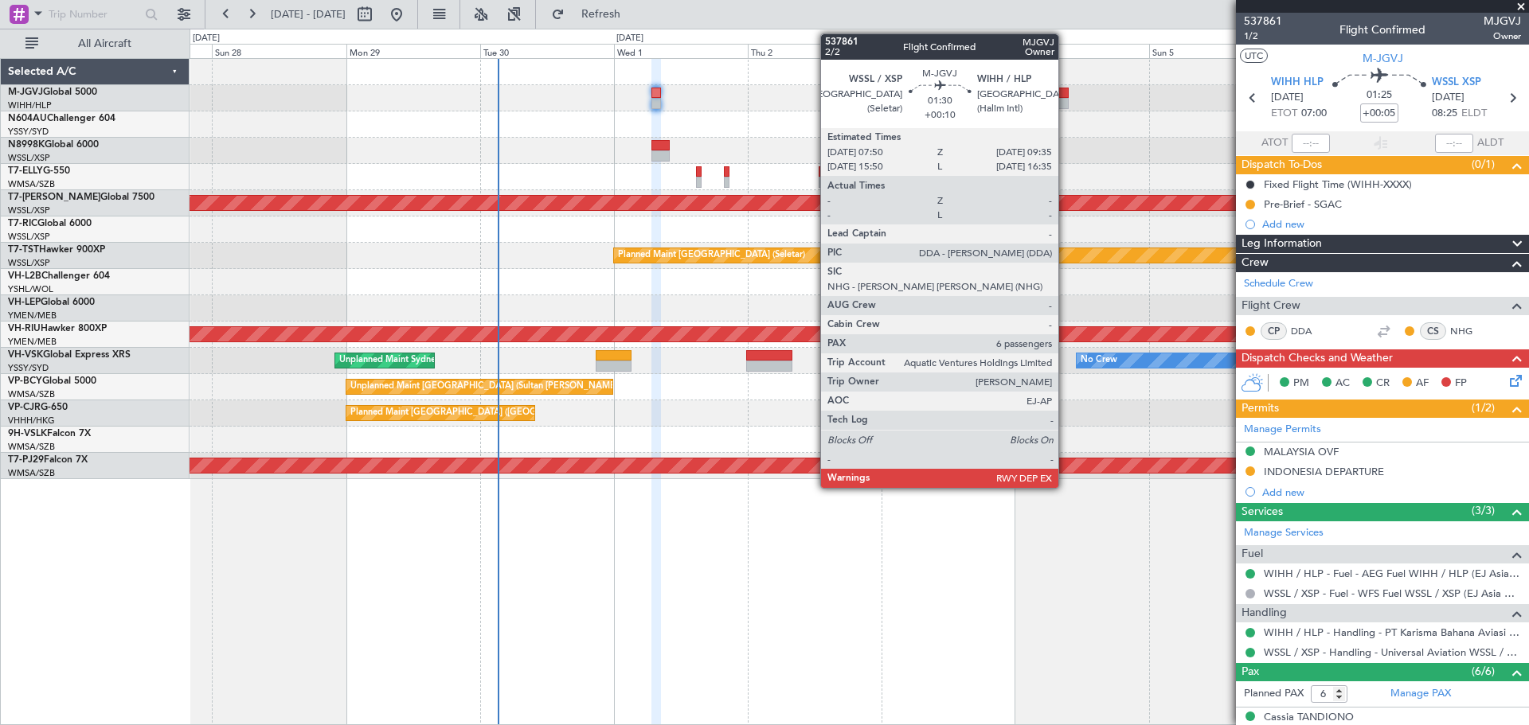
click at [1065, 99] on div at bounding box center [1063, 103] width 10 height 11
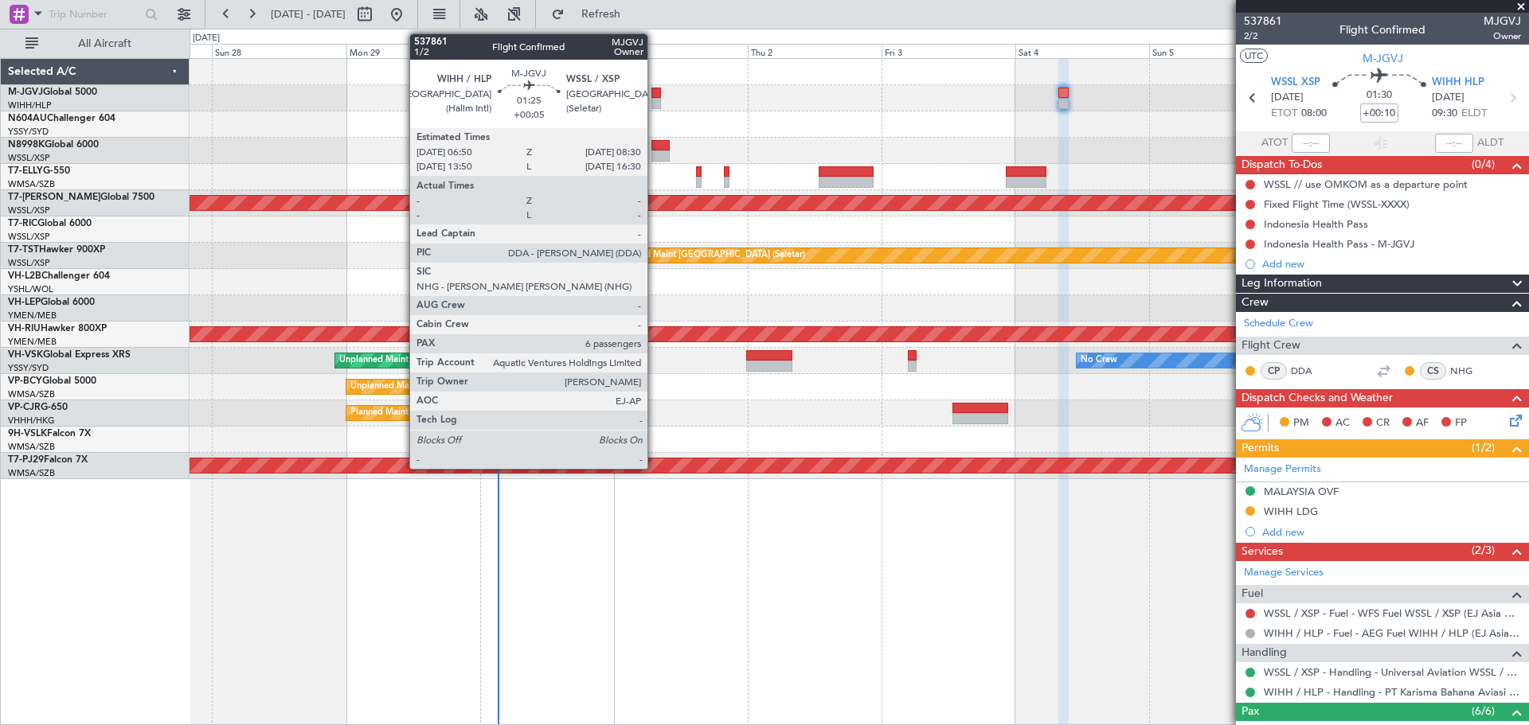
click at [654, 100] on div at bounding box center [656, 103] width 10 height 11
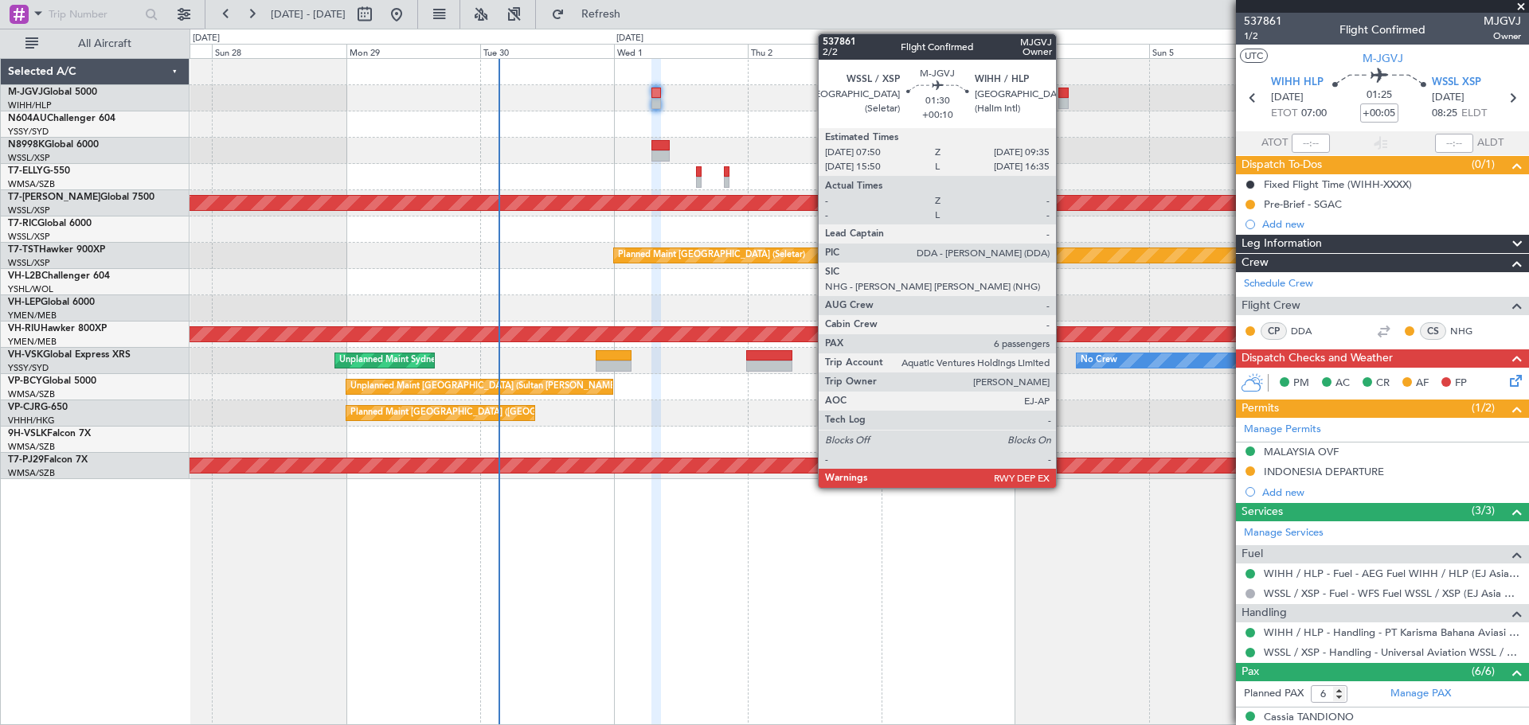
click at [1063, 94] on div at bounding box center [1063, 93] width 10 height 11
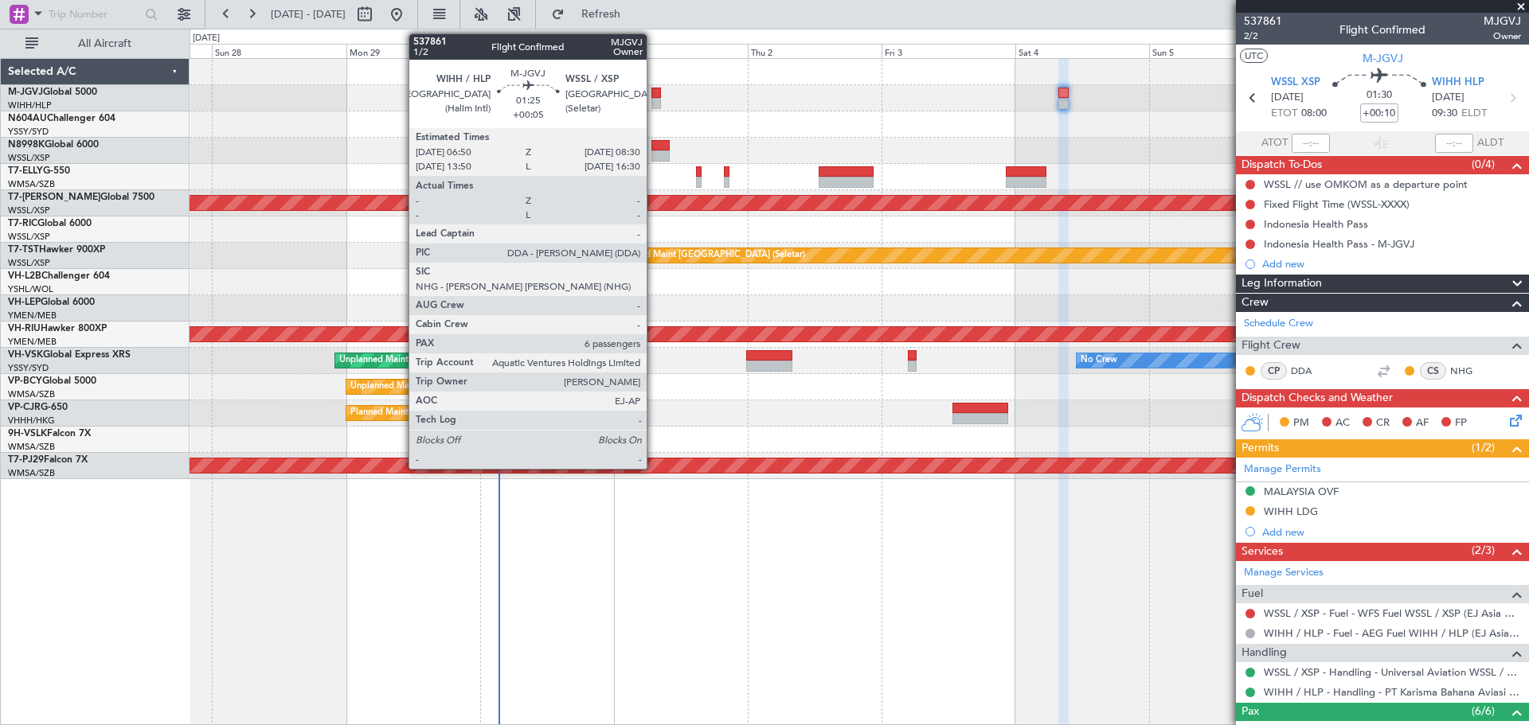
click at [654, 92] on div at bounding box center [656, 93] width 10 height 11
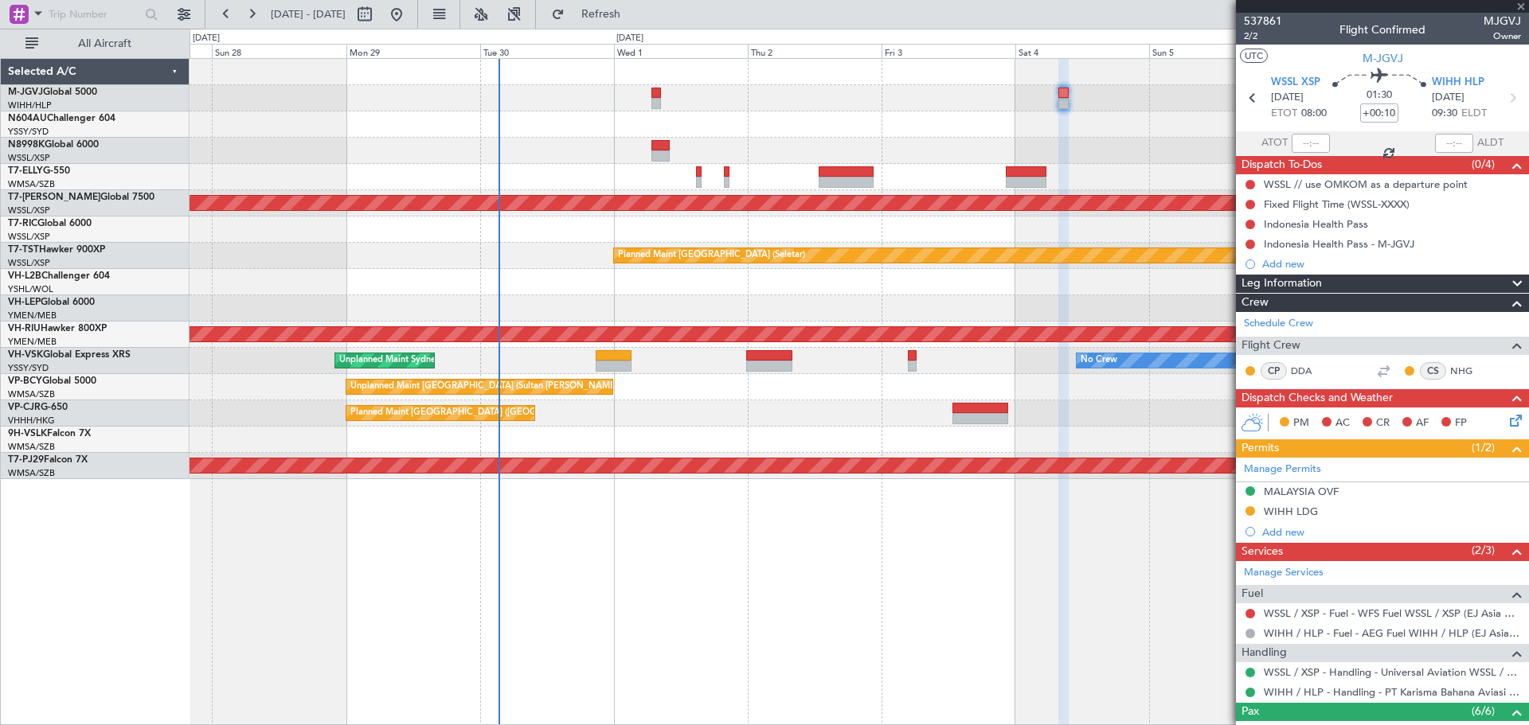
type input "+00:05"
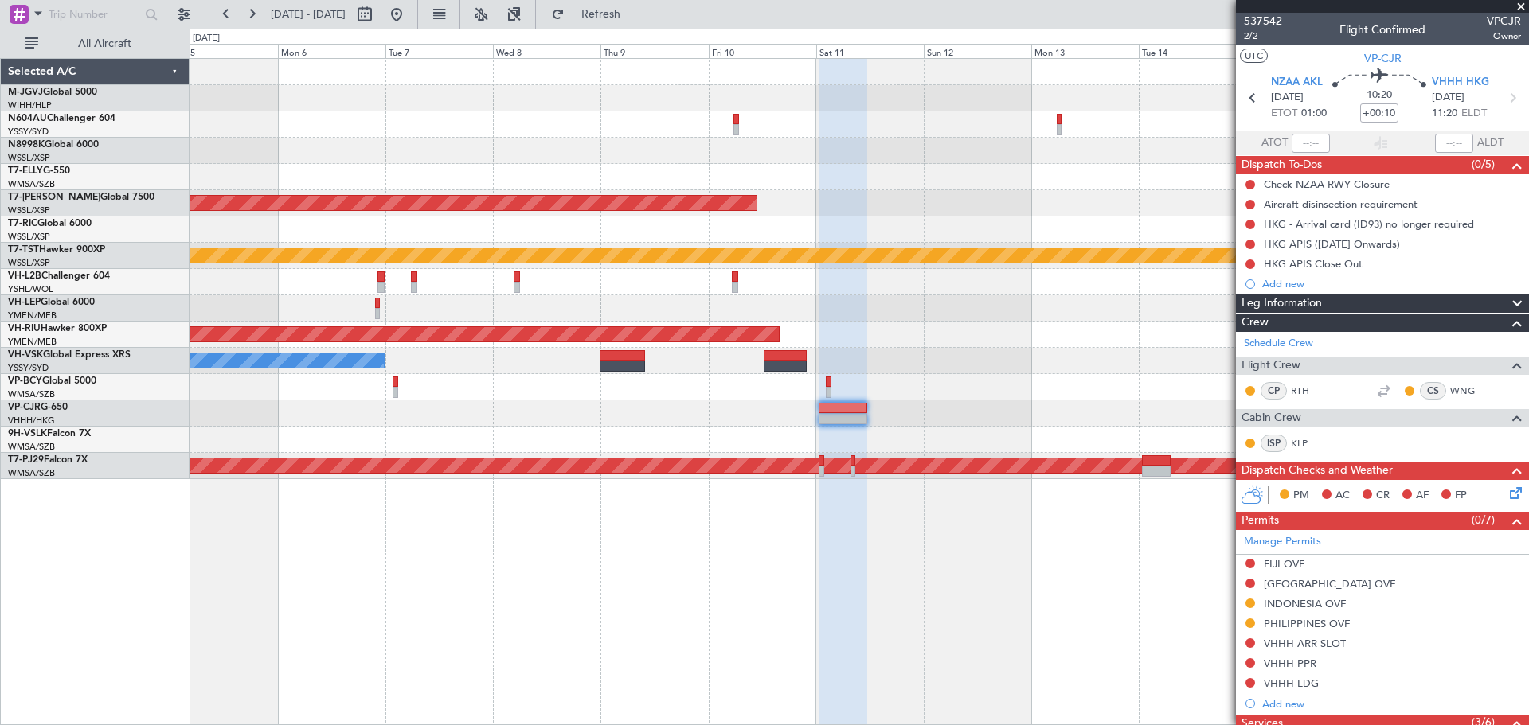
scroll to position [343, 0]
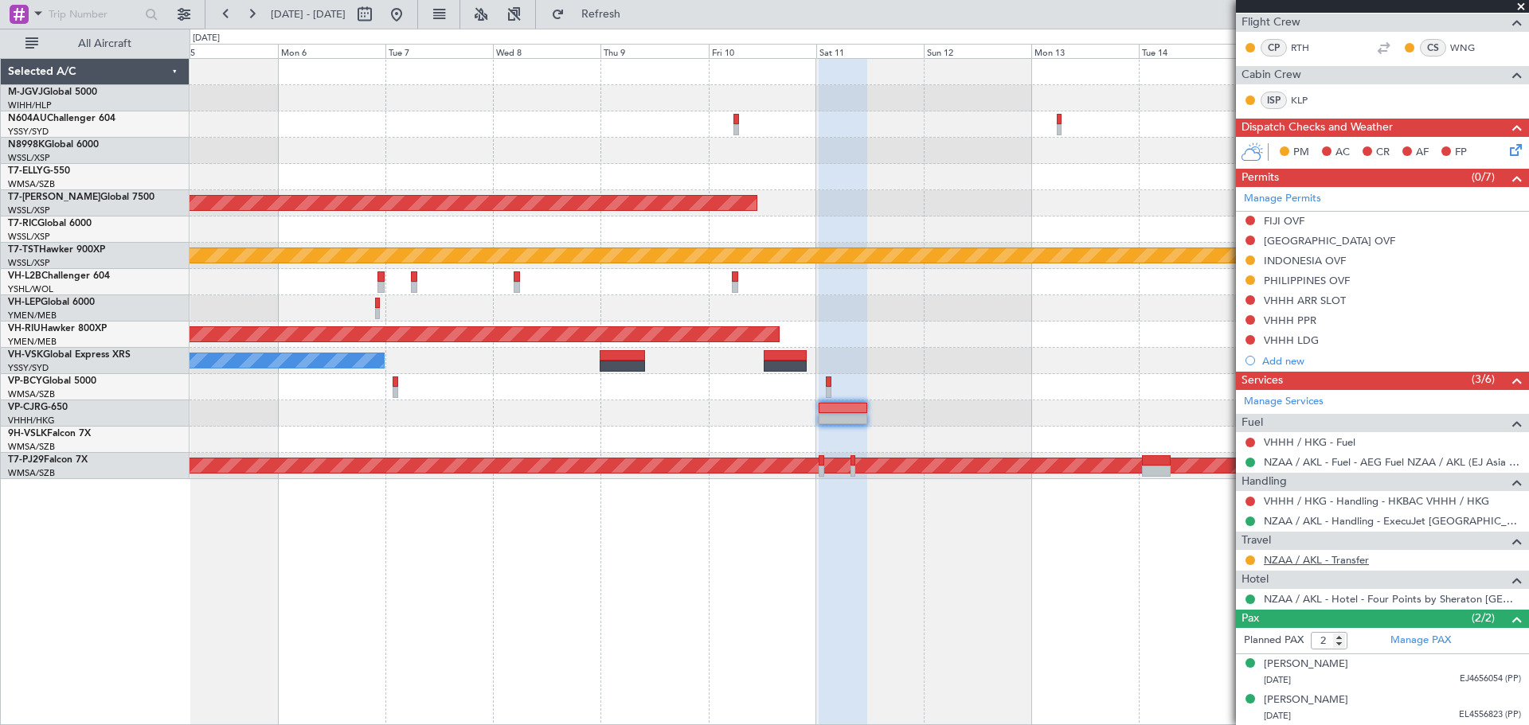
click at [1351, 561] on link "NZAA / AKL - Transfer" at bounding box center [1315, 560] width 105 height 14
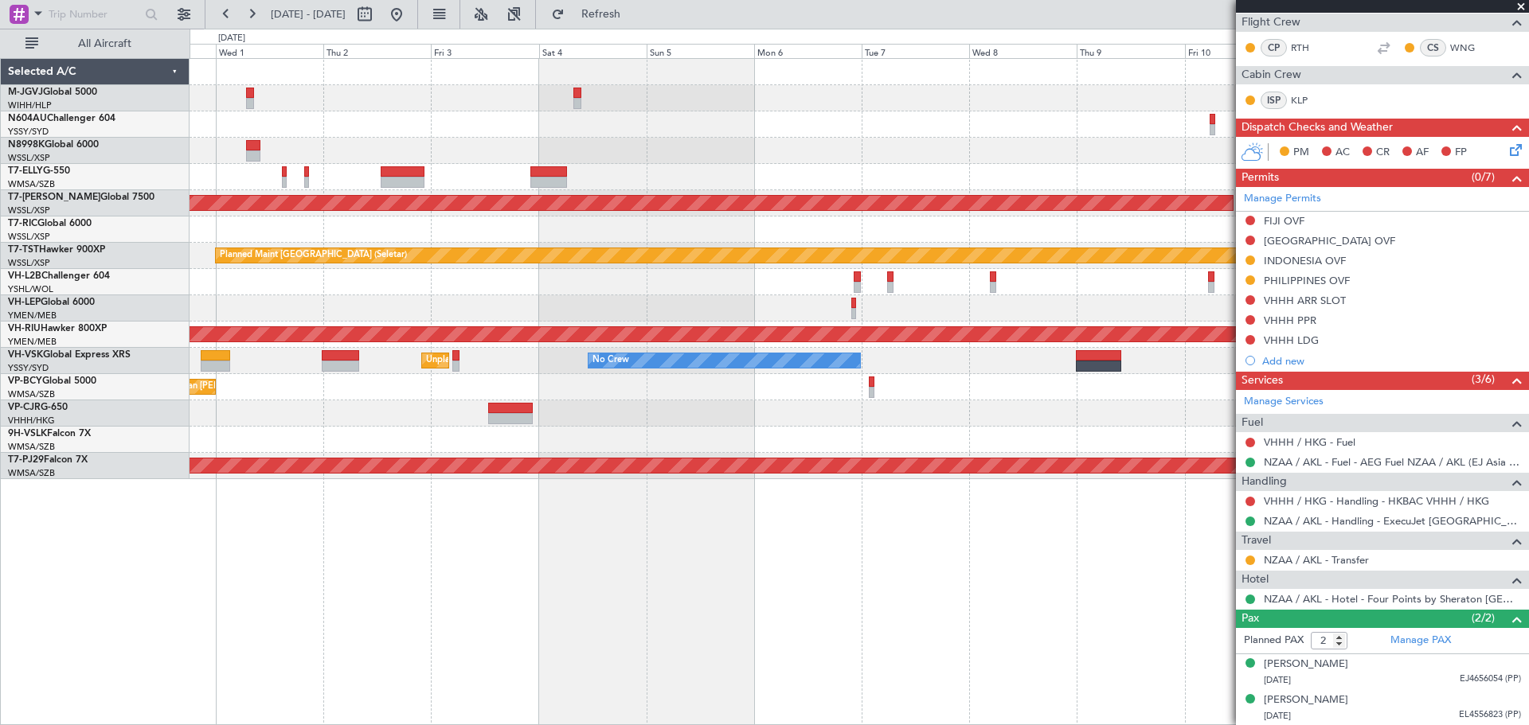
click at [861, 412] on div "Planned Maint [GEOGRAPHIC_DATA] (Seletar) Planned Maint [GEOGRAPHIC_DATA] (Sele…" at bounding box center [858, 269] width 1338 height 420
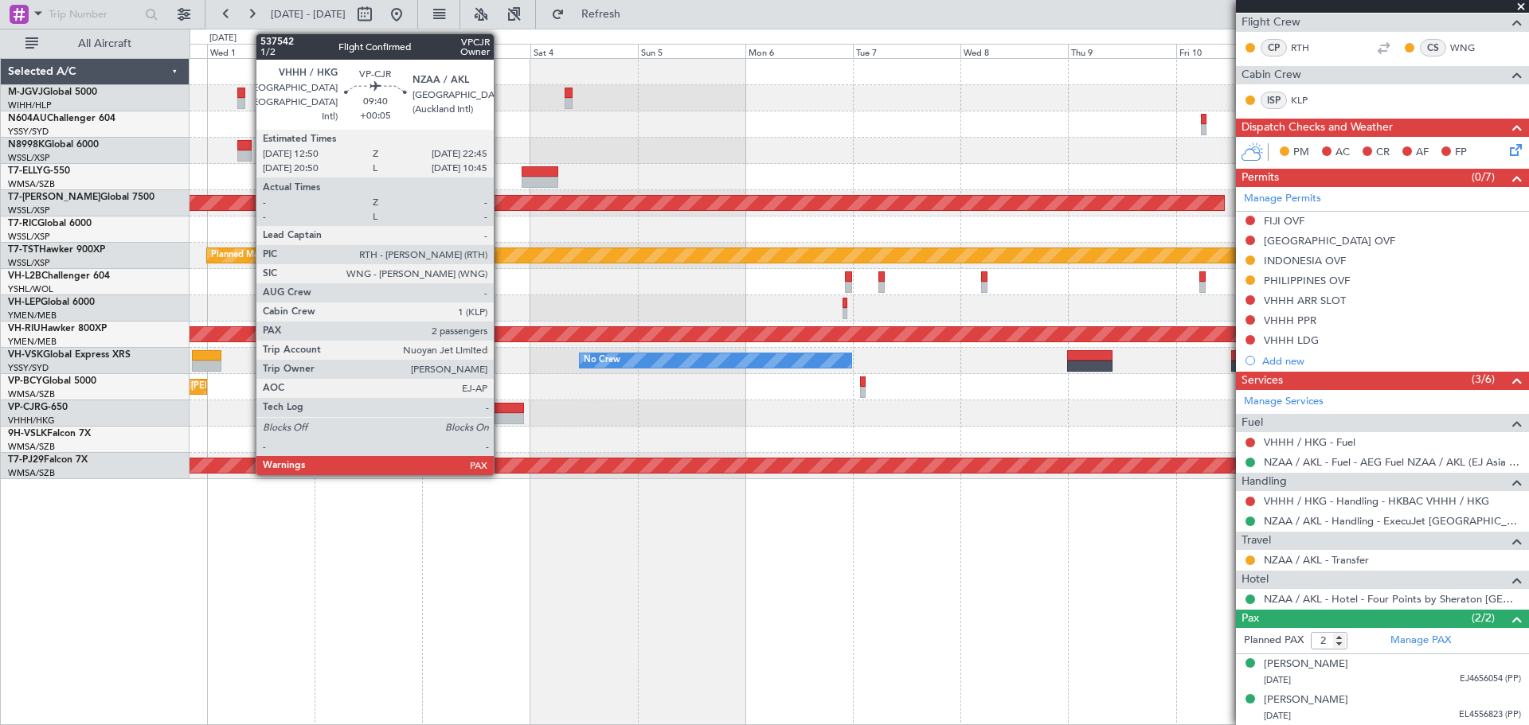
click at [501, 412] on div at bounding box center [501, 408] width 45 height 11
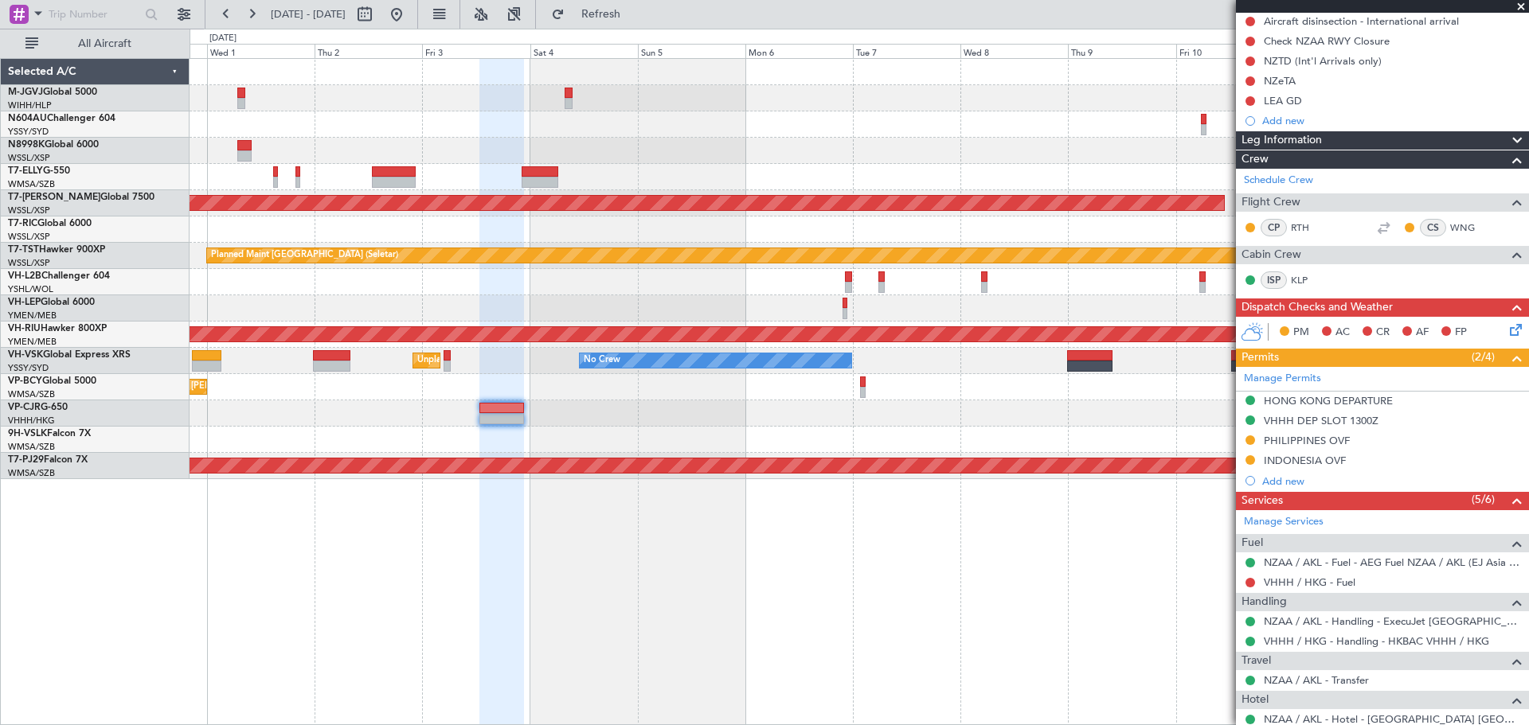
scroll to position [303, 0]
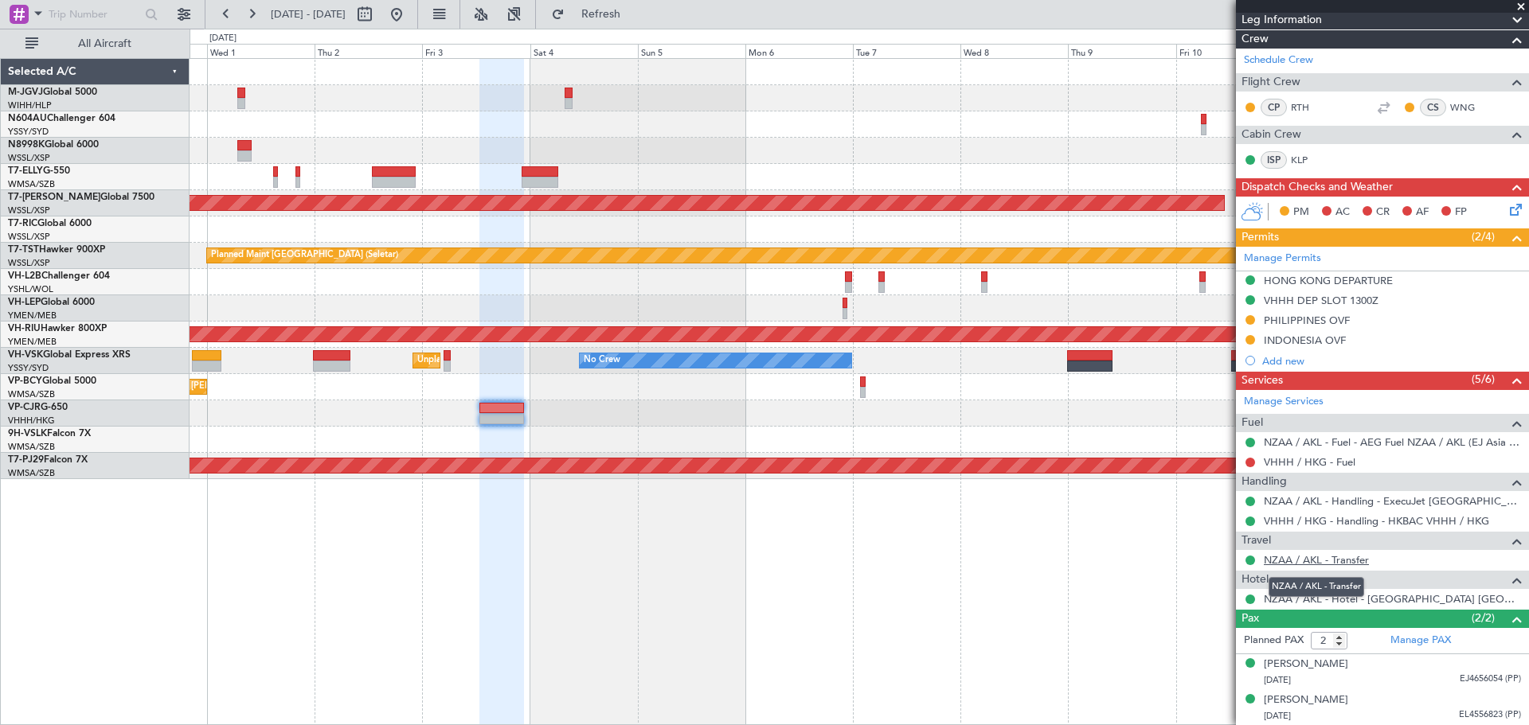
click at [1283, 562] on link "NZAA / AKL - Transfer" at bounding box center [1315, 560] width 105 height 14
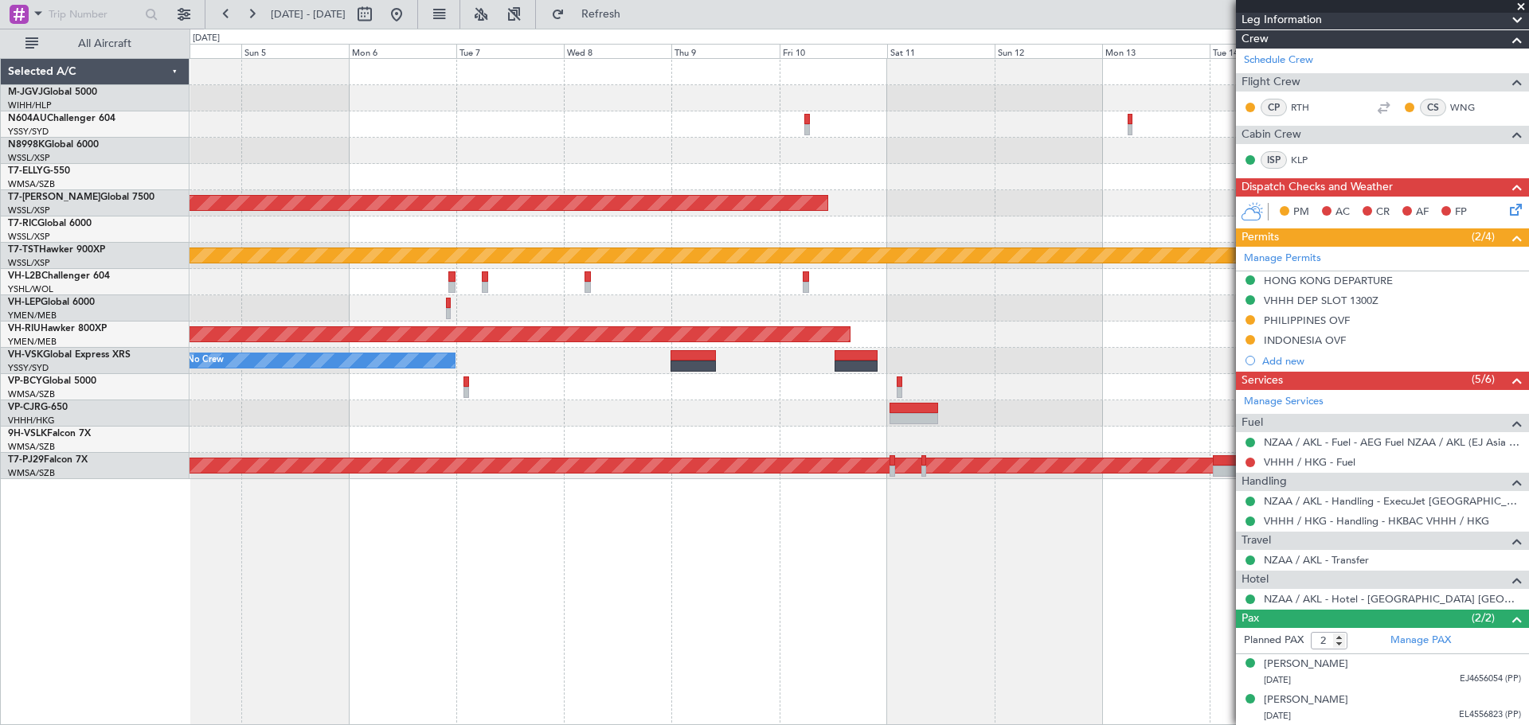
click at [479, 452] on div "Planned Maint [GEOGRAPHIC_DATA] (Seletar) Planned Maint [GEOGRAPHIC_DATA] (Sele…" at bounding box center [858, 269] width 1338 height 420
click at [1301, 559] on link "NZAA / AKL - Transfer" at bounding box center [1315, 560] width 105 height 14
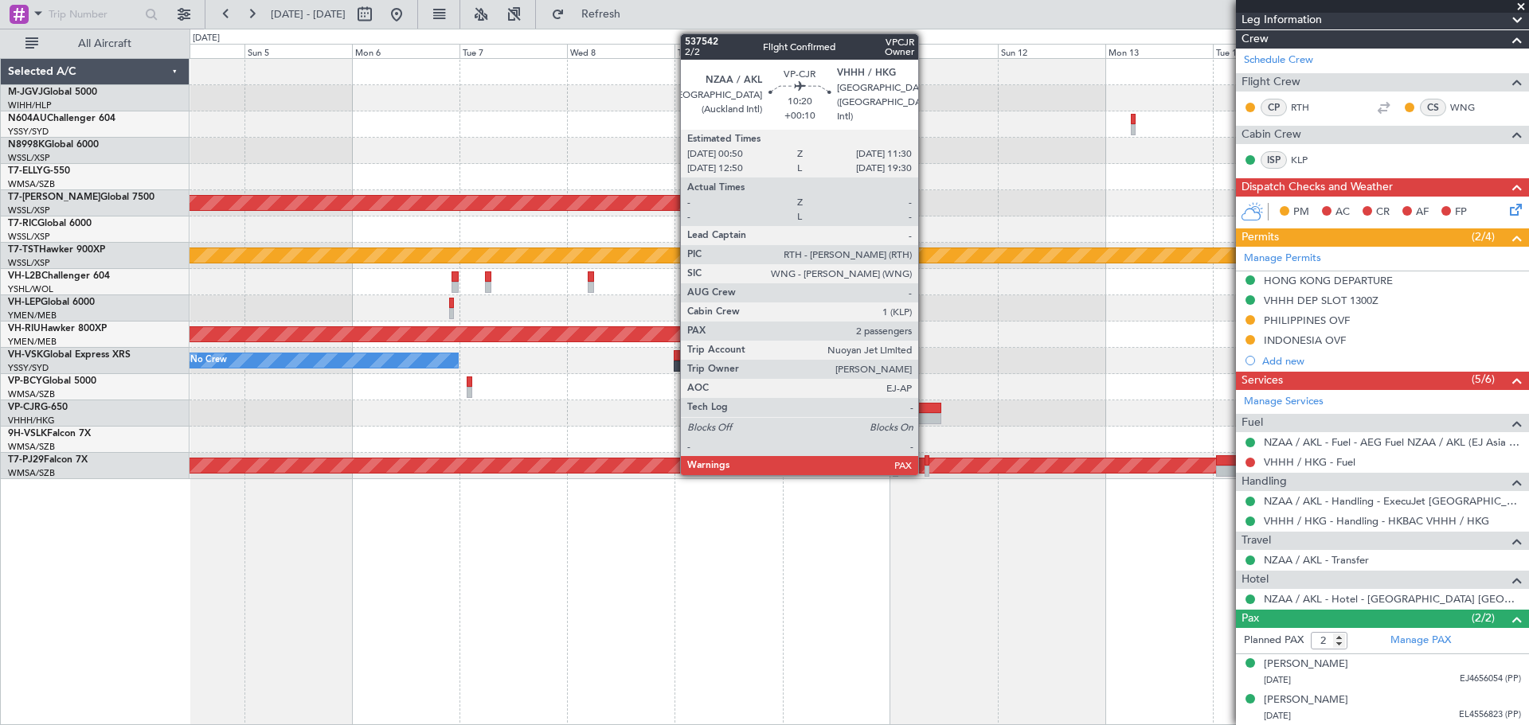
click at [925, 412] on div at bounding box center [916, 408] width 49 height 11
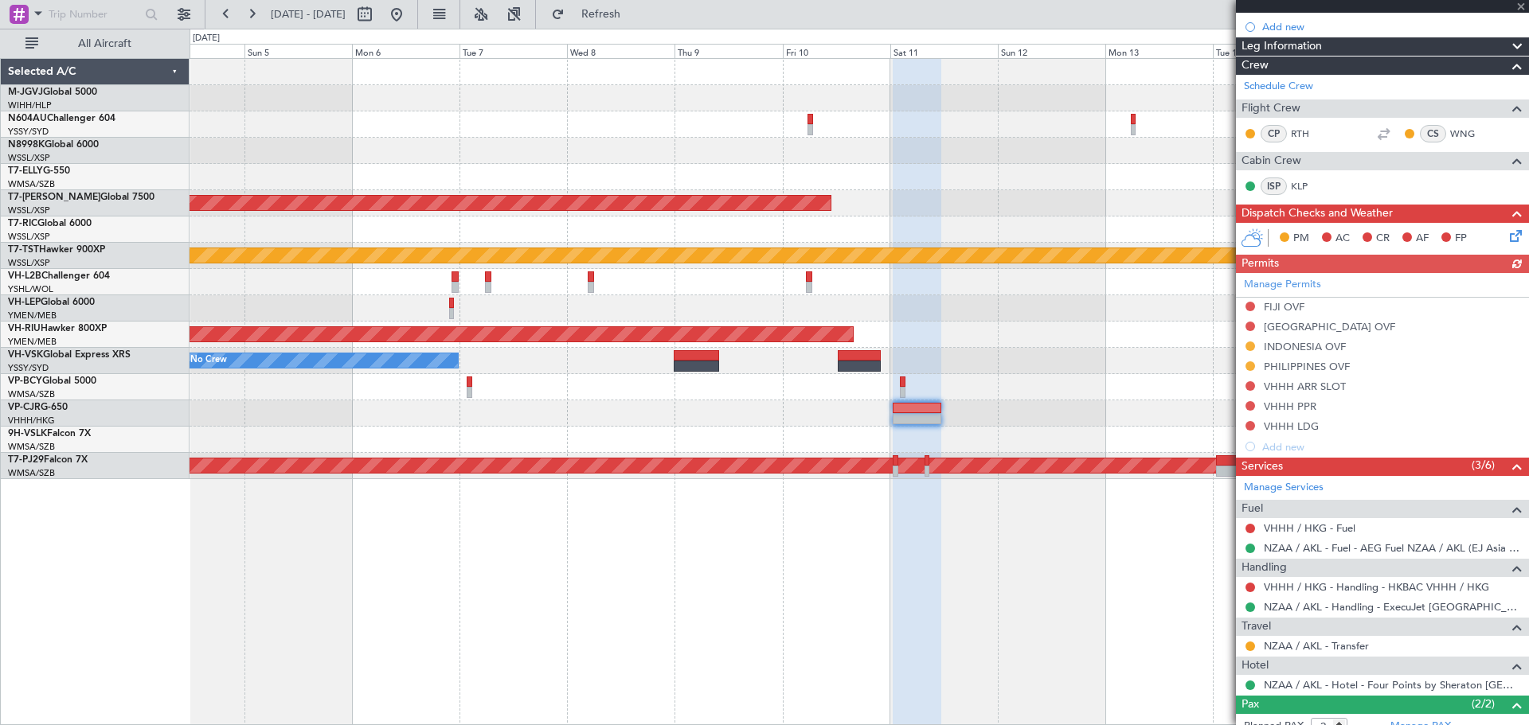
scroll to position [343, 0]
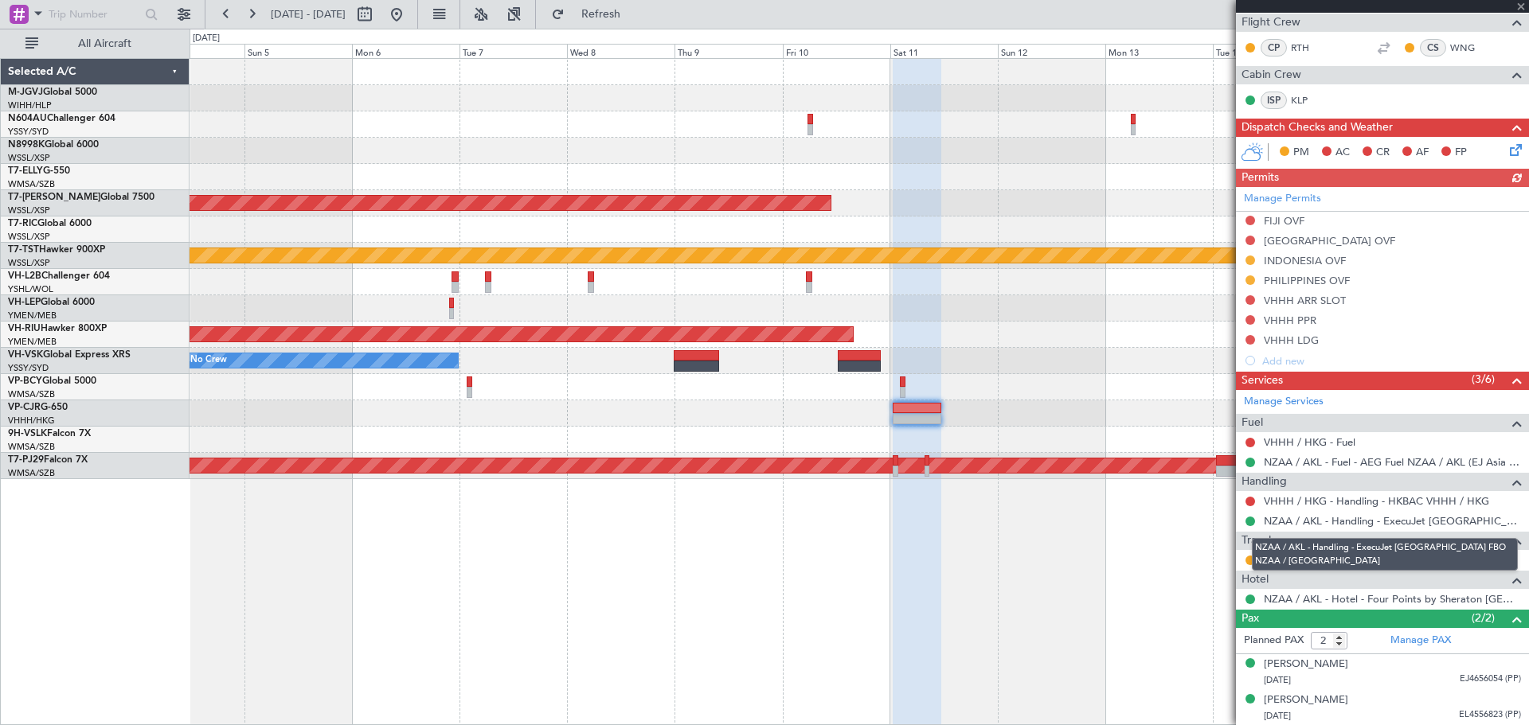
click at [1295, 560] on mat-tooltip-component "NZAA / AKL - Handling - ExecuJet [GEOGRAPHIC_DATA] FBO NZAA / [GEOGRAPHIC_DATA]" at bounding box center [1384, 554] width 288 height 55
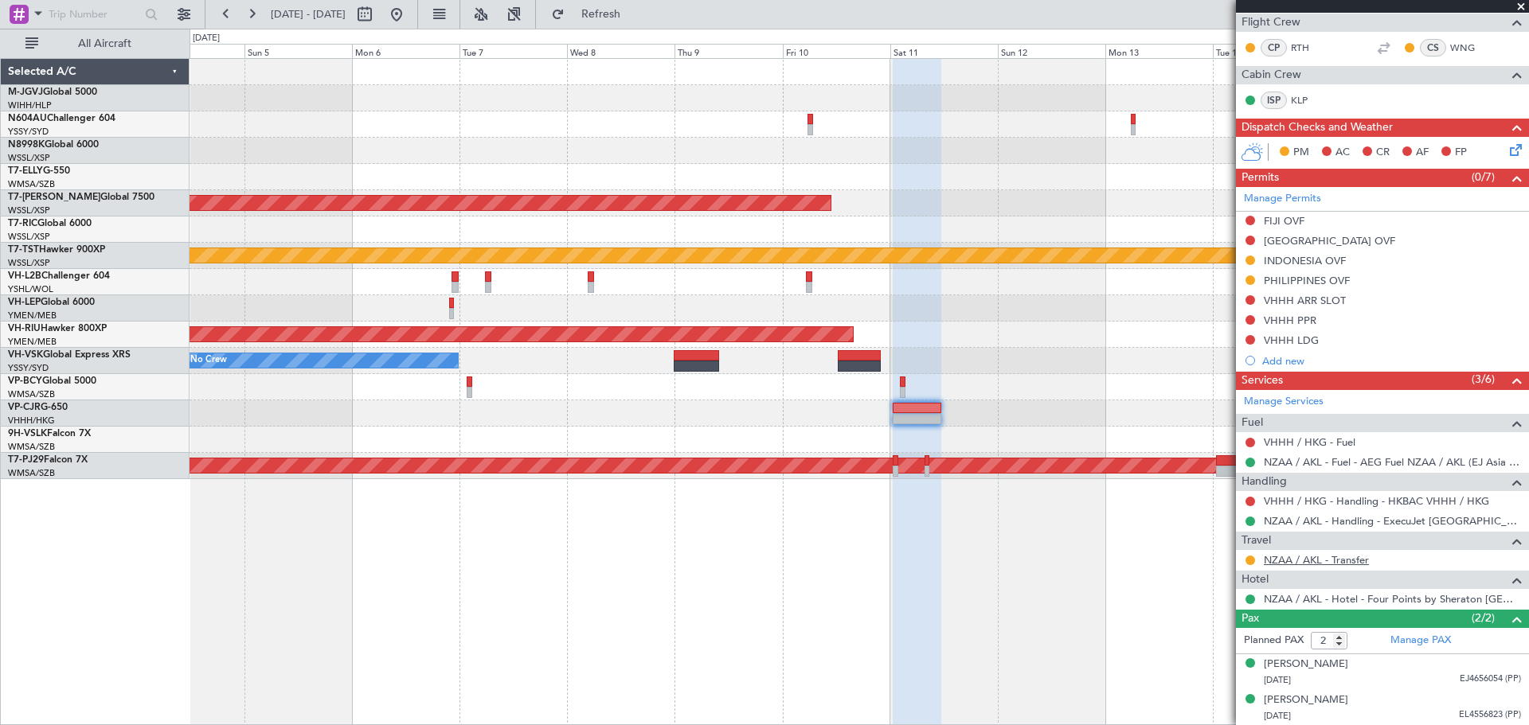
click at [1288, 556] on link "NZAA / AKL - Transfer" at bounding box center [1315, 560] width 105 height 14
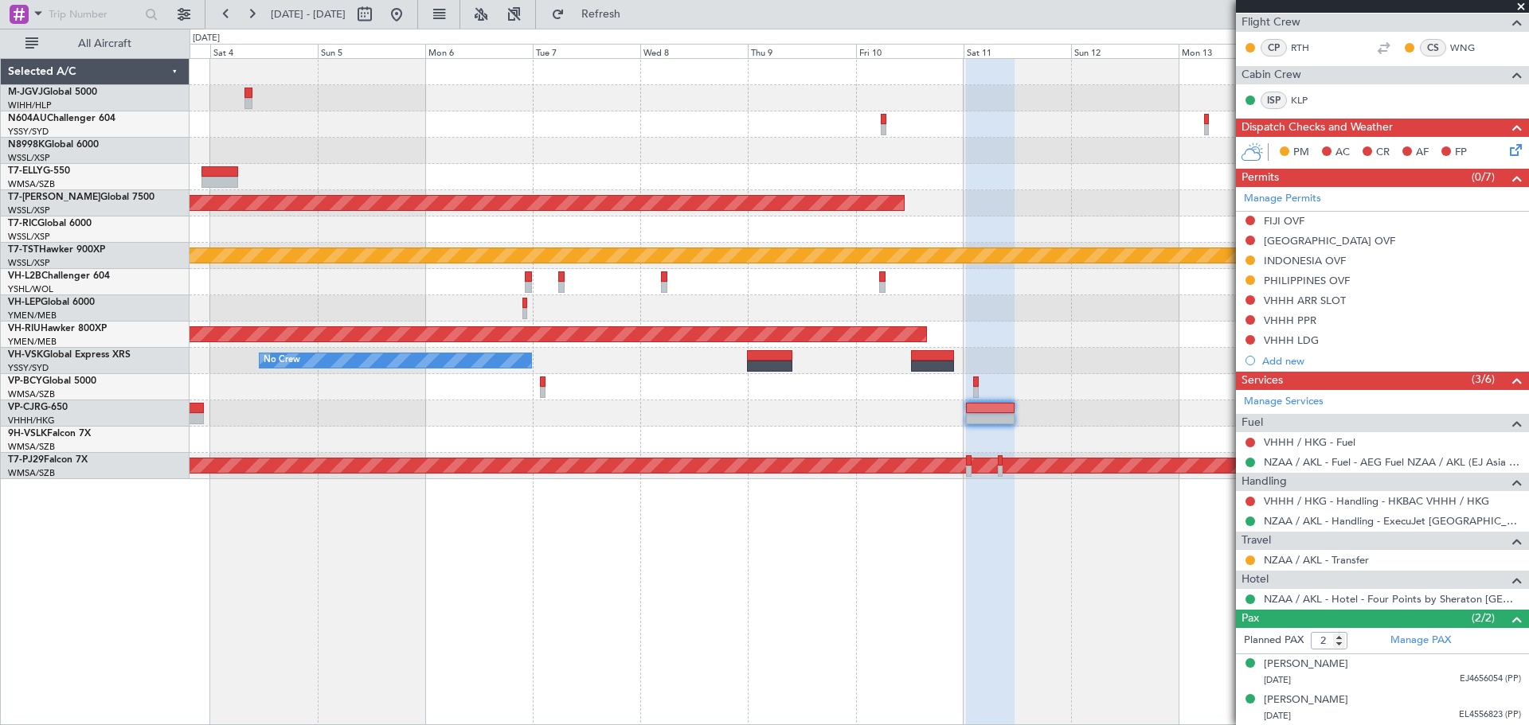
click at [460, 415] on div at bounding box center [858, 413] width 1338 height 26
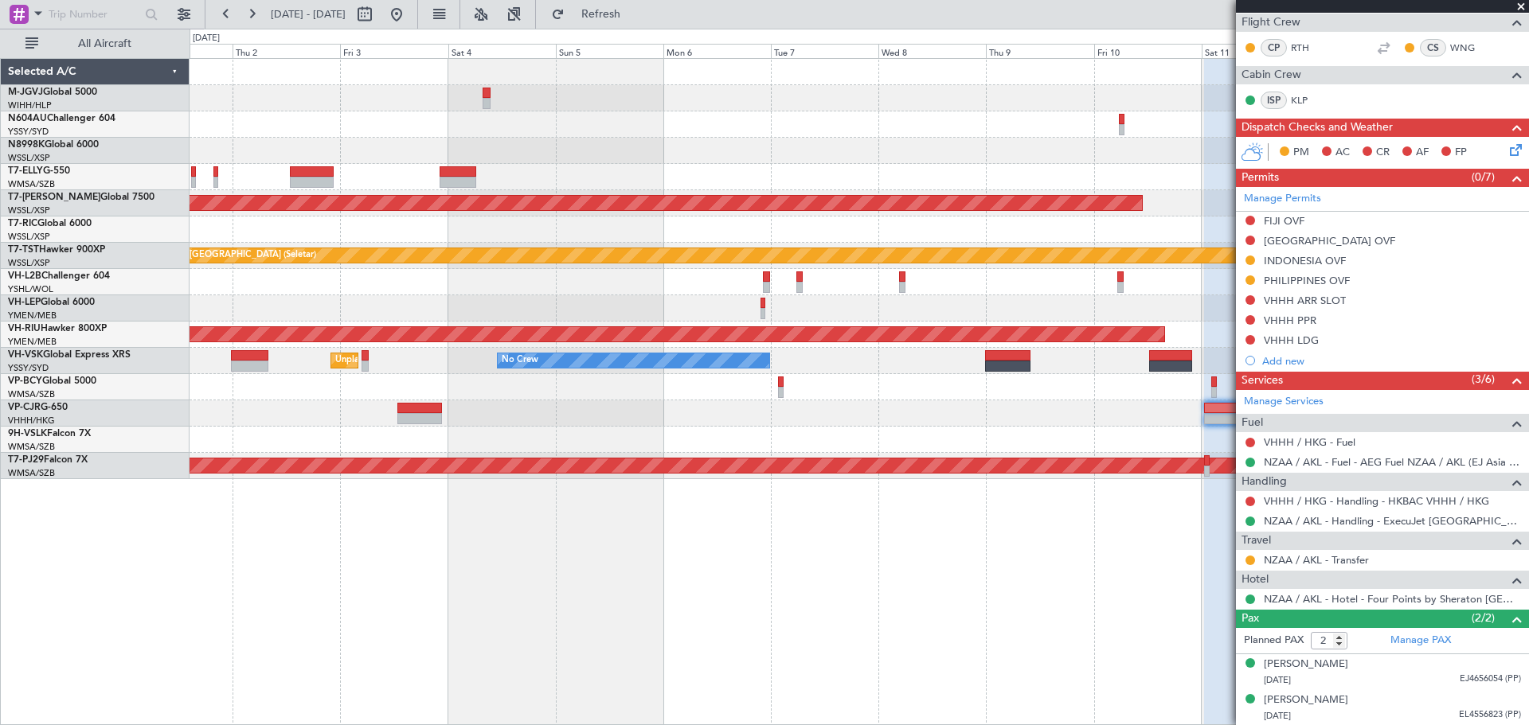
click at [550, 436] on div at bounding box center [858, 440] width 1338 height 26
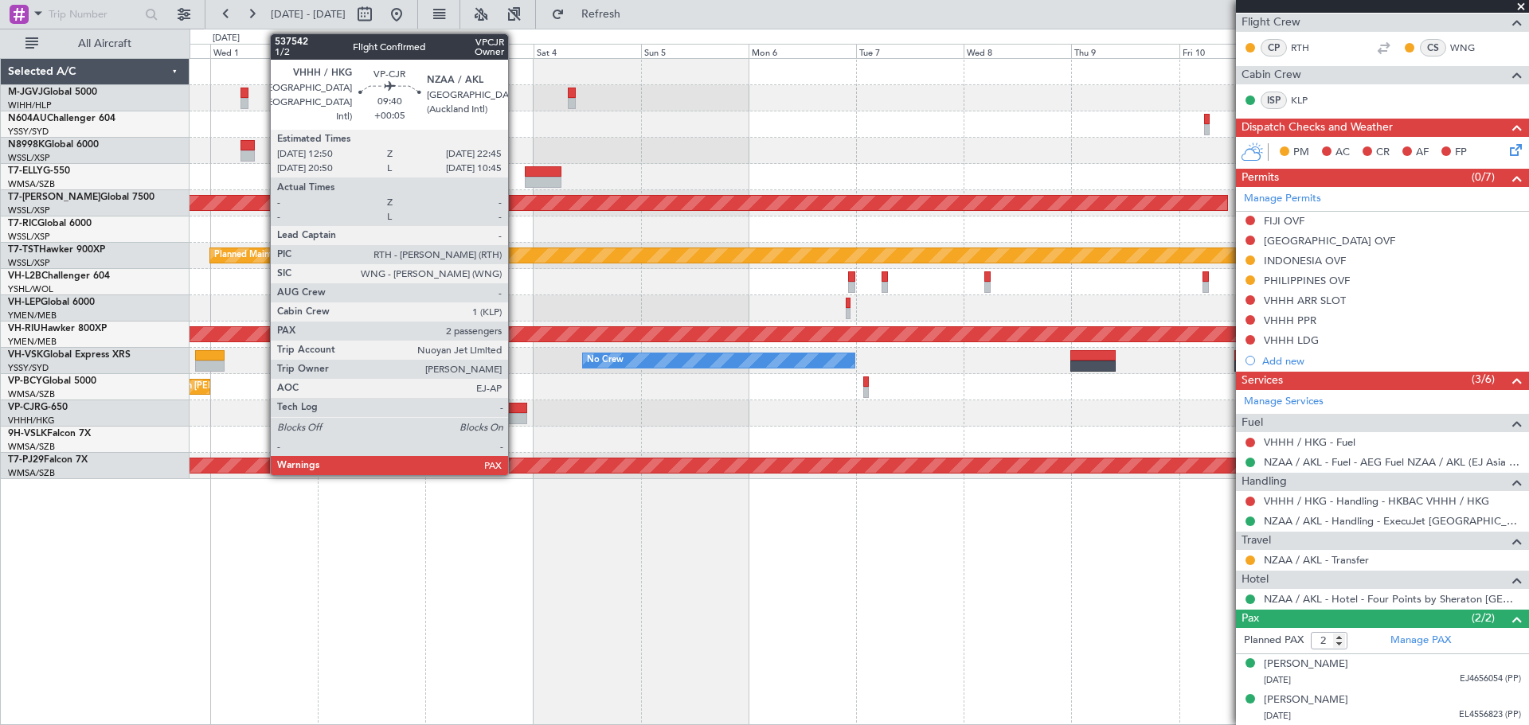
click at [515, 415] on div at bounding box center [504, 418] width 45 height 11
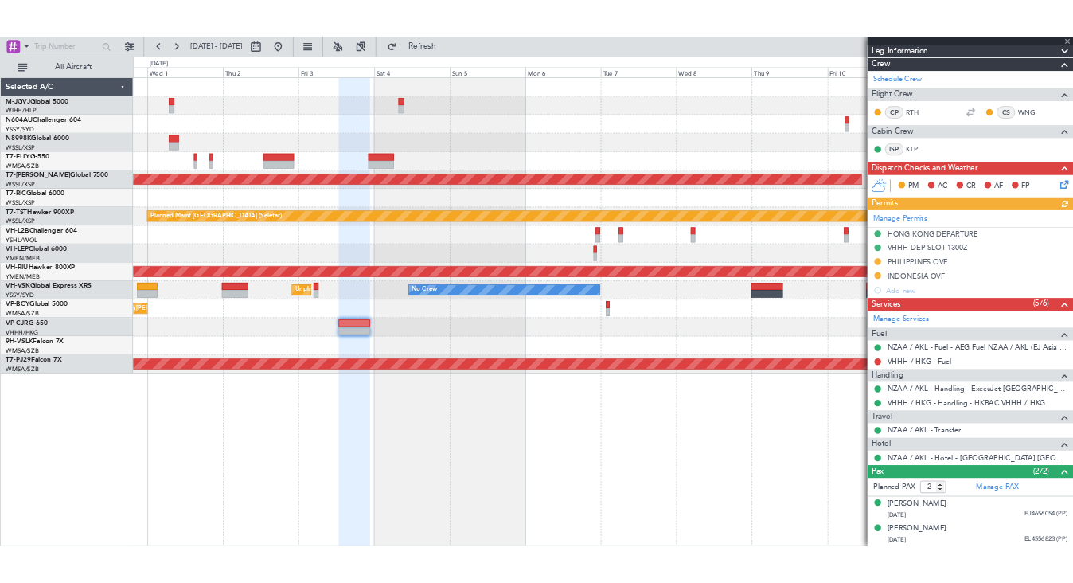
scroll to position [303, 0]
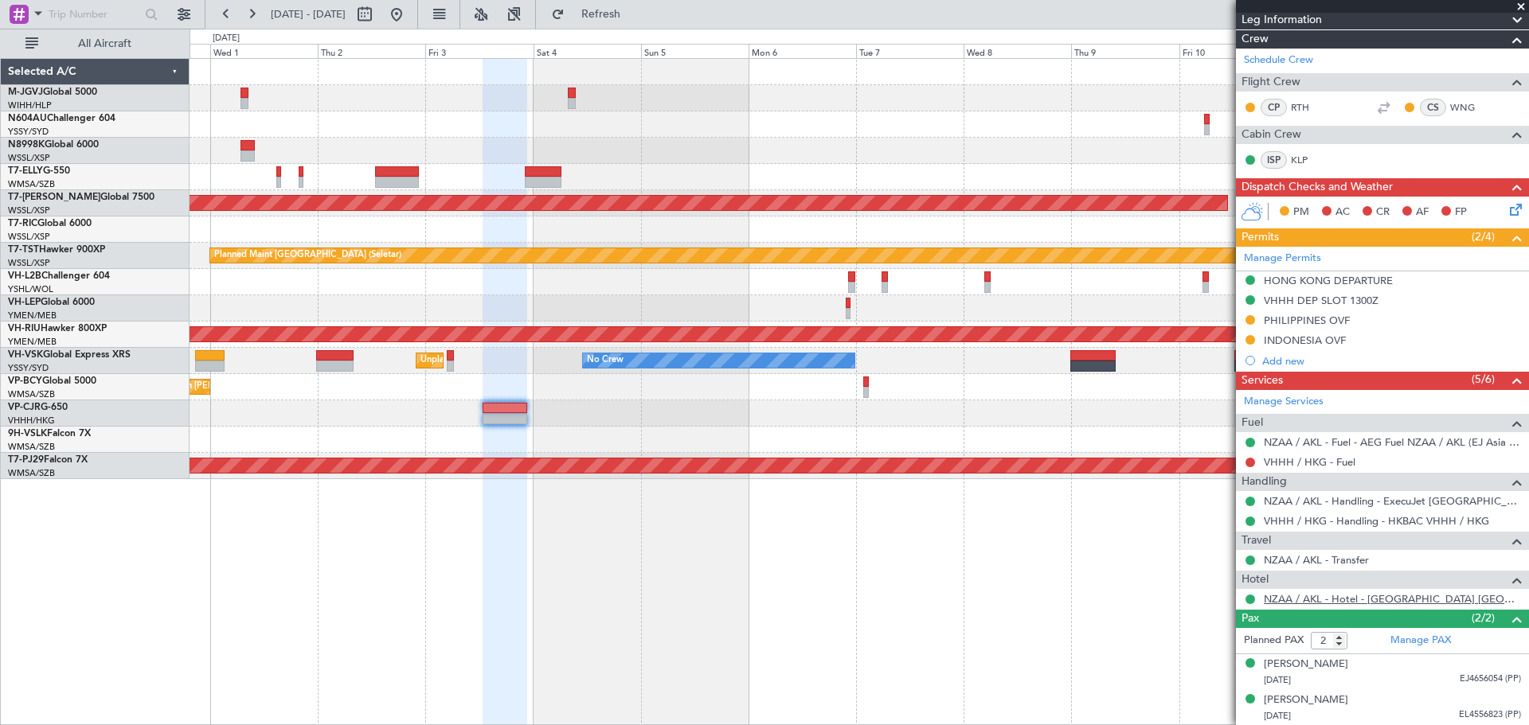
click at [1289, 602] on link "NZAA / AKL - Hotel - [GEOGRAPHIC_DATA] [GEOGRAPHIC_DATA] / [GEOGRAPHIC_DATA]" at bounding box center [1391, 599] width 257 height 14
click at [1425, 602] on link "NZAA / AKL - Hotel - [GEOGRAPHIC_DATA] [GEOGRAPHIC_DATA] / [GEOGRAPHIC_DATA]" at bounding box center [1391, 599] width 257 height 14
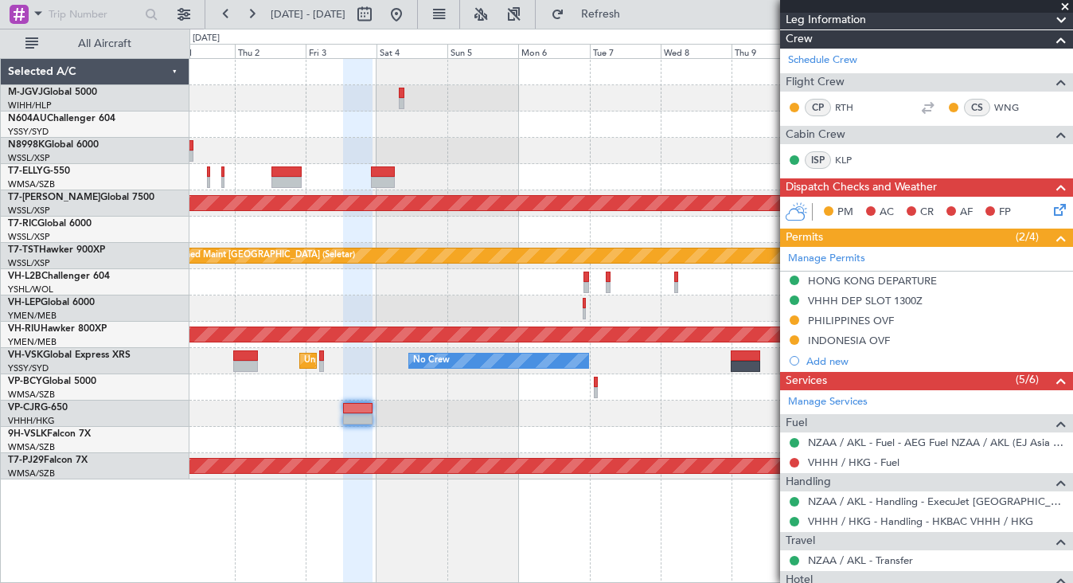
click at [279, 432] on div at bounding box center [630, 440] width 883 height 26
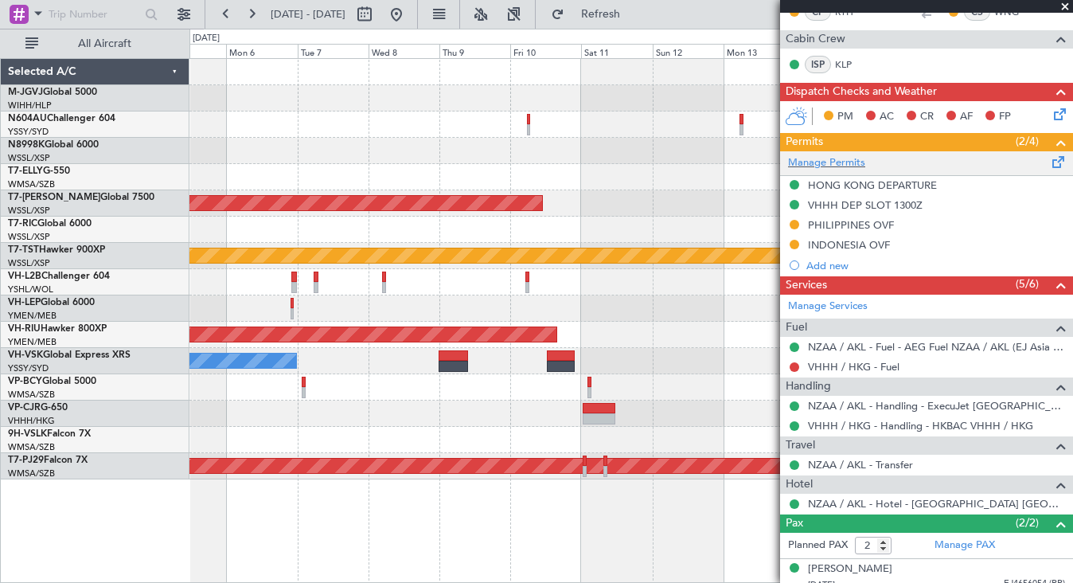
scroll to position [446, 0]
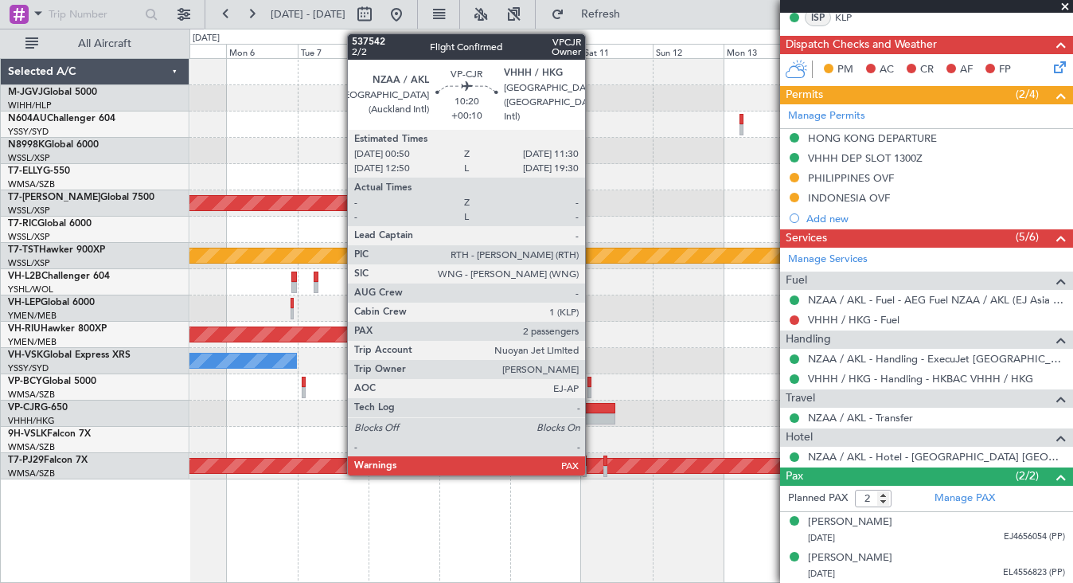
click at [592, 410] on div at bounding box center [599, 408] width 32 height 11
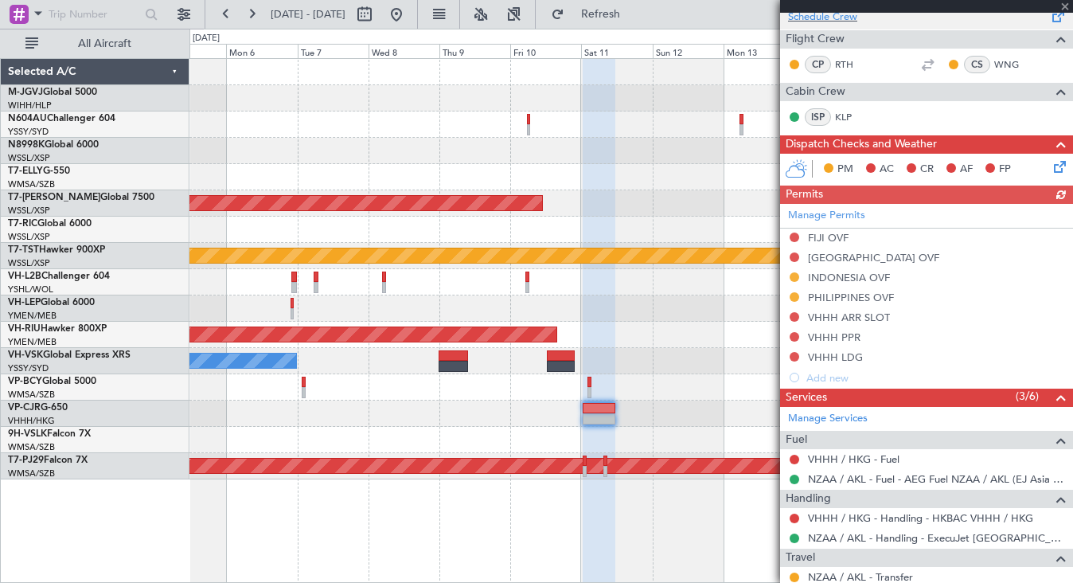
scroll to position [486, 0]
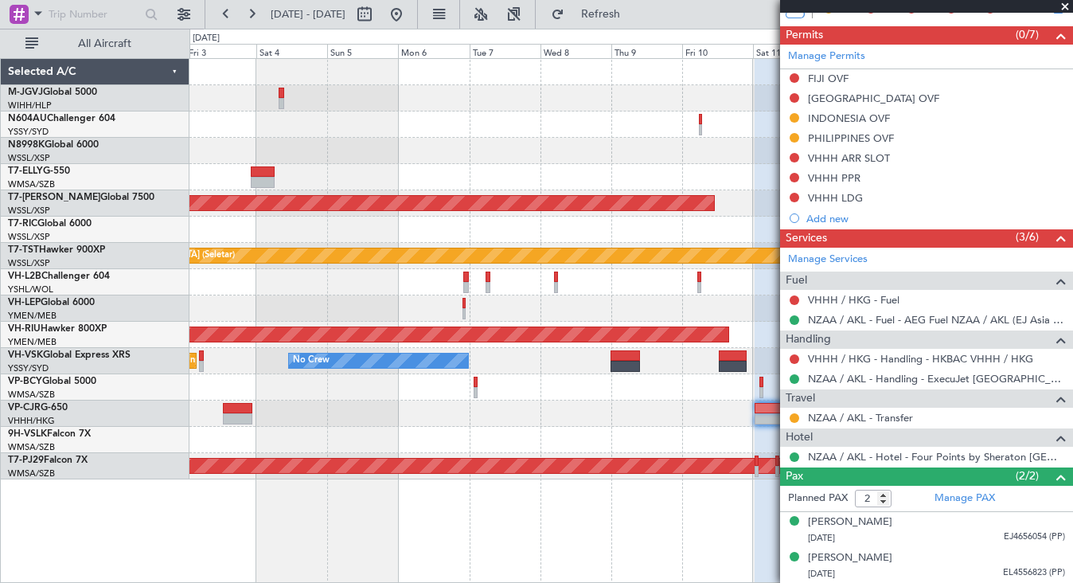
click at [549, 409] on div "Planned Maint [GEOGRAPHIC_DATA] ([GEOGRAPHIC_DATA] Intl)" at bounding box center [630, 413] width 883 height 26
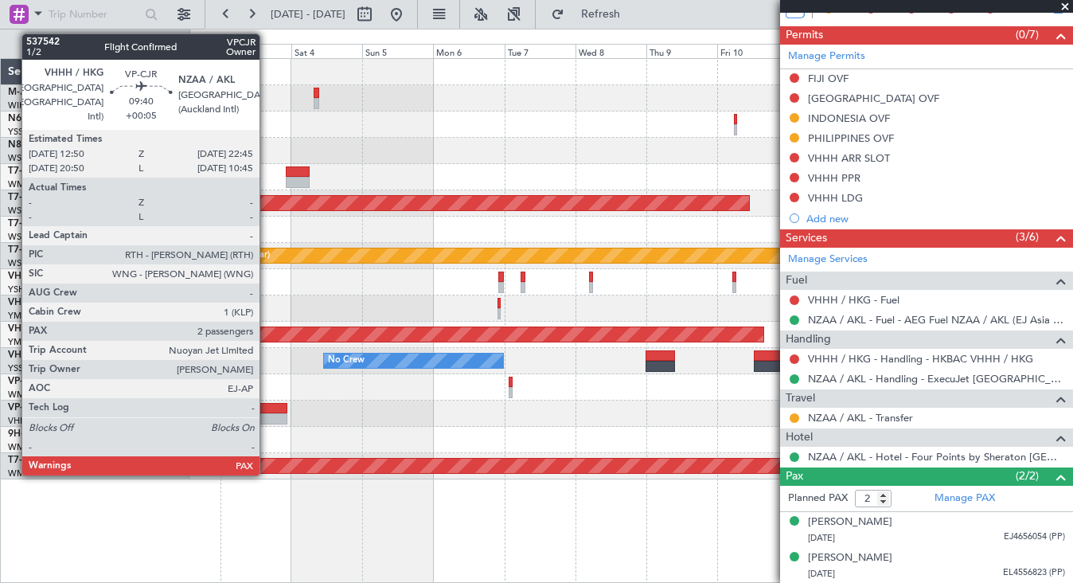
click at [267, 412] on div at bounding box center [272, 408] width 29 height 11
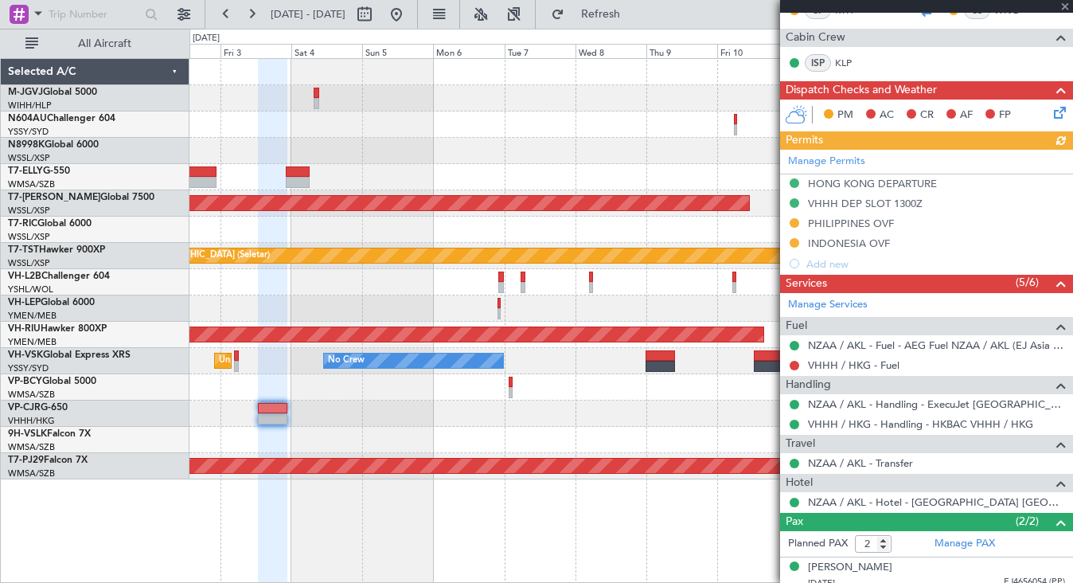
scroll to position [446, 0]
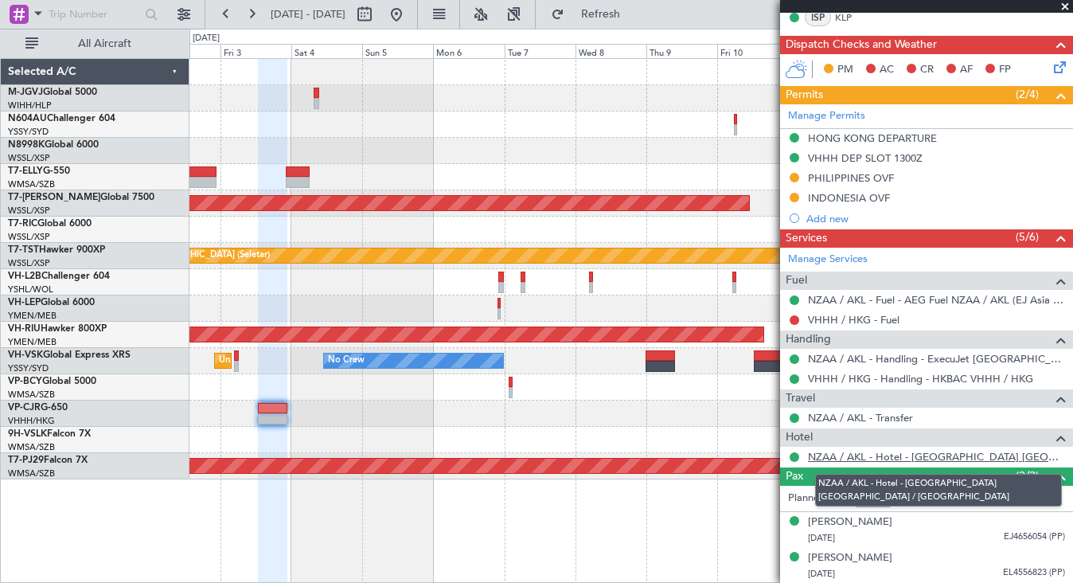
click at [922, 458] on link "NZAA / AKL - Hotel - [GEOGRAPHIC_DATA] [GEOGRAPHIC_DATA] / [GEOGRAPHIC_DATA]" at bounding box center [936, 457] width 257 height 14
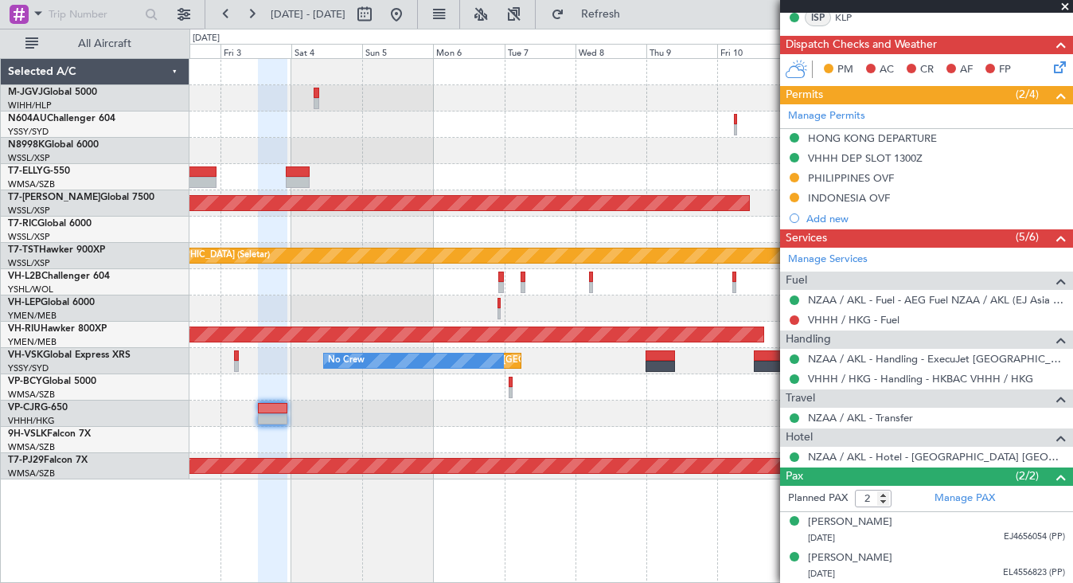
click at [233, 435] on div at bounding box center [630, 440] width 883 height 26
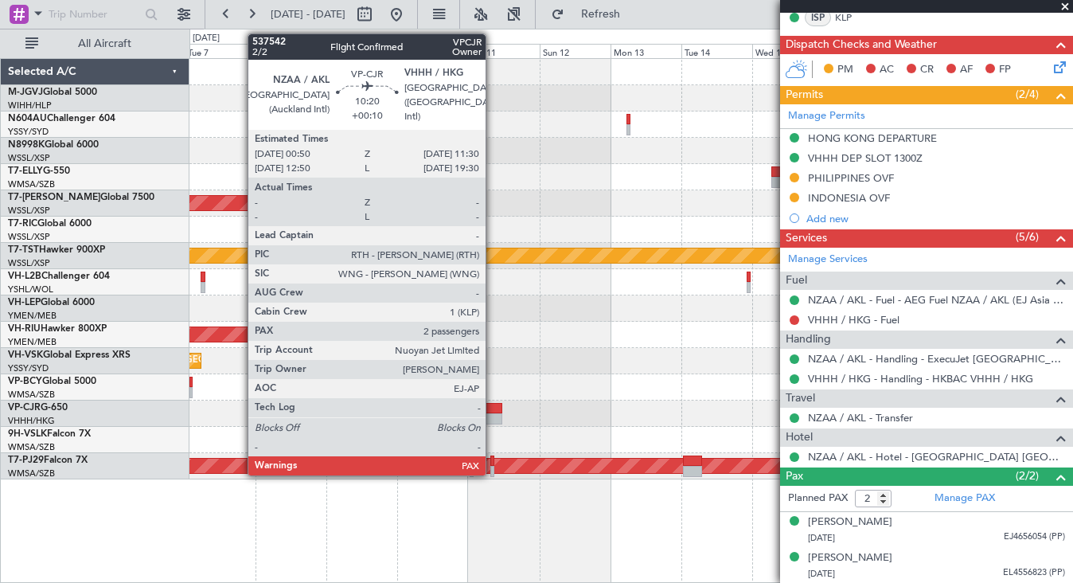
click at [493, 411] on div at bounding box center [486, 408] width 32 height 11
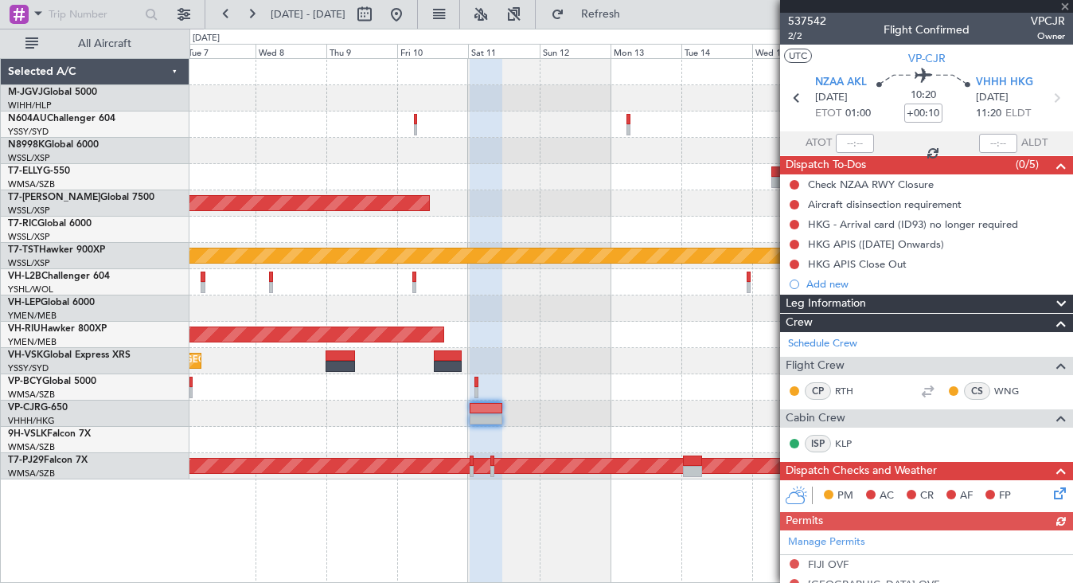
scroll to position [398, 0]
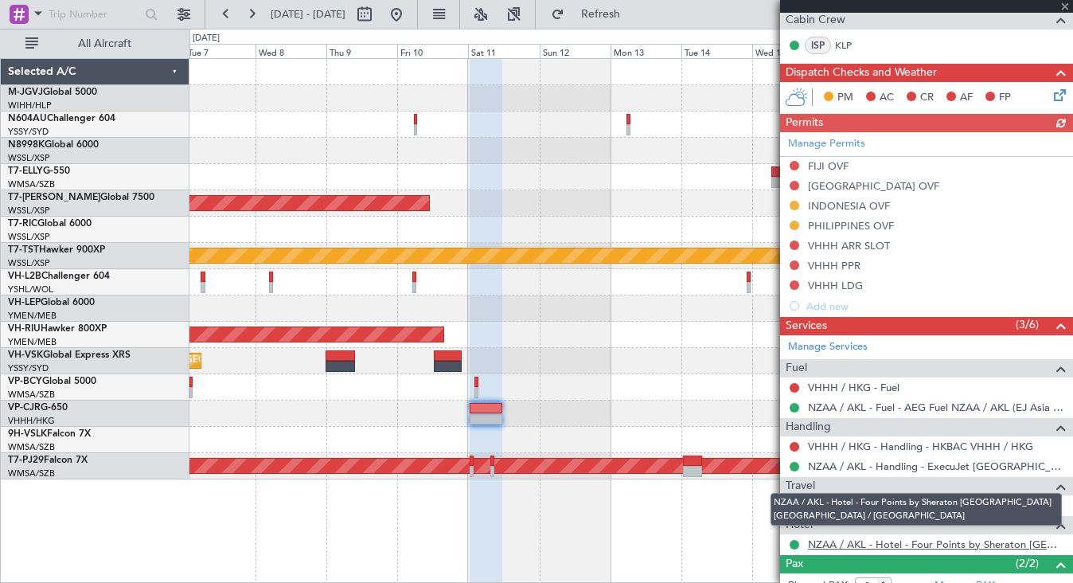
click at [897, 547] on link "NZAA / AKL - Hotel - Four Points by Sheraton [GEOGRAPHIC_DATA] [GEOGRAPHIC_DATA…" at bounding box center [936, 544] width 257 height 14
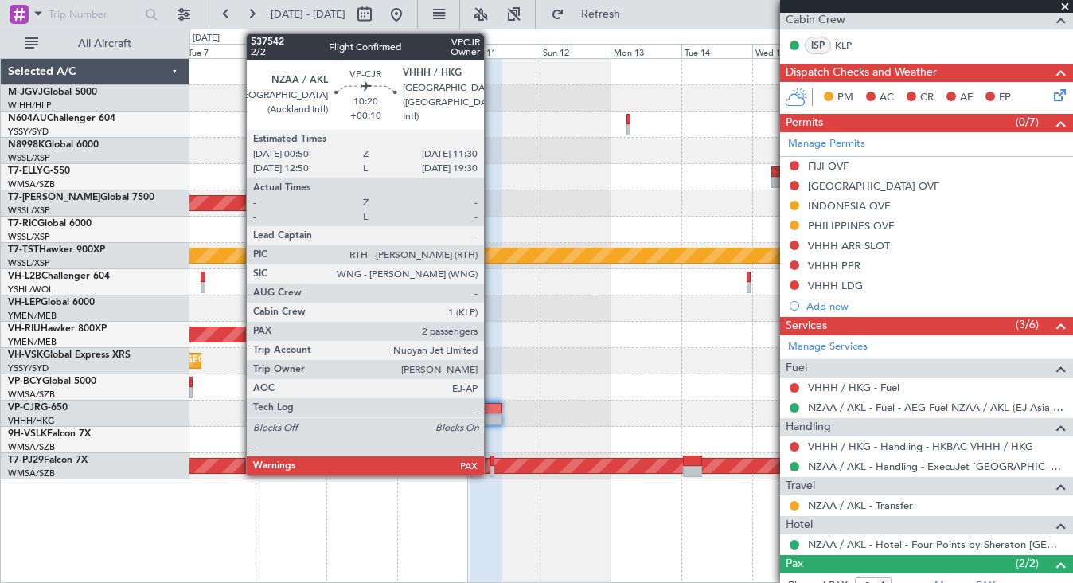
click at [491, 412] on div at bounding box center [486, 408] width 32 height 11
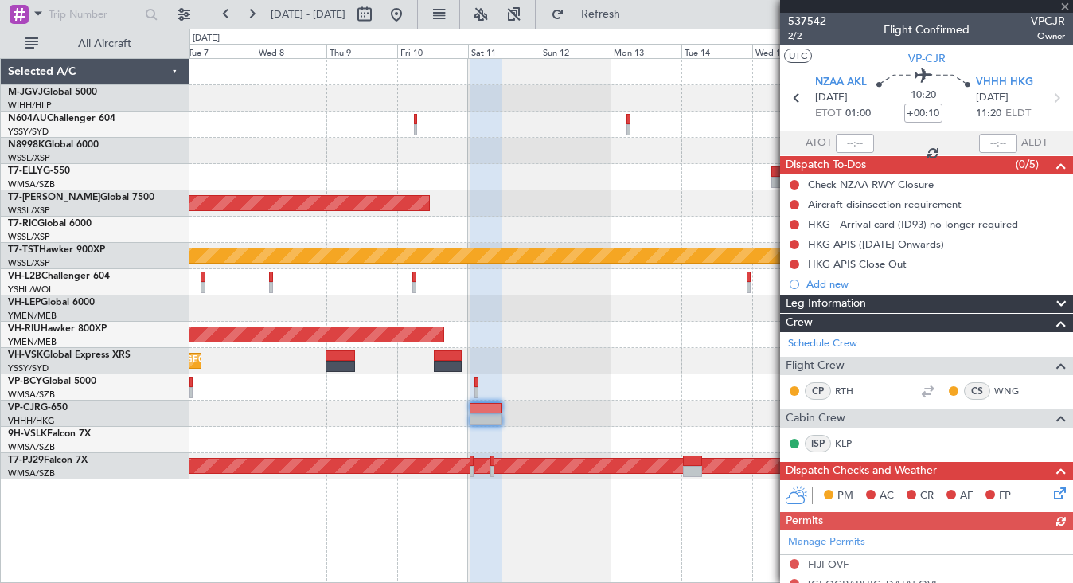
scroll to position [486, 0]
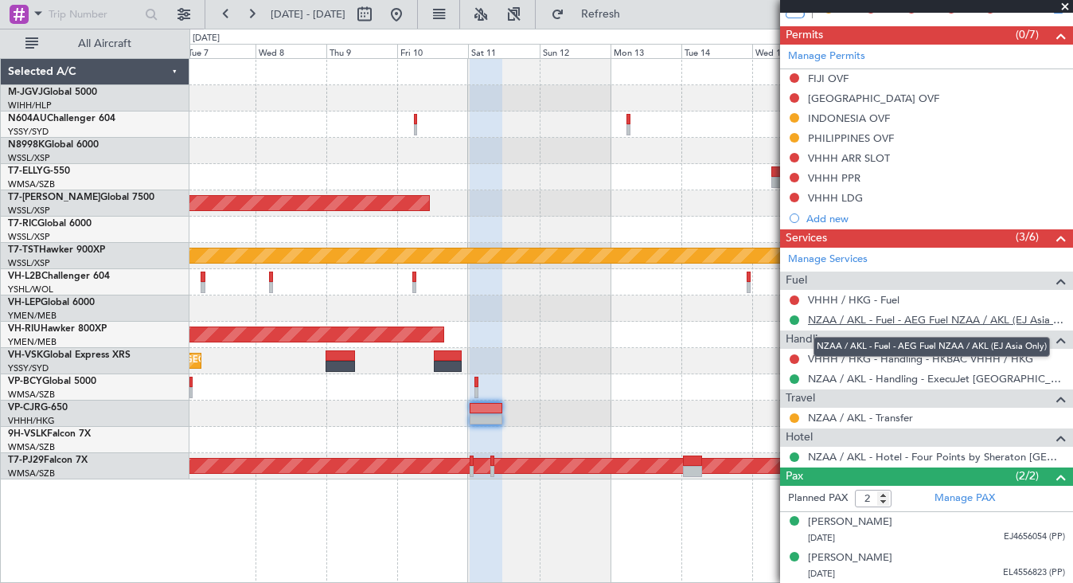
click at [843, 320] on link "NZAA / AKL - Fuel - AEG Fuel NZAA / AKL (EJ Asia Only)" at bounding box center [936, 320] width 257 height 14
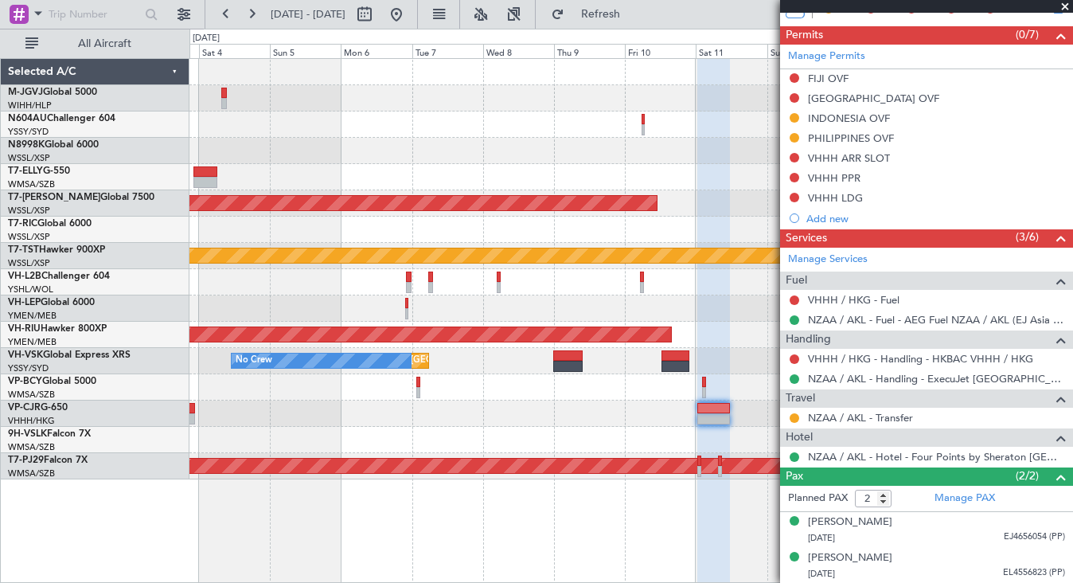
click at [511, 399] on div "Planned Maint Singapore (Seletar) Planned Maint Singapore (Seletar) Planned Mai…" at bounding box center [630, 269] width 883 height 420
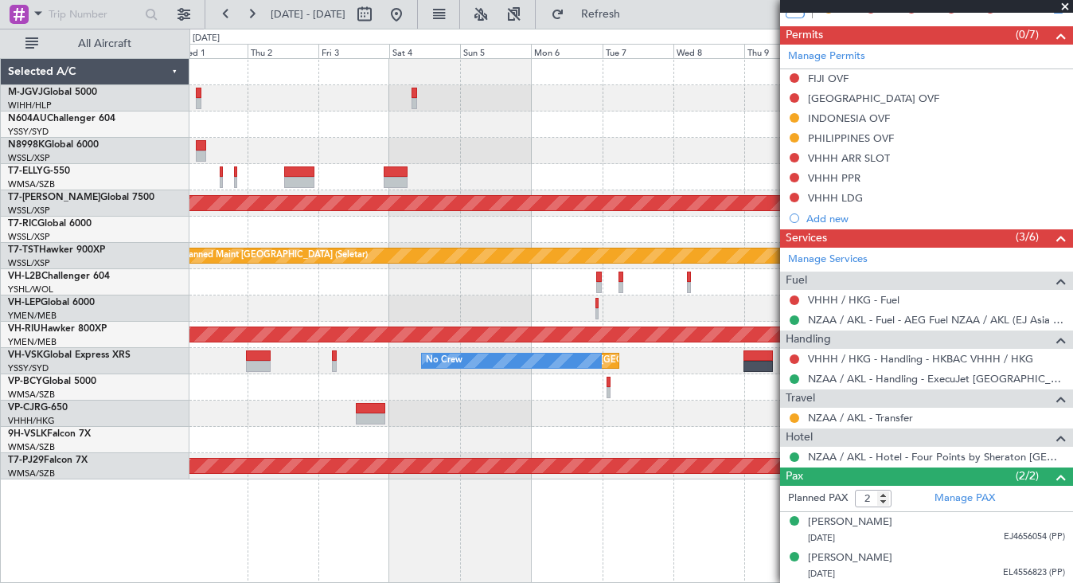
click at [435, 409] on div "Planned Maint [GEOGRAPHIC_DATA] ([GEOGRAPHIC_DATA] Intl)" at bounding box center [630, 413] width 883 height 26
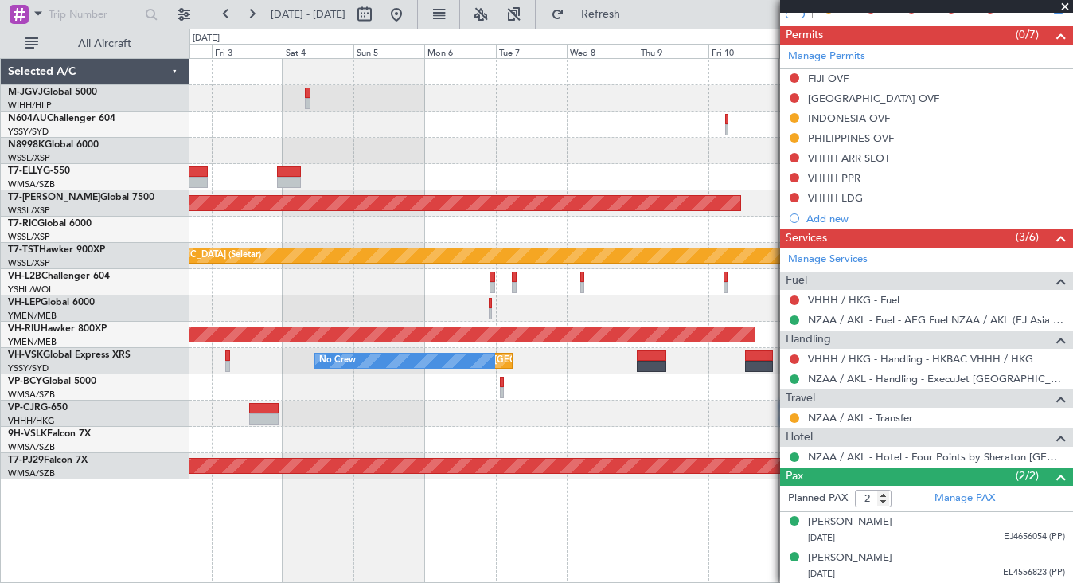
click at [499, 387] on div "Unplanned Maint [GEOGRAPHIC_DATA] (Sultan [PERSON_NAME] [PERSON_NAME] - Subang)" at bounding box center [630, 387] width 883 height 26
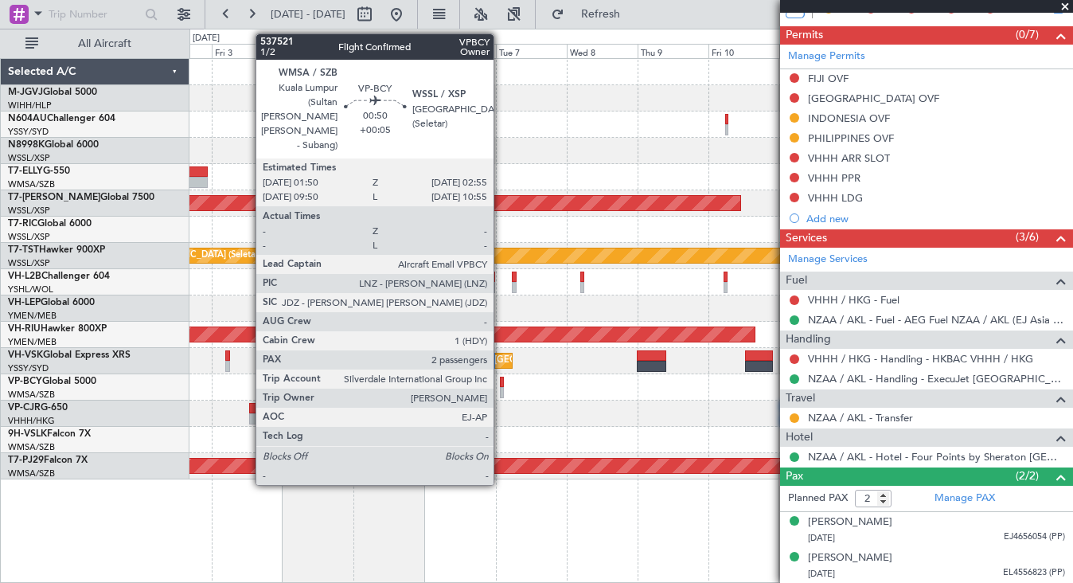
click at [501, 387] on div at bounding box center [502, 392] width 4 height 11
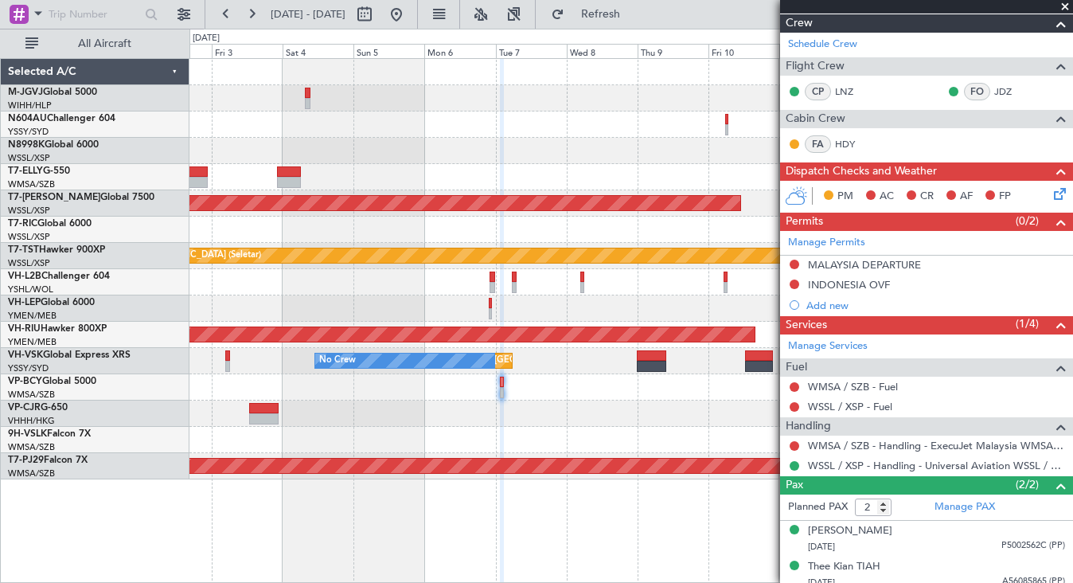
scroll to position [248, 0]
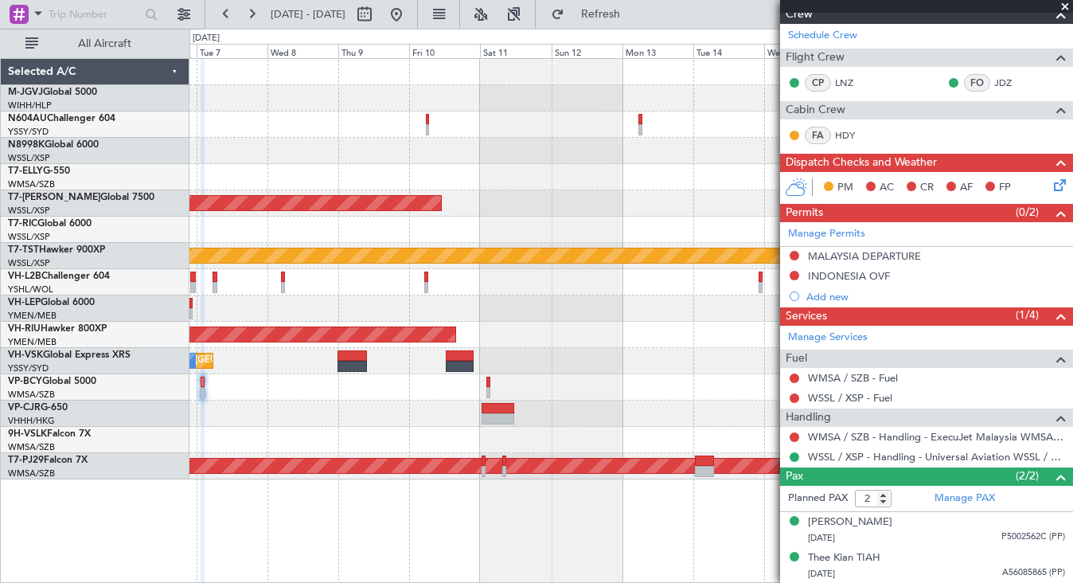
click at [326, 440] on div "Planned Maint Singapore (Seletar) Planned Maint Singapore (Seletar) Planned Mai…" at bounding box center [630, 269] width 883 height 420
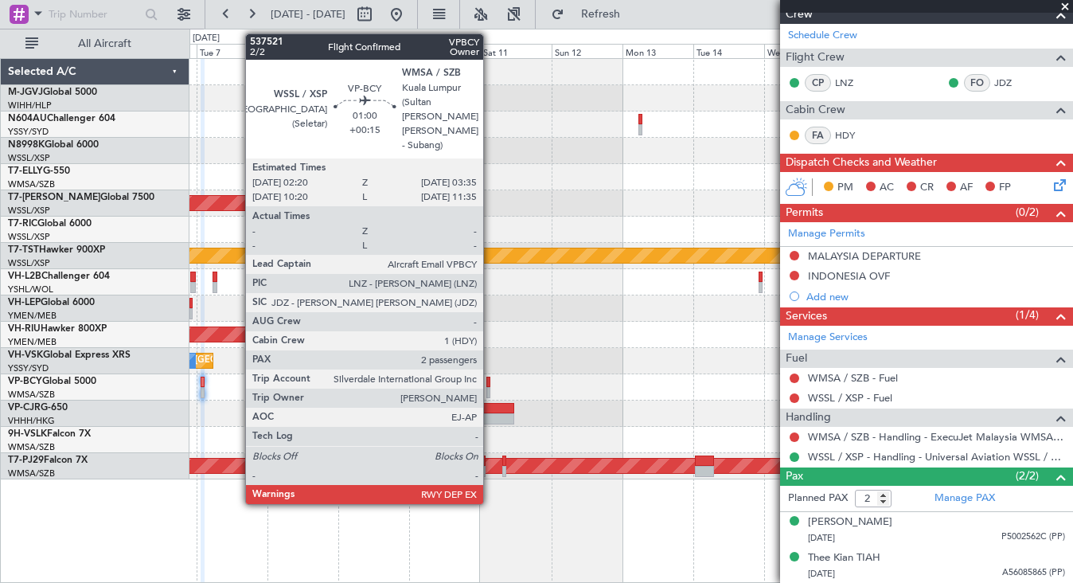
click at [490, 385] on div at bounding box center [488, 382] width 4 height 11
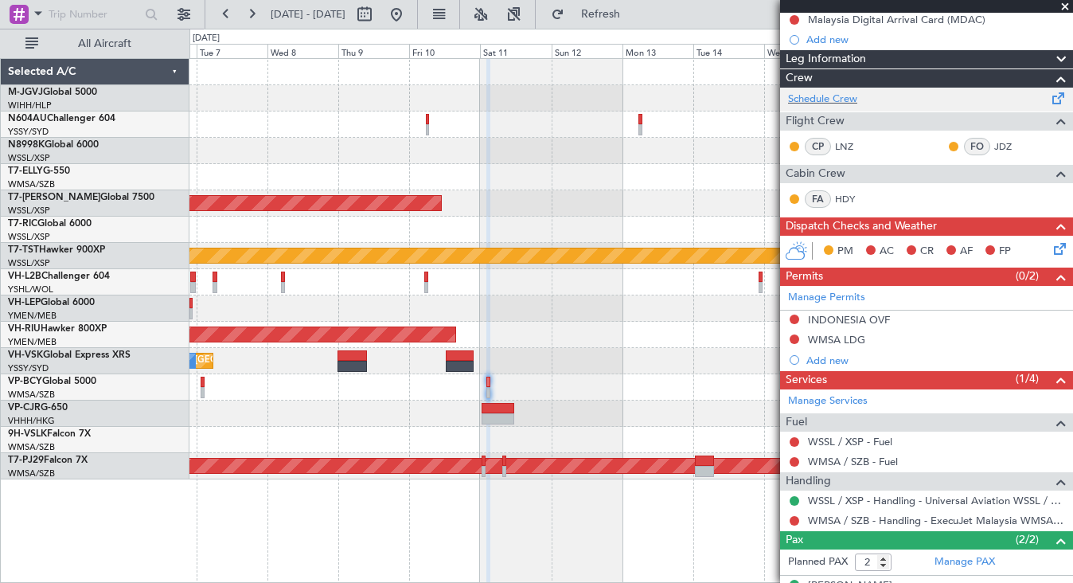
scroll to position [265, 0]
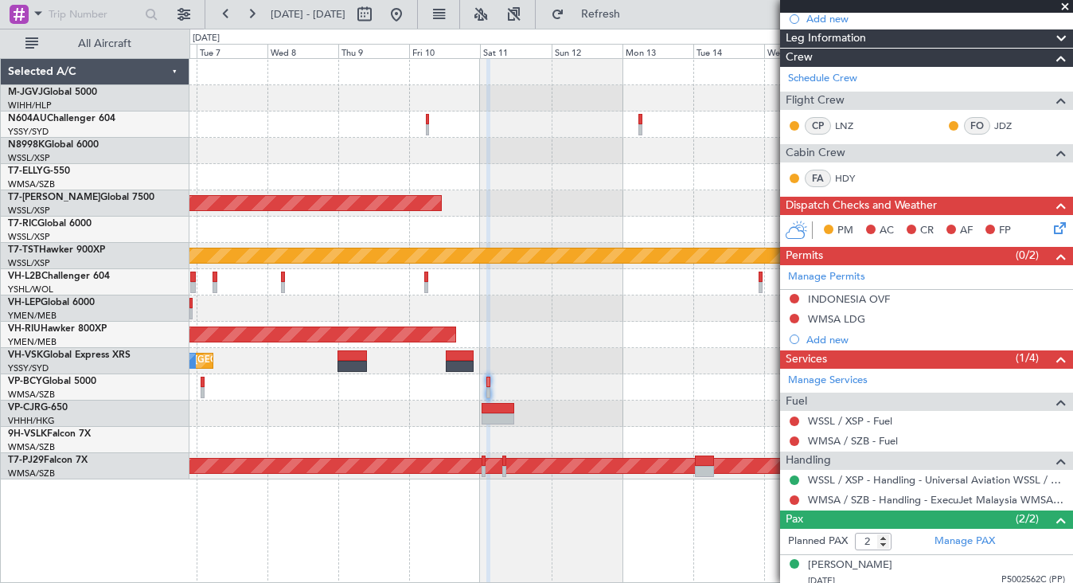
click at [560, 406] on div "Planned Maint Singapore (Seletar) Planned Maint Singapore (Seletar) Planned Mai…" at bounding box center [630, 269] width 883 height 420
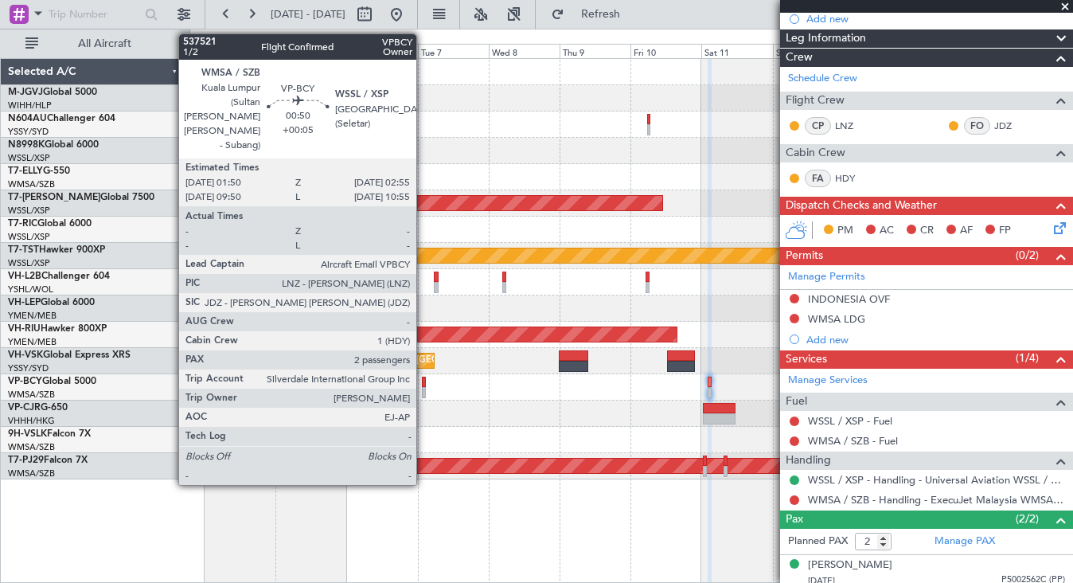
click at [424, 386] on div at bounding box center [424, 382] width 4 height 11
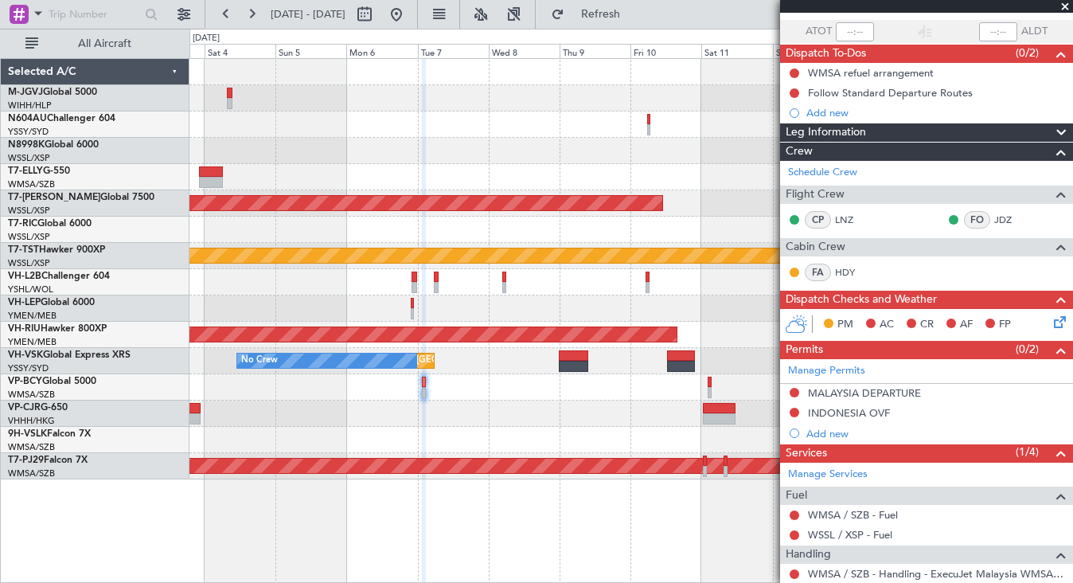
scroll to position [248, 0]
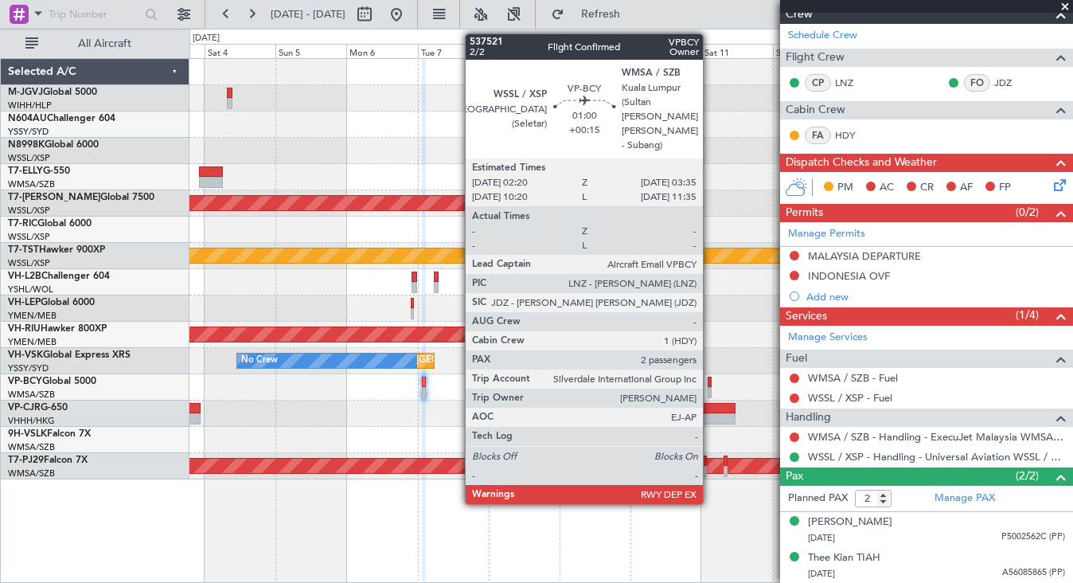
click at [710, 382] on div at bounding box center [710, 382] width 4 height 11
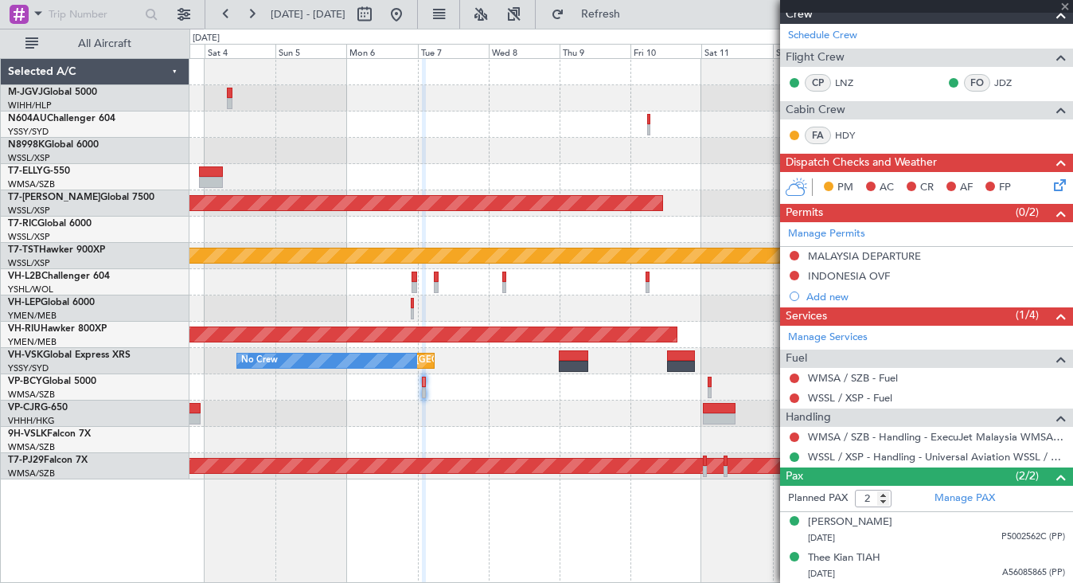
type input "+00:15"
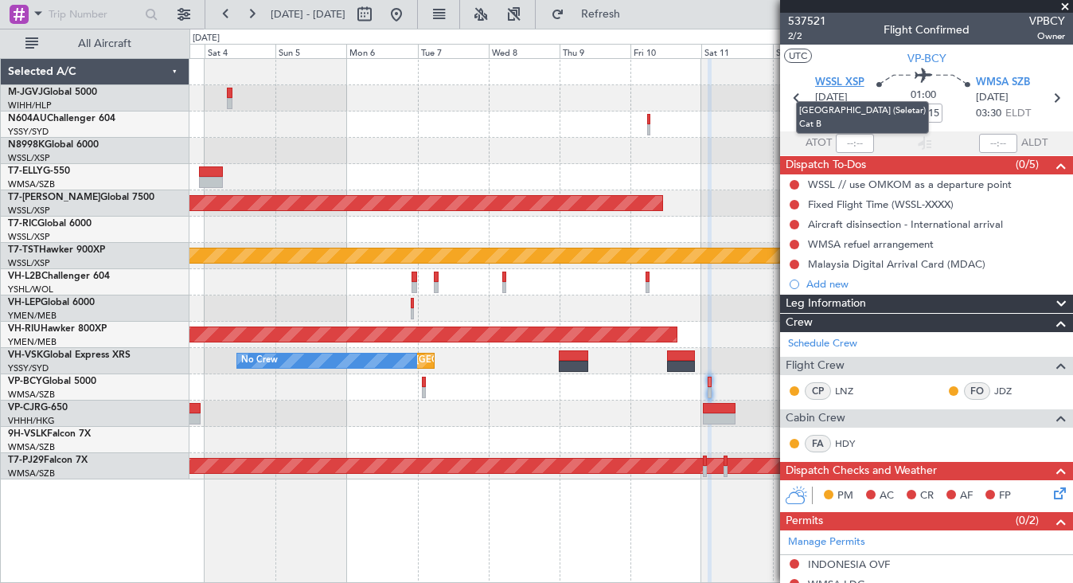
click at [842, 84] on span "WSSL XSP" at bounding box center [839, 83] width 49 height 16
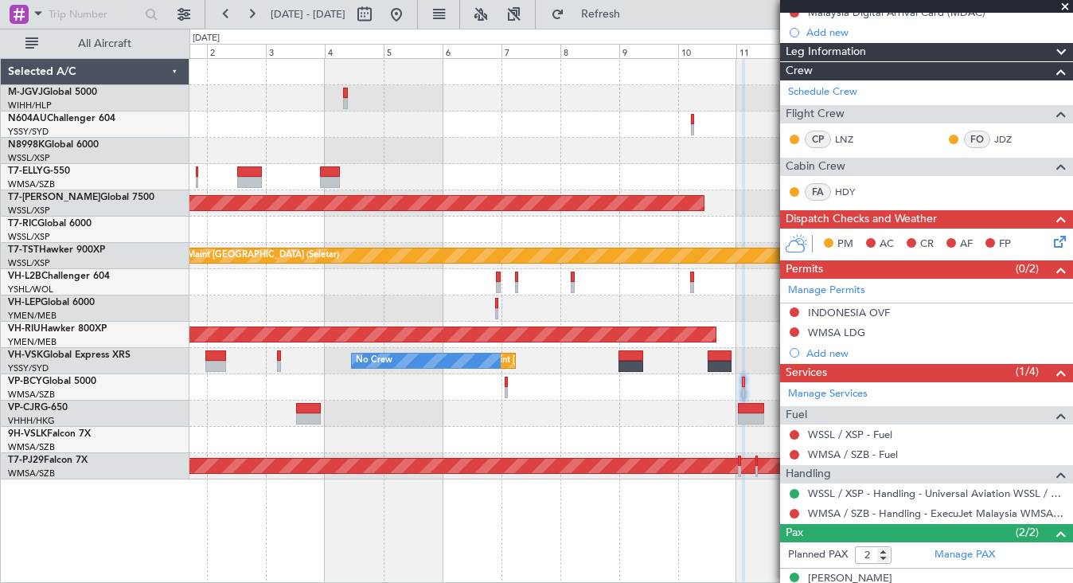
scroll to position [308, 0]
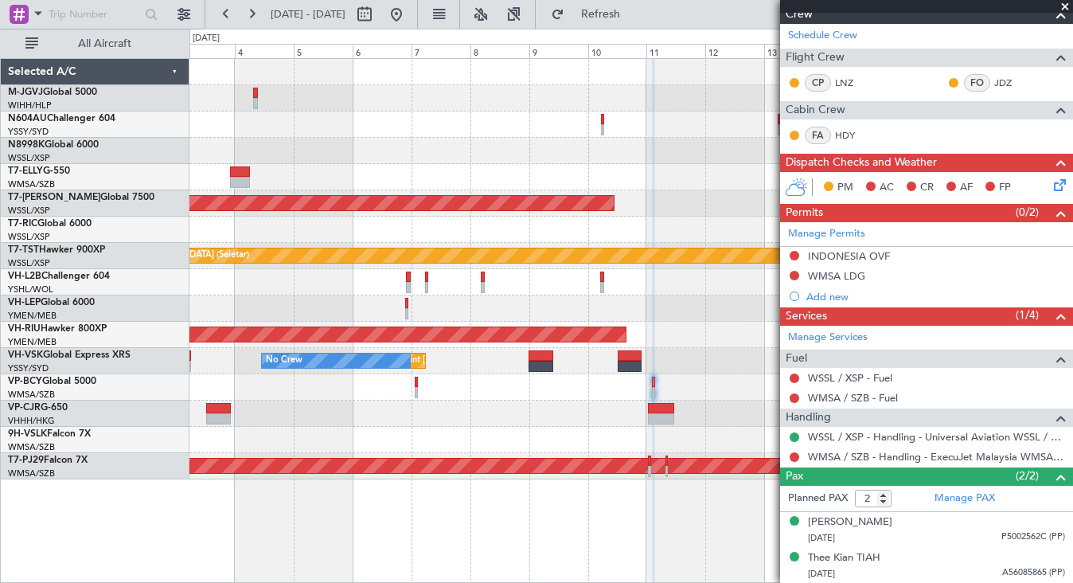
click at [517, 432] on div at bounding box center [630, 440] width 883 height 26
click at [445, 133] on div at bounding box center [630, 124] width 883 height 26
click at [277, 179] on div "Planned Maint Singapore (Seletar) Planned Maint Singapore (Seletar) Planned Mai…" at bounding box center [630, 269] width 883 height 420
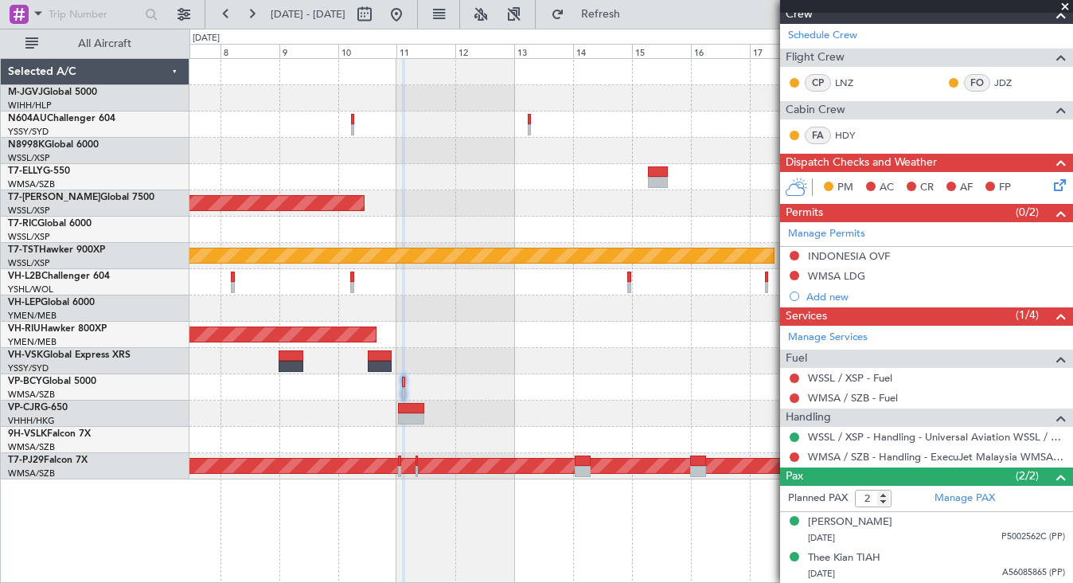
click at [191, 188] on div "Planned Maint Singapore (Seletar) Planned Maint Singapore (Seletar) Planned Mai…" at bounding box center [630, 269] width 883 height 420
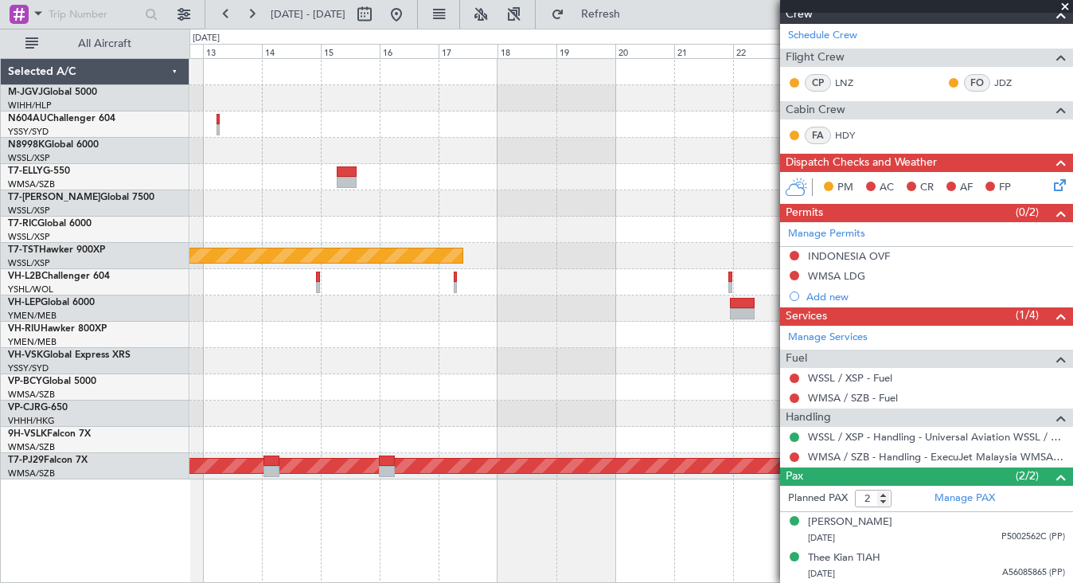
click at [131, 207] on div "Planned Maint Singapore (Seletar) Planned Maint Singapore (Seletar) Planned Mai…" at bounding box center [536, 306] width 1073 height 554
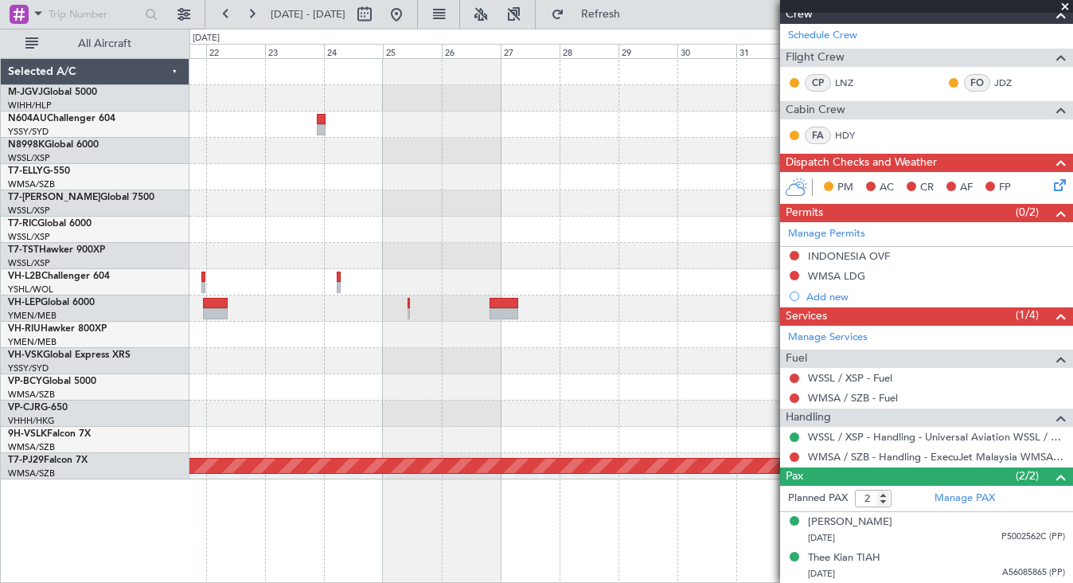
click at [186, 203] on div "Planned Maint Kuala Lumpur (Sultan Abdul Aziz Shah - Subang) Selected A/C M-JGV…" at bounding box center [536, 306] width 1073 height 554
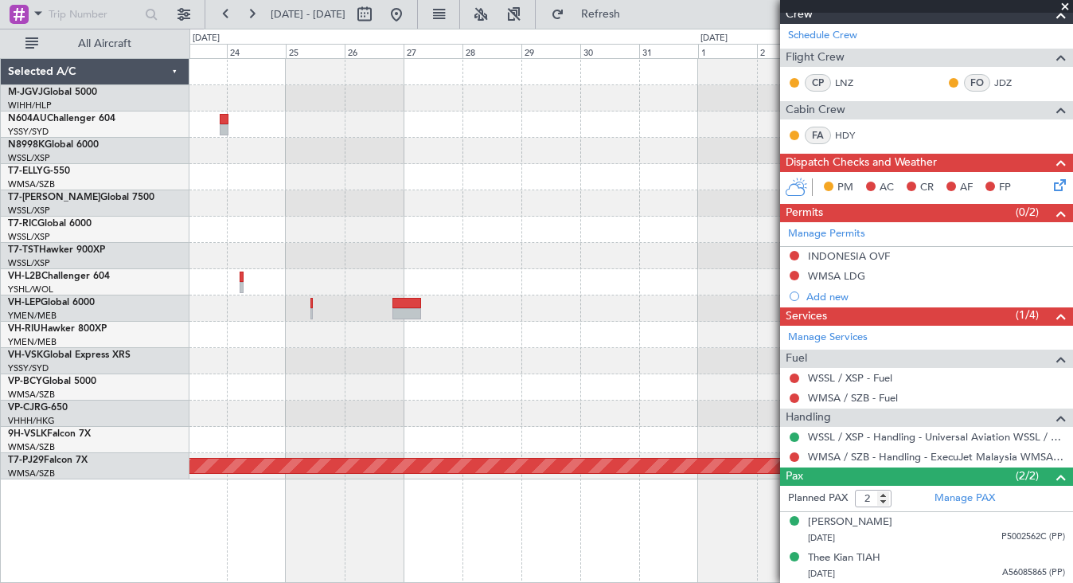
click at [227, 194] on div "Planned Maint [GEOGRAPHIC_DATA] (Sultan [PERSON_NAME] [PERSON_NAME] - Subang)" at bounding box center [630, 269] width 883 height 420
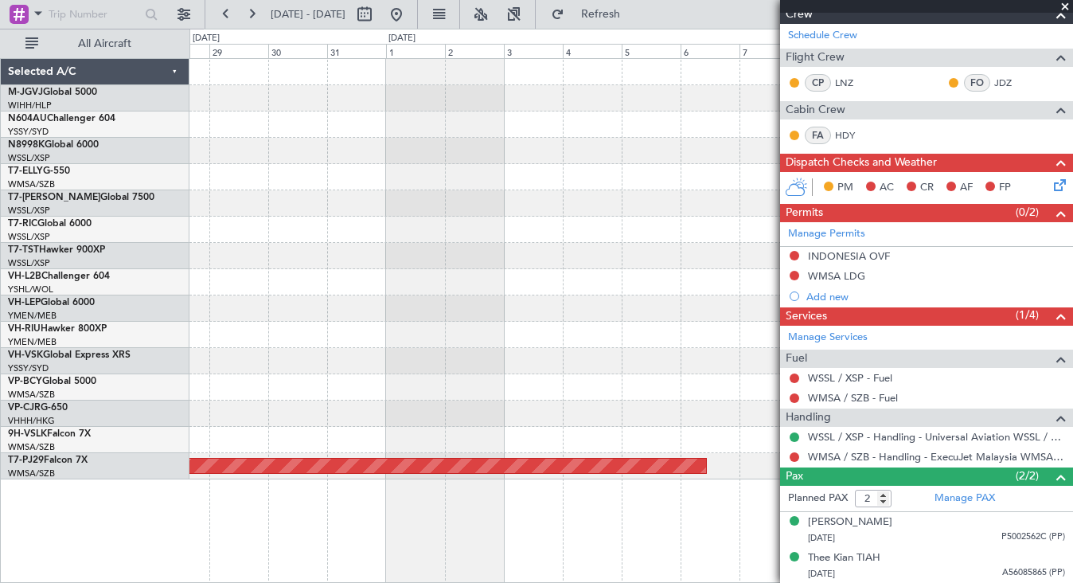
click at [282, 189] on div "Planned Maint [GEOGRAPHIC_DATA] (Sultan [PERSON_NAME] [PERSON_NAME] - Subang)" at bounding box center [630, 269] width 883 height 420
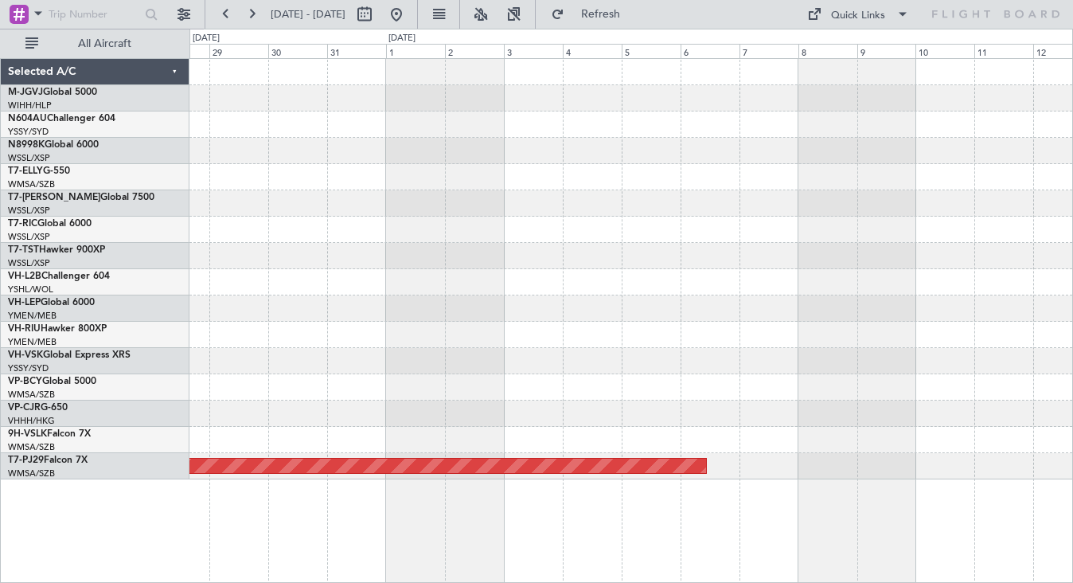
scroll to position [0, 0]
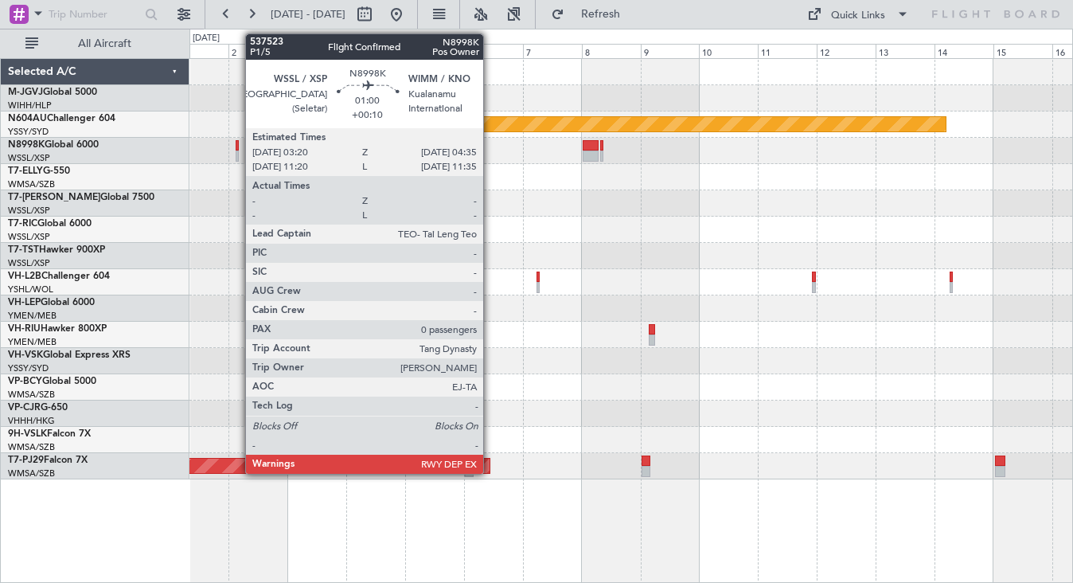
click at [237, 144] on div at bounding box center [237, 145] width 3 height 11
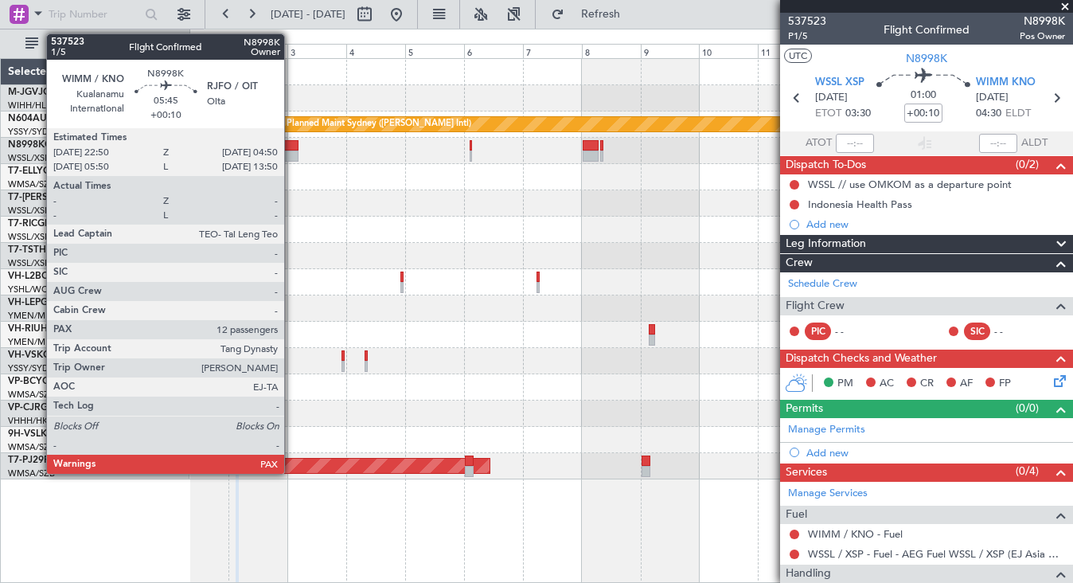
click at [291, 147] on div at bounding box center [290, 145] width 15 height 11
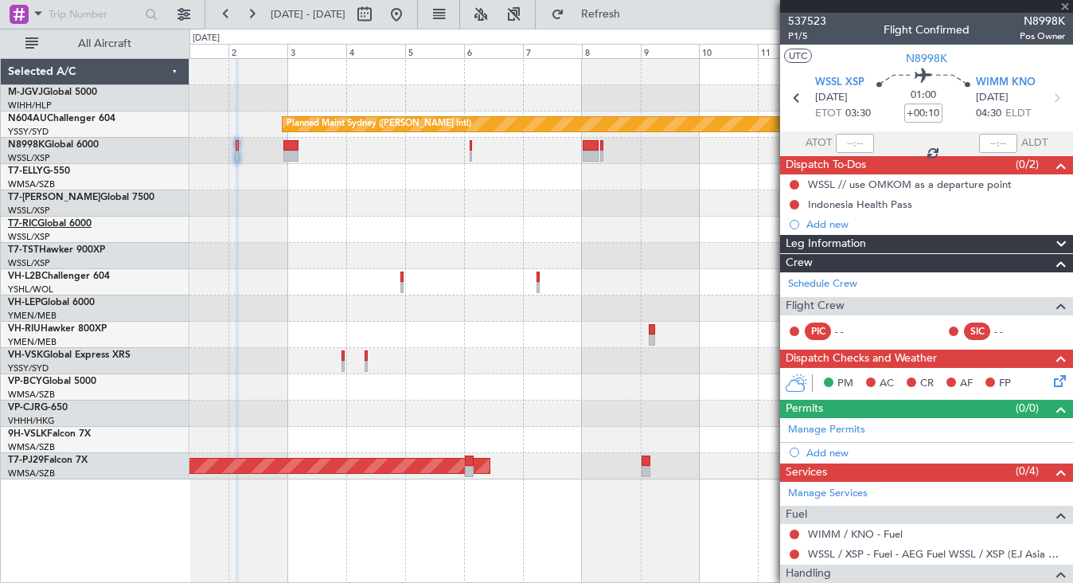
type input "12"
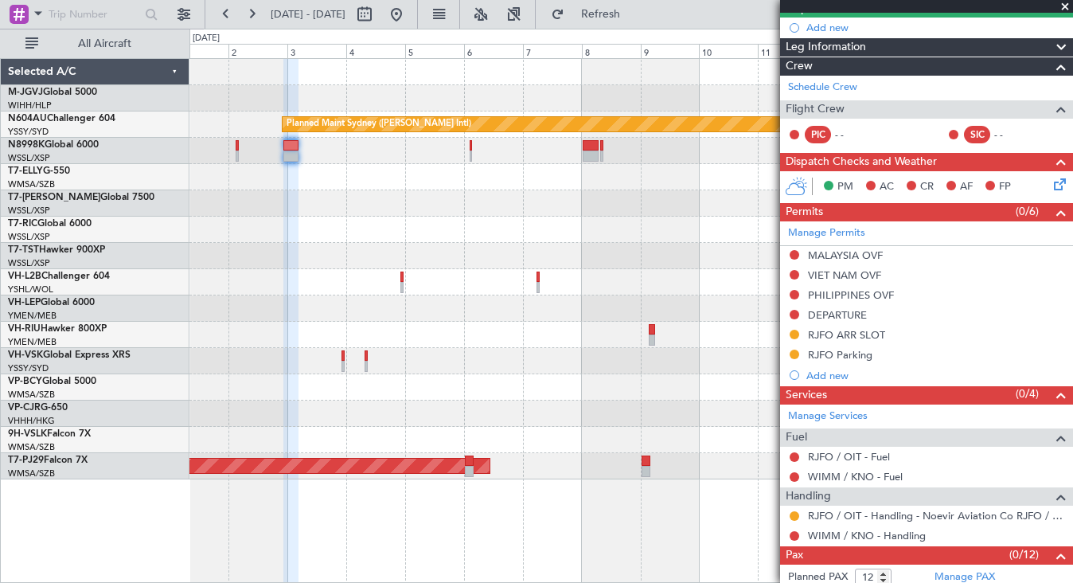
scroll to position [185, 0]
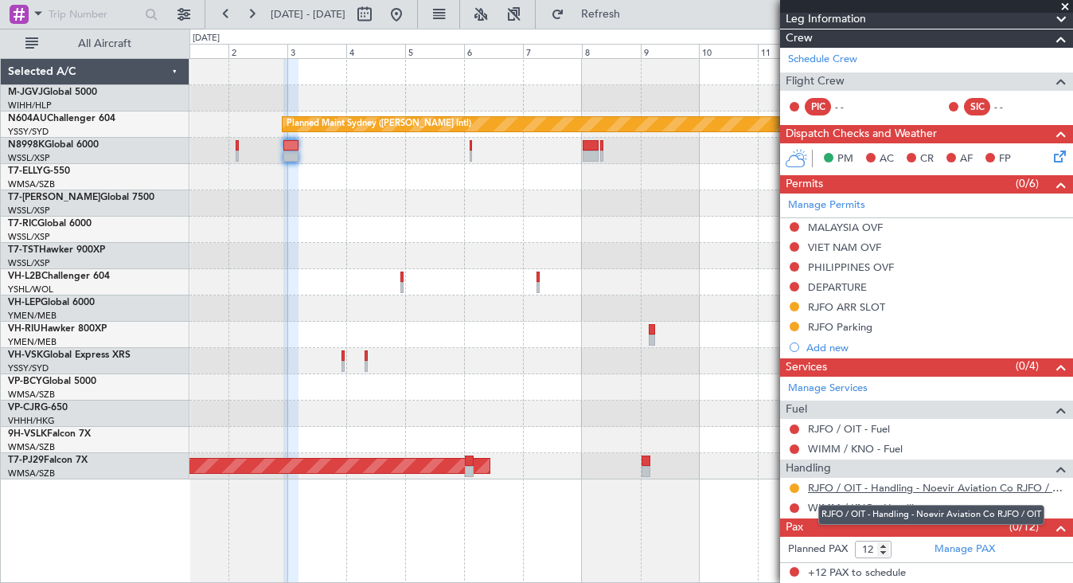
click at [985, 487] on link "RJFO / OIT - Handling - Noevir Aviation Co RJFO / OIT" at bounding box center [936, 488] width 257 height 14
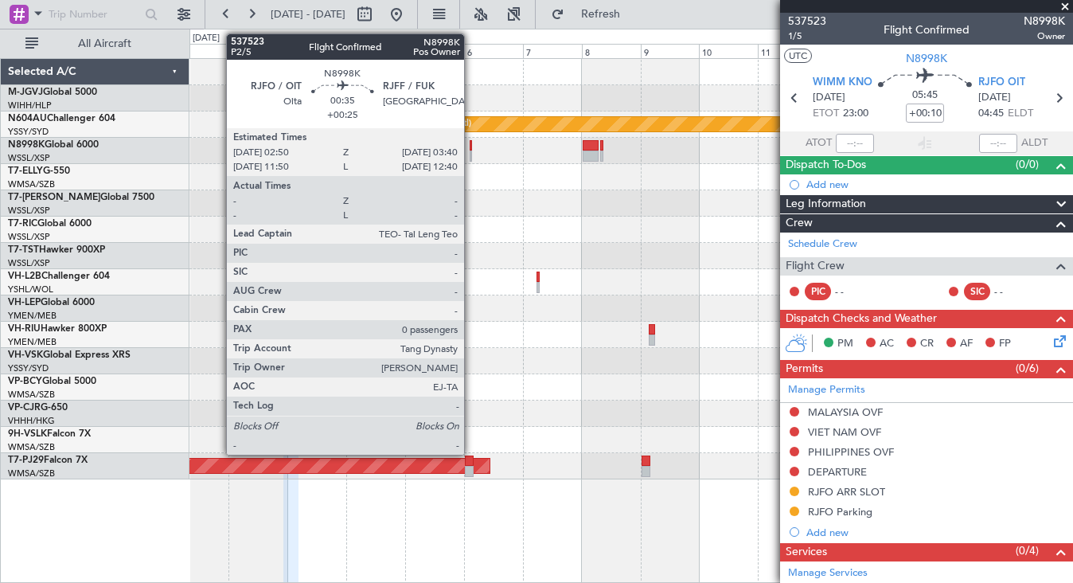
click at [471, 155] on div at bounding box center [471, 155] width 2 height 11
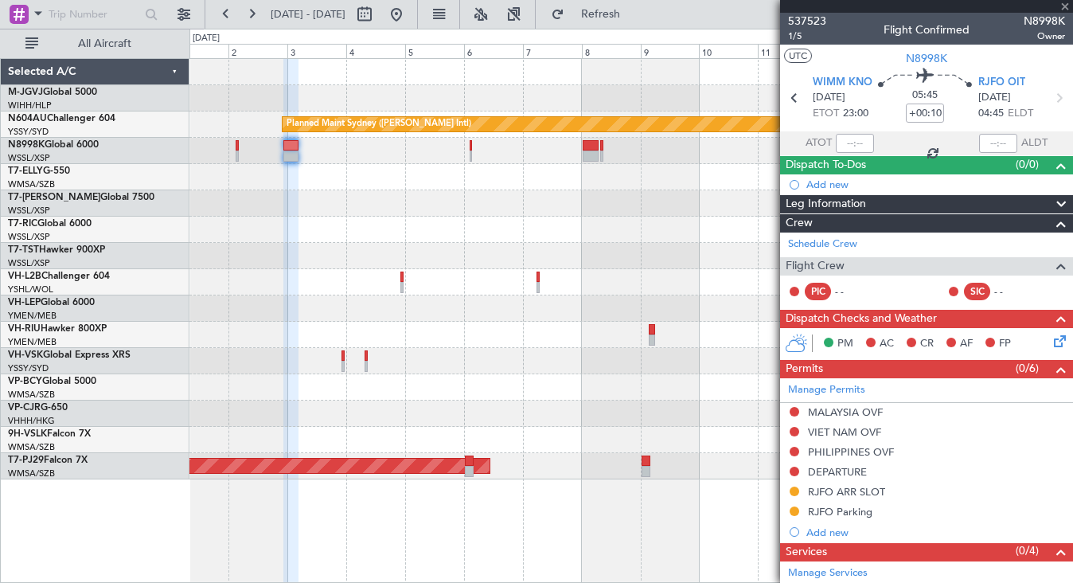
type input "+00:25"
type input "0"
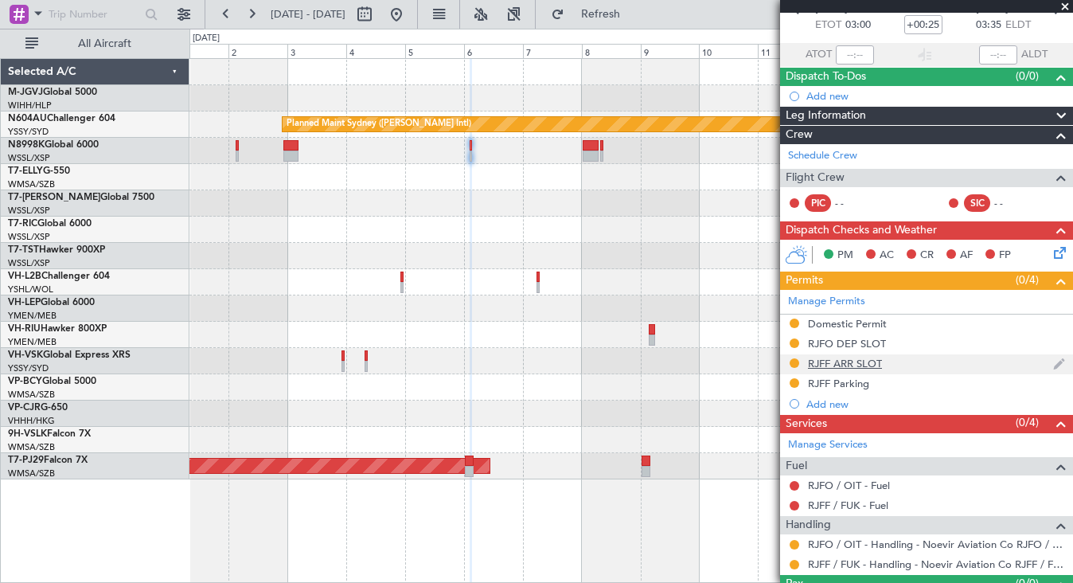
scroll to position [124, 0]
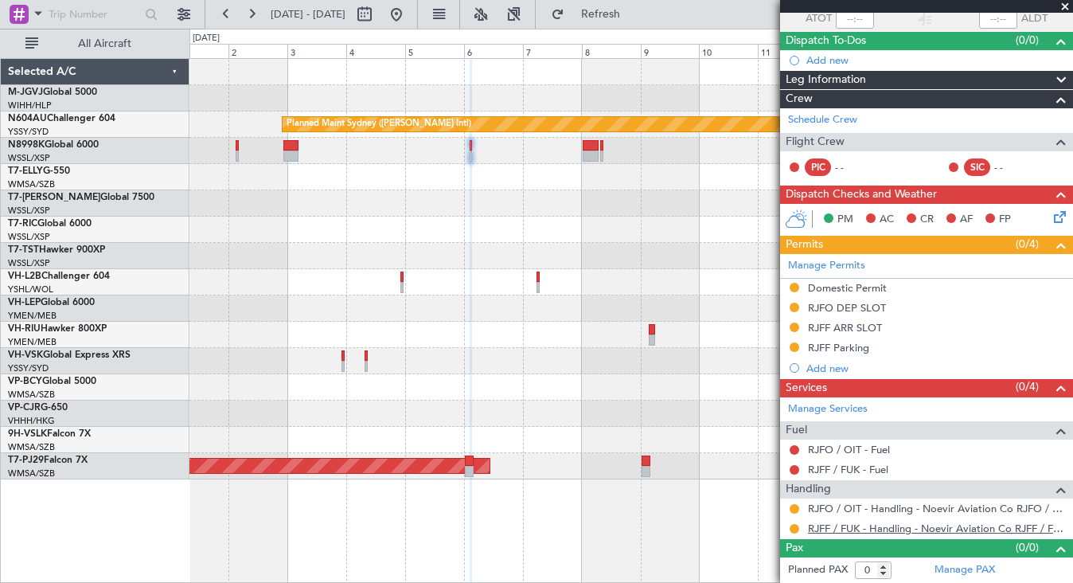
click at [830, 525] on link "RJFF / FUK - Handling - Noevir Aviation Co RJFF / FUK" at bounding box center [936, 528] width 257 height 14
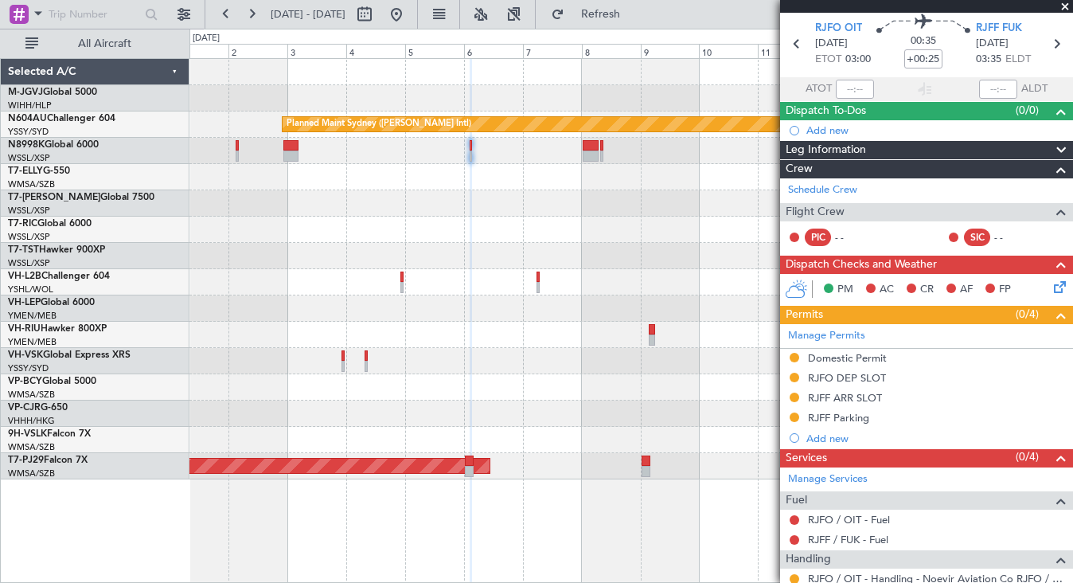
scroll to position [0, 0]
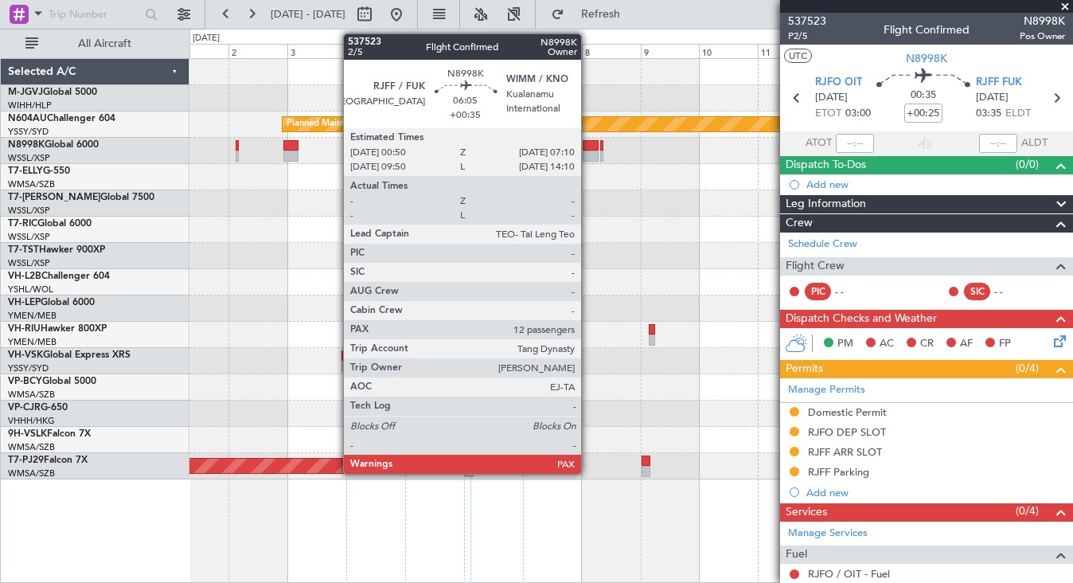
click at [588, 146] on div at bounding box center [591, 145] width 16 height 11
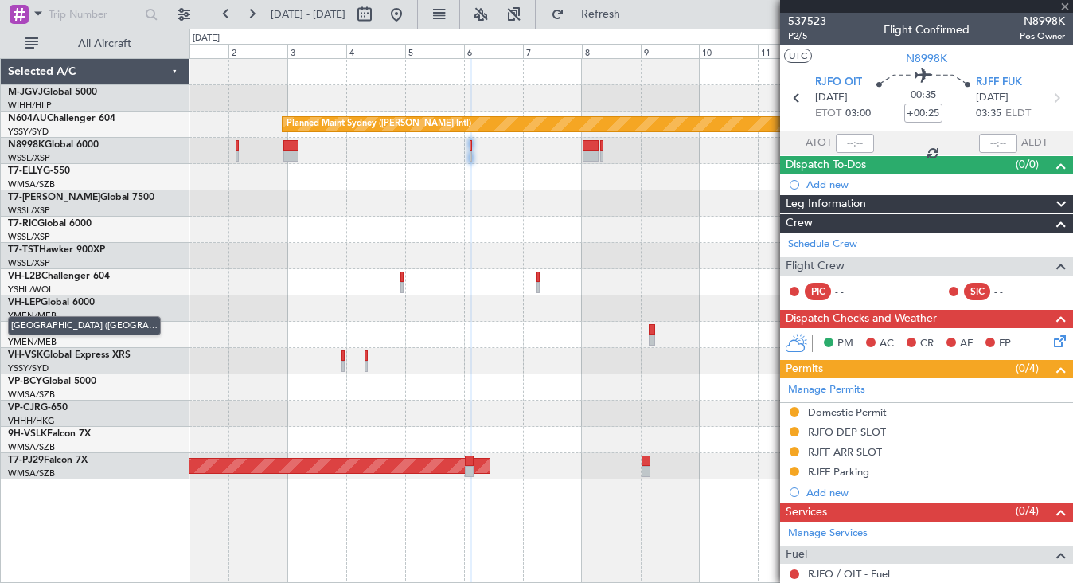
type input "+00:35"
type input "12"
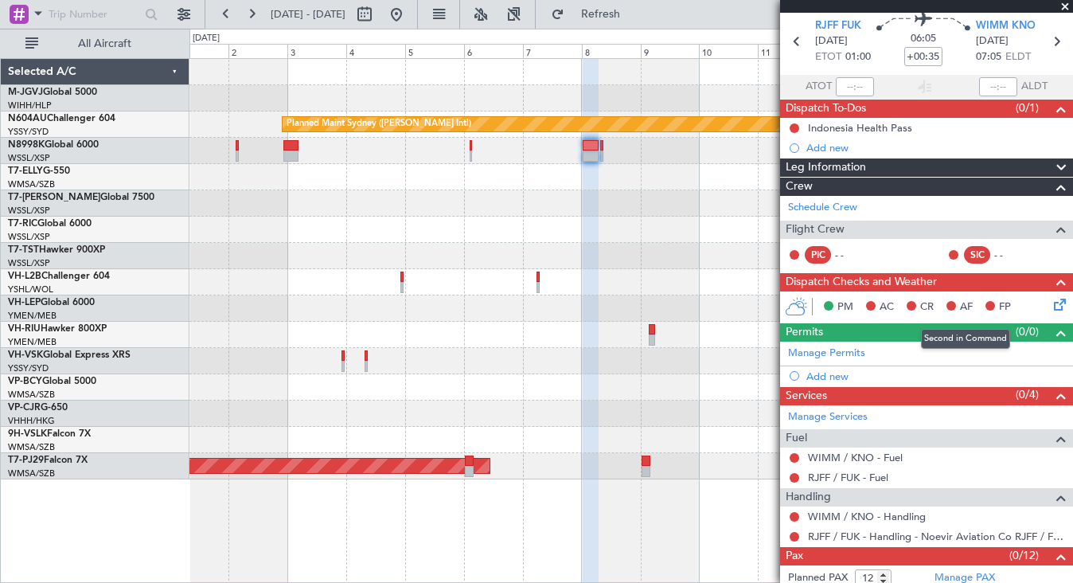
scroll to position [85, 0]
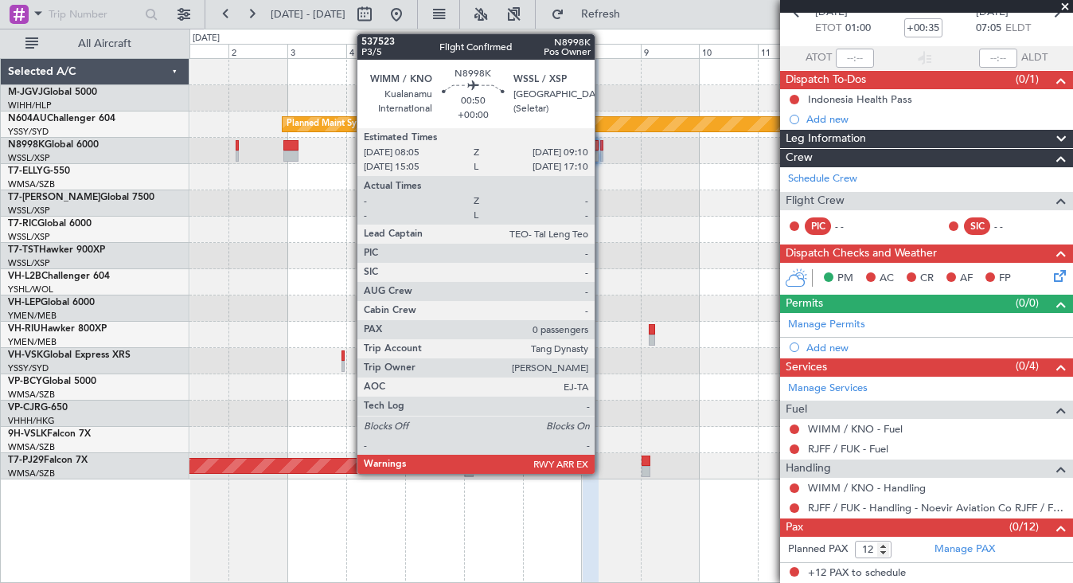
click at [600, 144] on div at bounding box center [601, 145] width 3 height 11
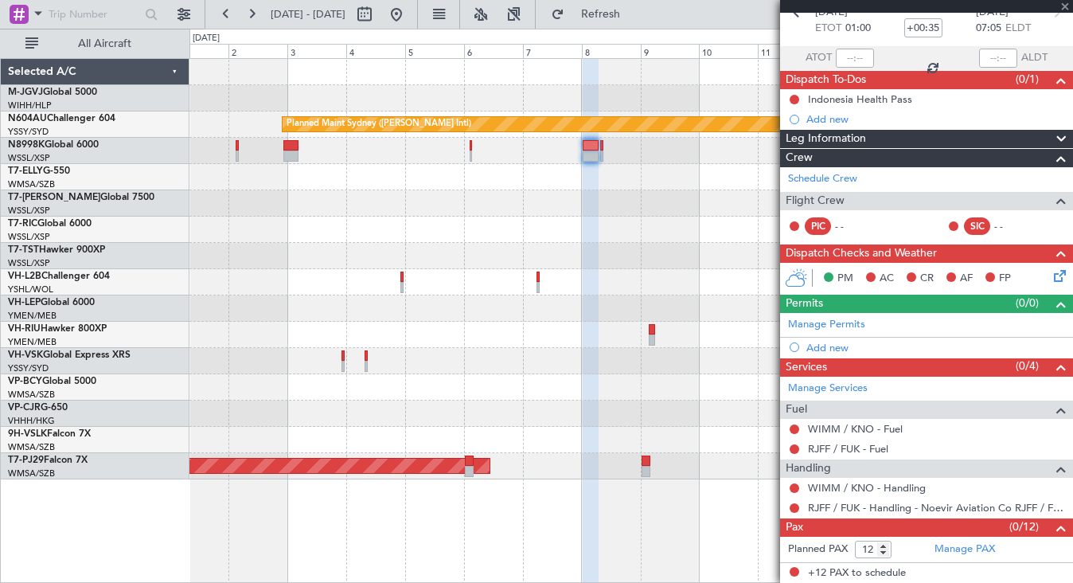
type input "0"
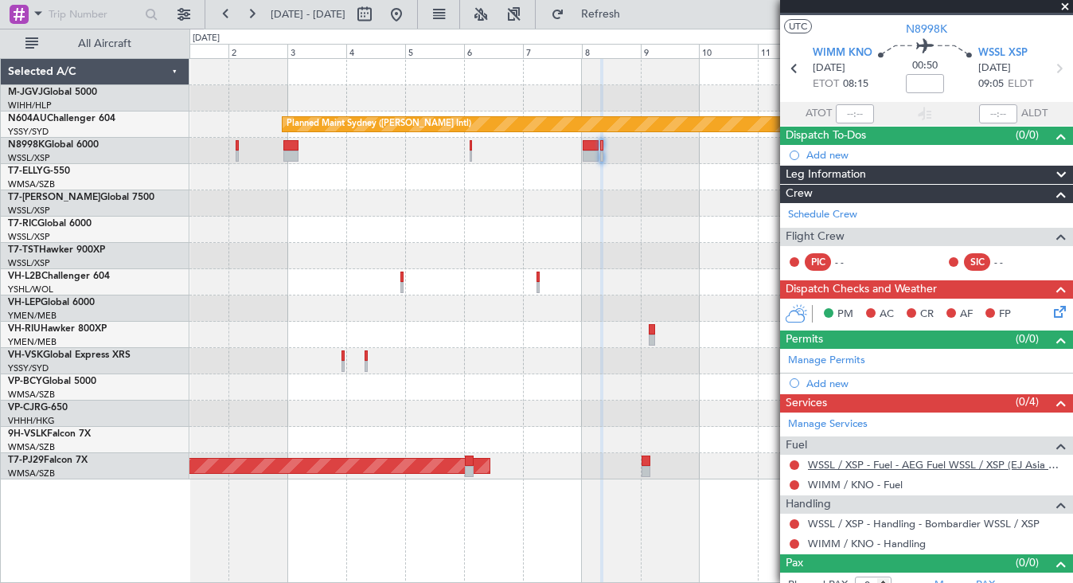
scroll to position [45, 0]
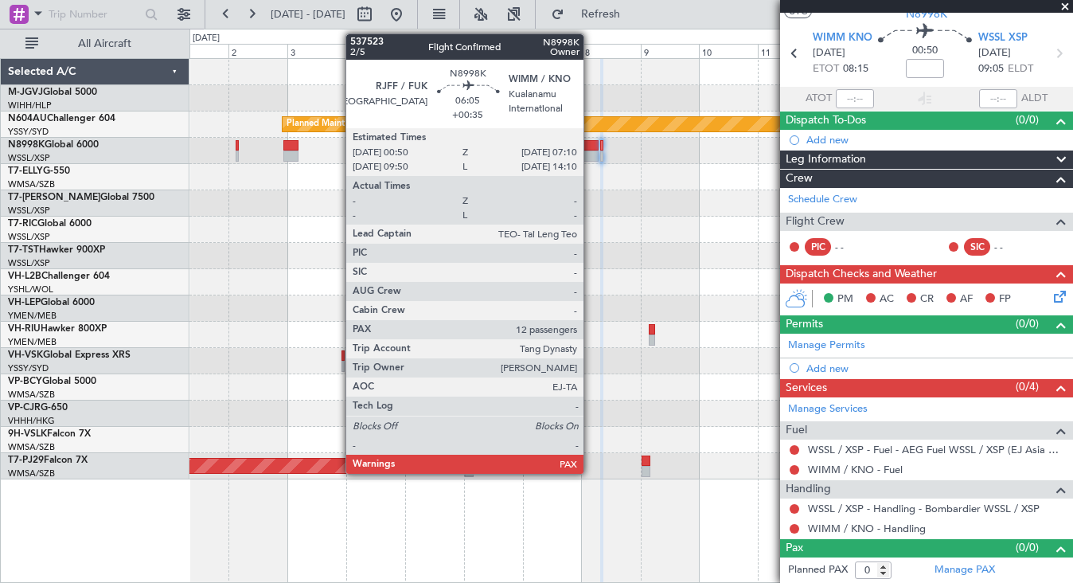
click at [591, 148] on div at bounding box center [591, 145] width 16 height 11
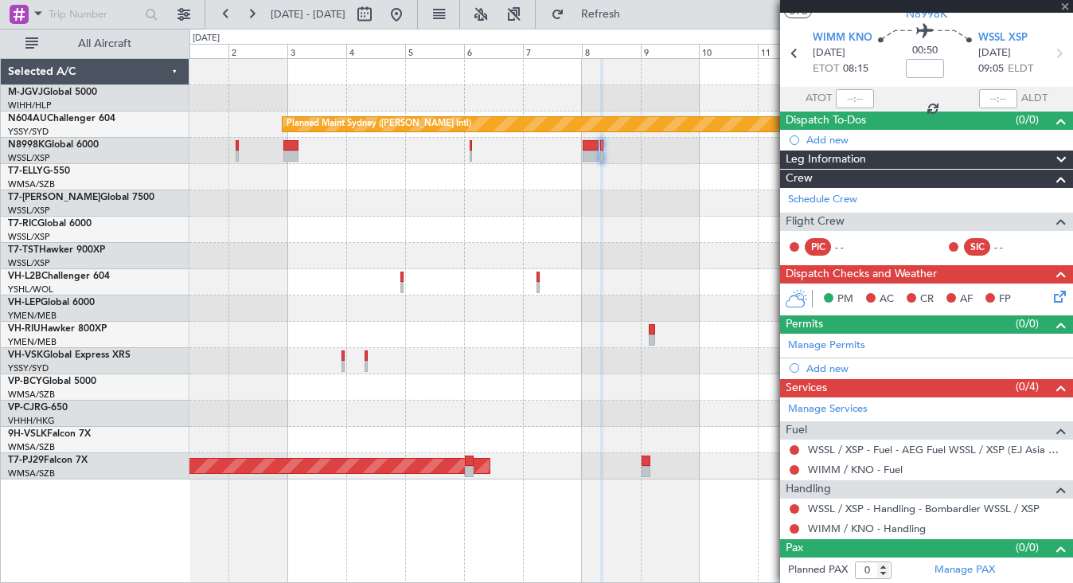
type input "+00:35"
type input "12"
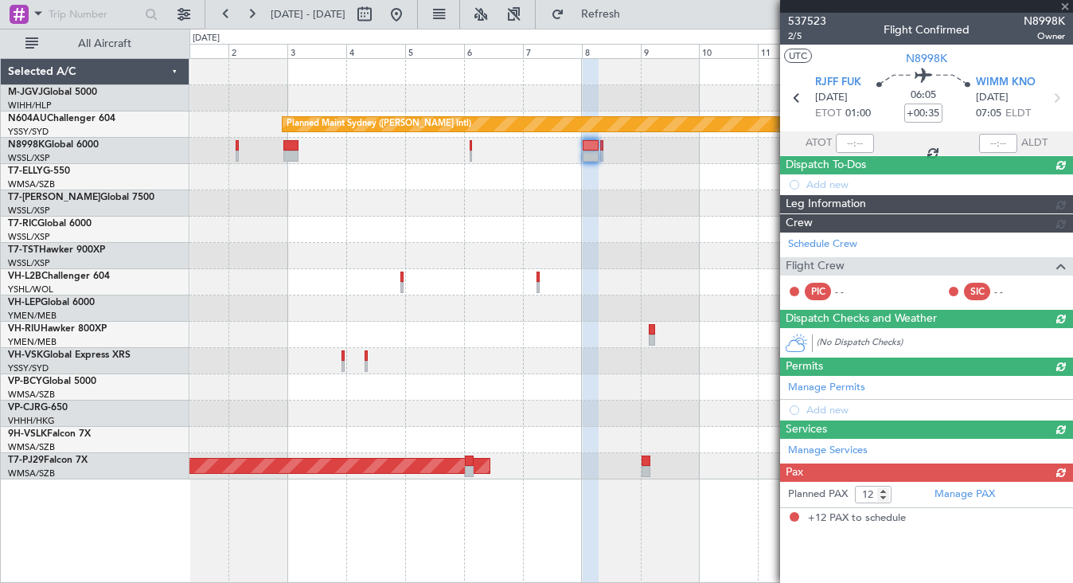
scroll to position [0, 0]
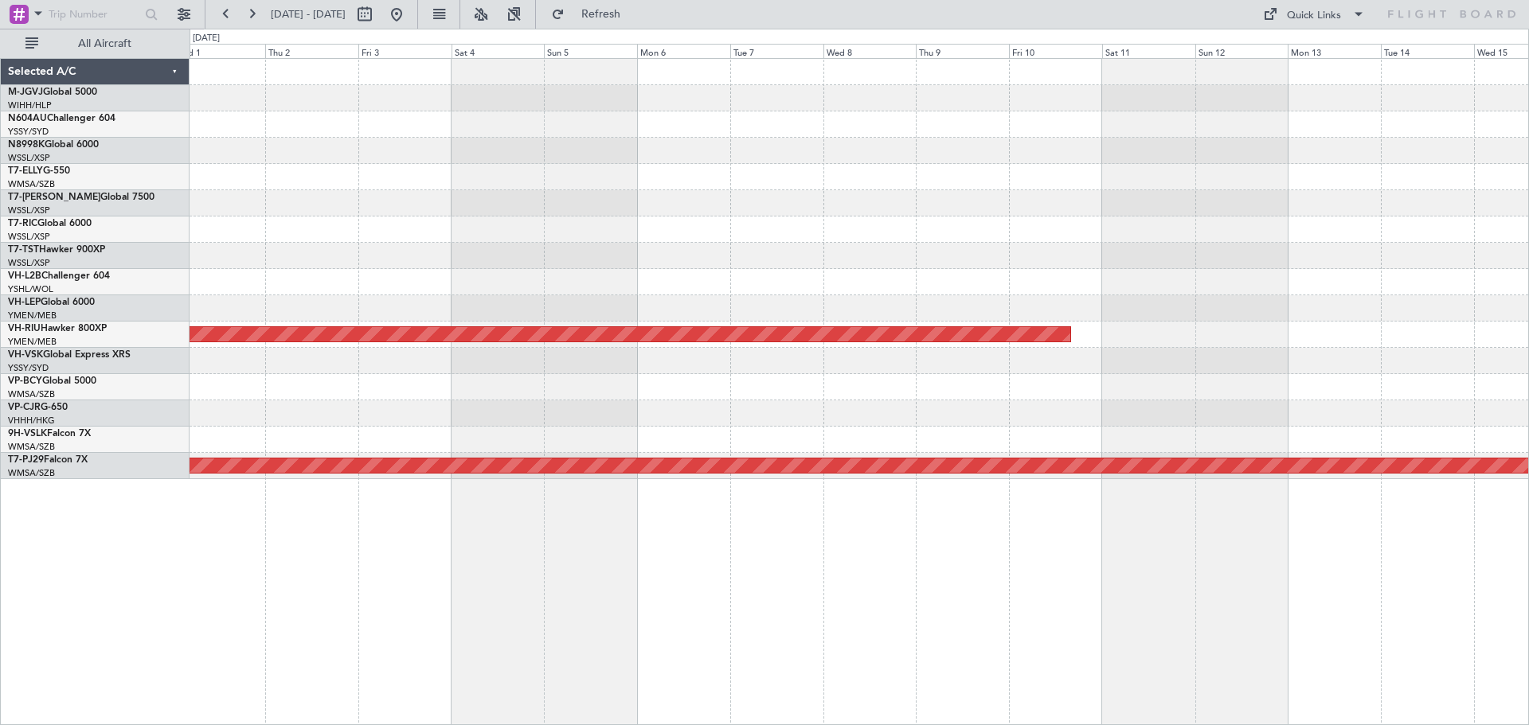
click at [516, 482] on div "Planned Maint Melbourne (Essendon) Planned Maint Kuala Lumpur (Sultan Abdul Azi…" at bounding box center [858, 391] width 1339 height 667
